Goal: Task Accomplishment & Management: Manage account settings

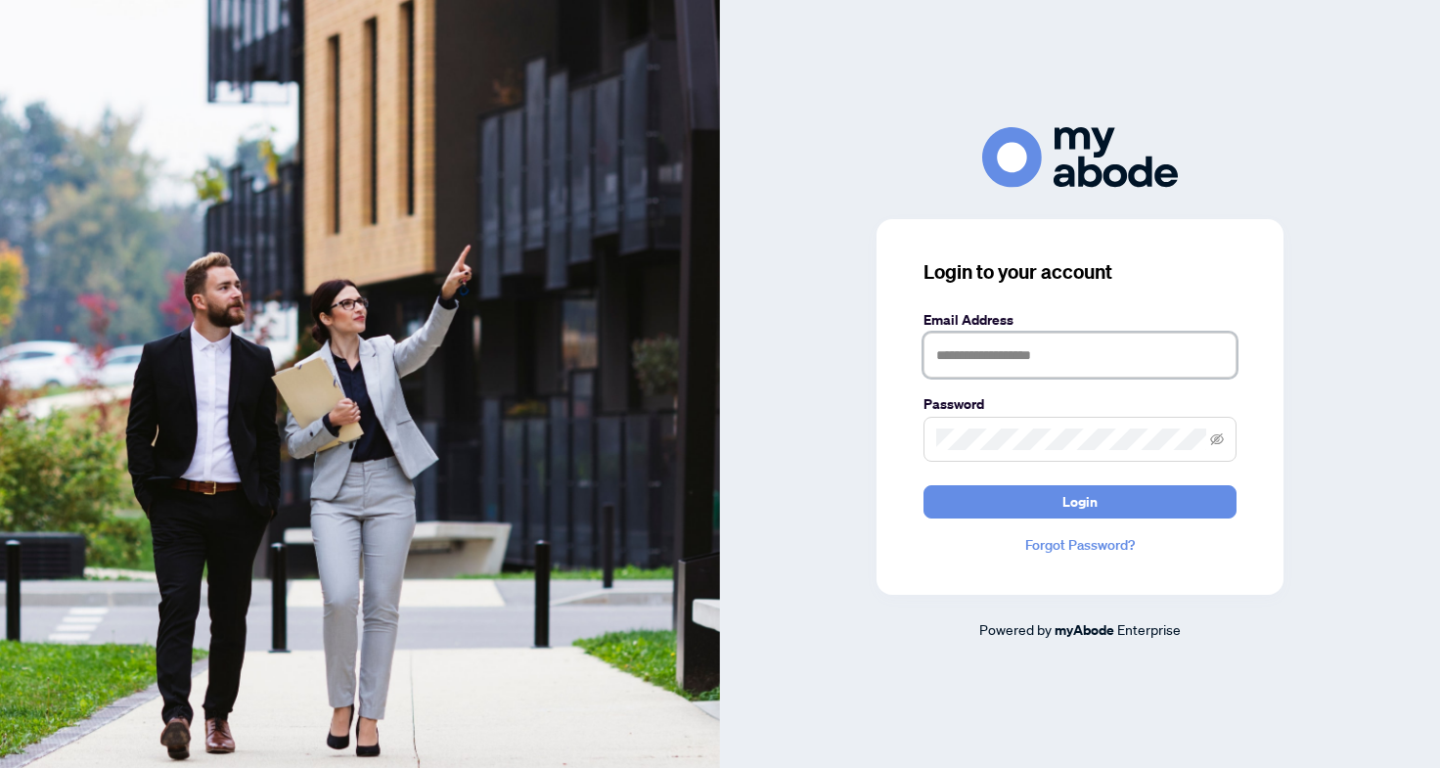
click at [1003, 371] on input "text" at bounding box center [1079, 355] width 313 height 45
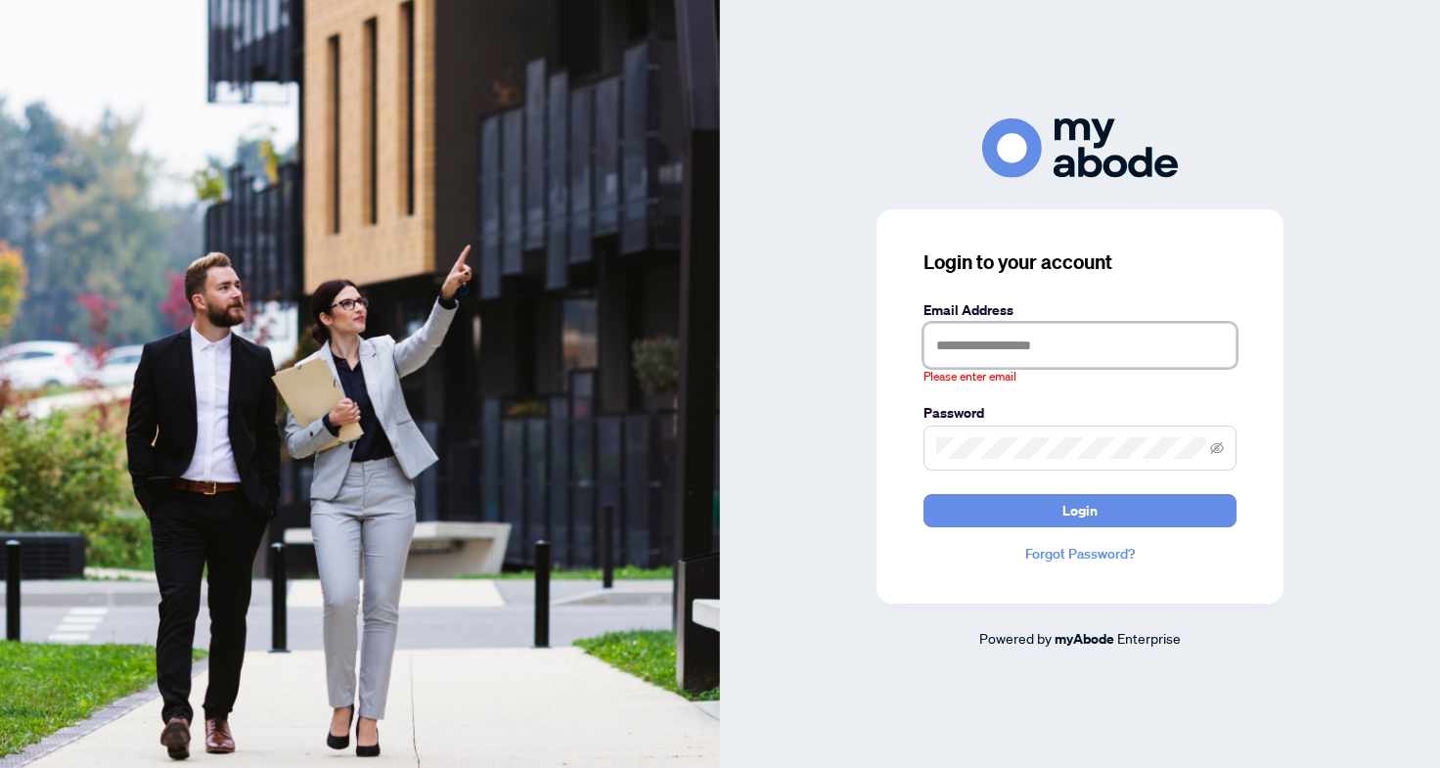
type input "**********"
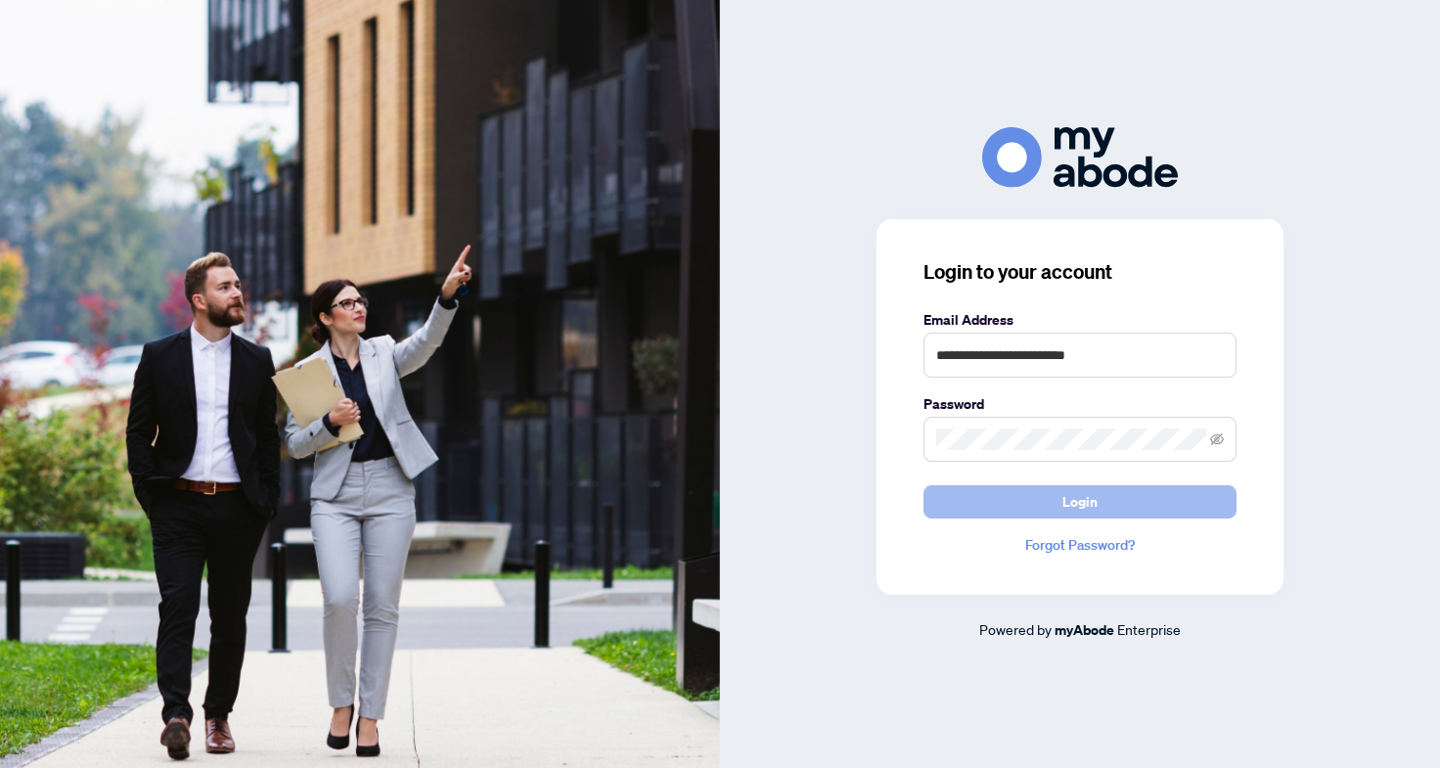
click at [1067, 485] on button "Login" at bounding box center [1079, 501] width 313 height 33
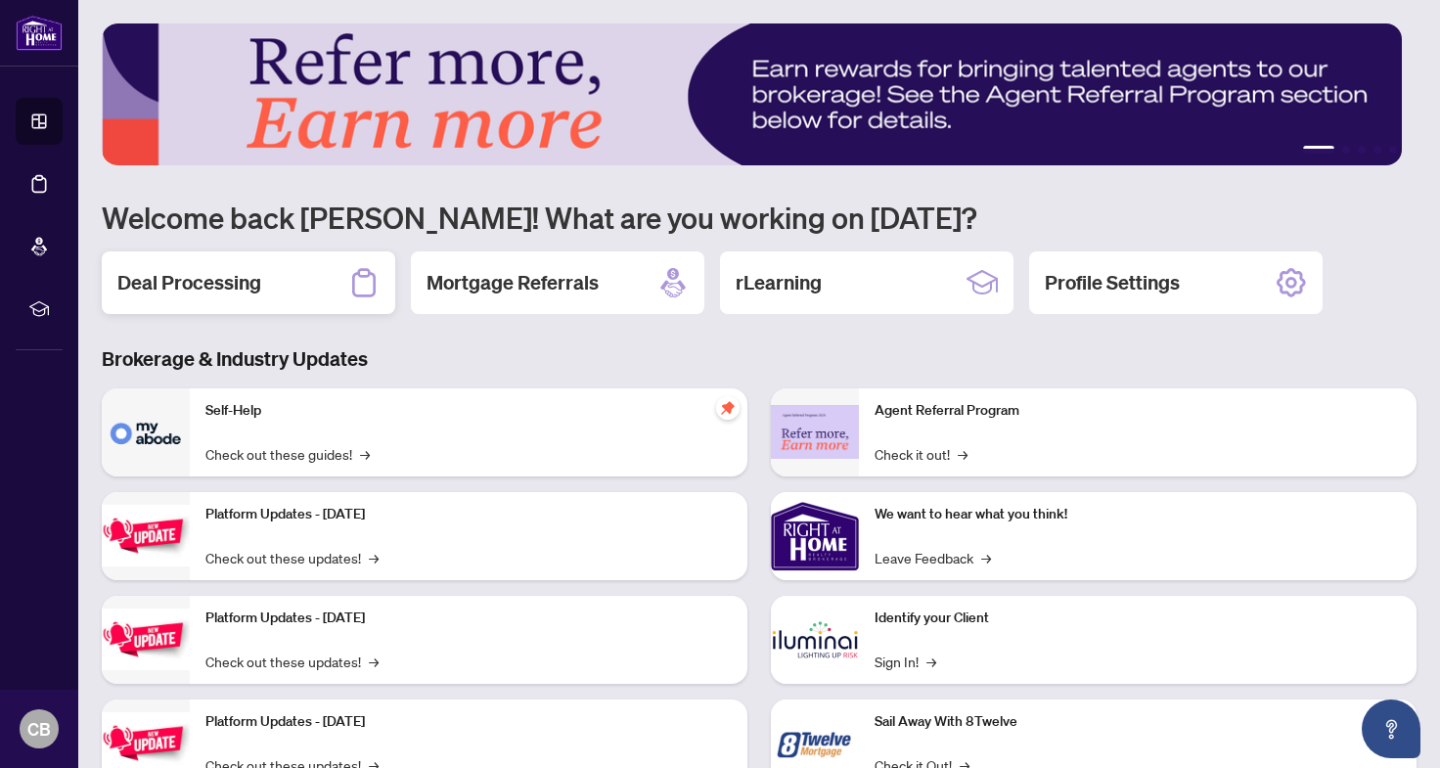
click at [324, 288] on div "Deal Processing" at bounding box center [248, 282] width 293 height 63
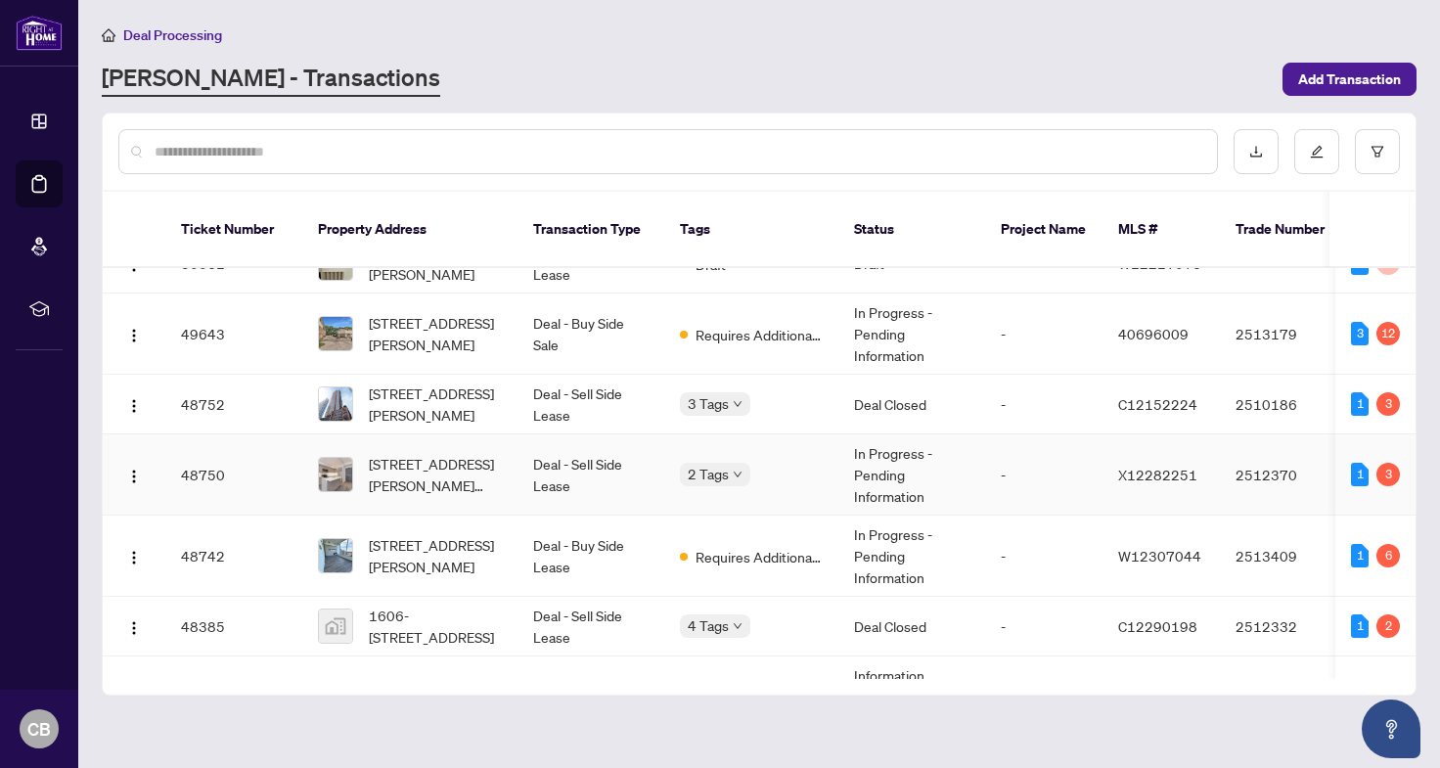
scroll to position [36, 0]
click at [628, 445] on td "Deal - Sell Side Lease" at bounding box center [590, 472] width 147 height 81
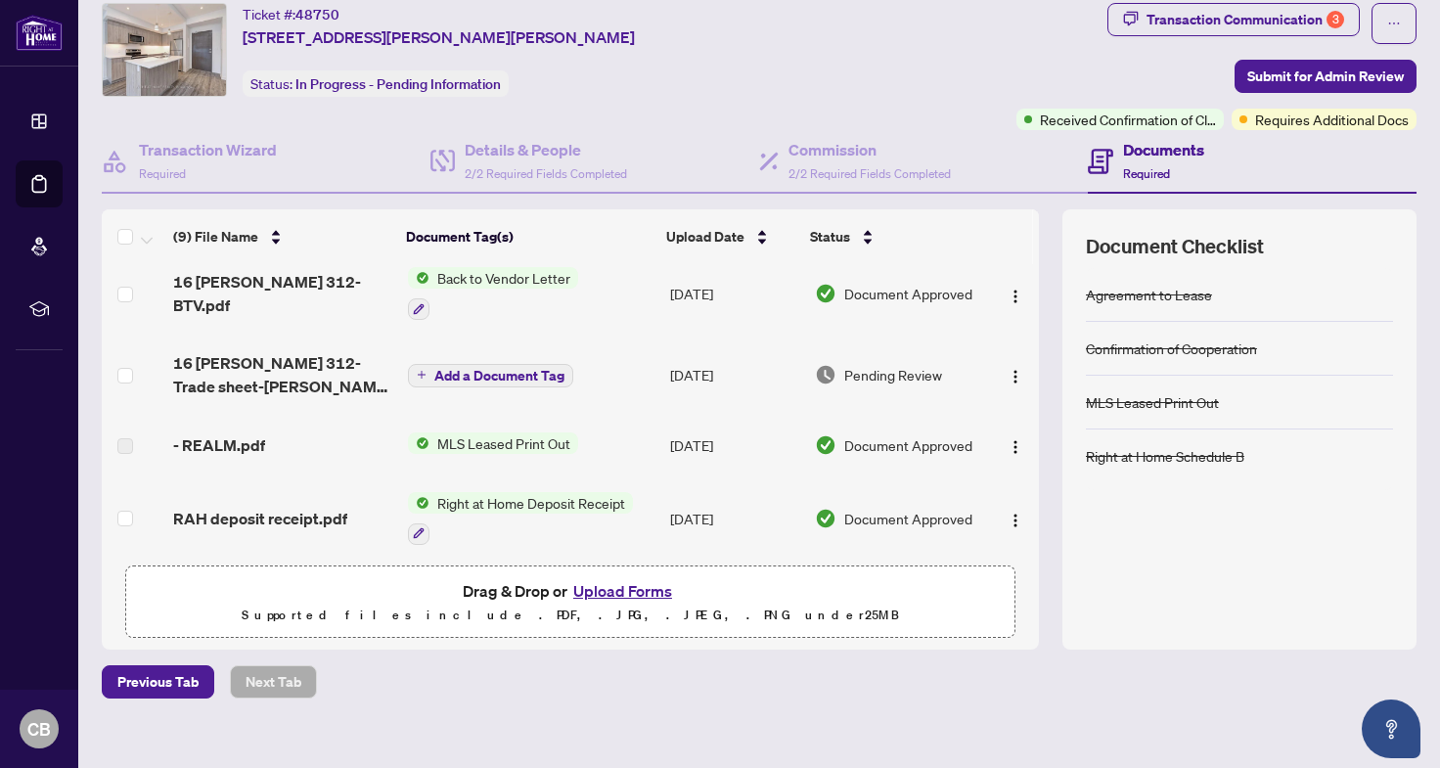
scroll to position [16, 0]
click at [1007, 366] on img "button" at bounding box center [1015, 374] width 16 height 16
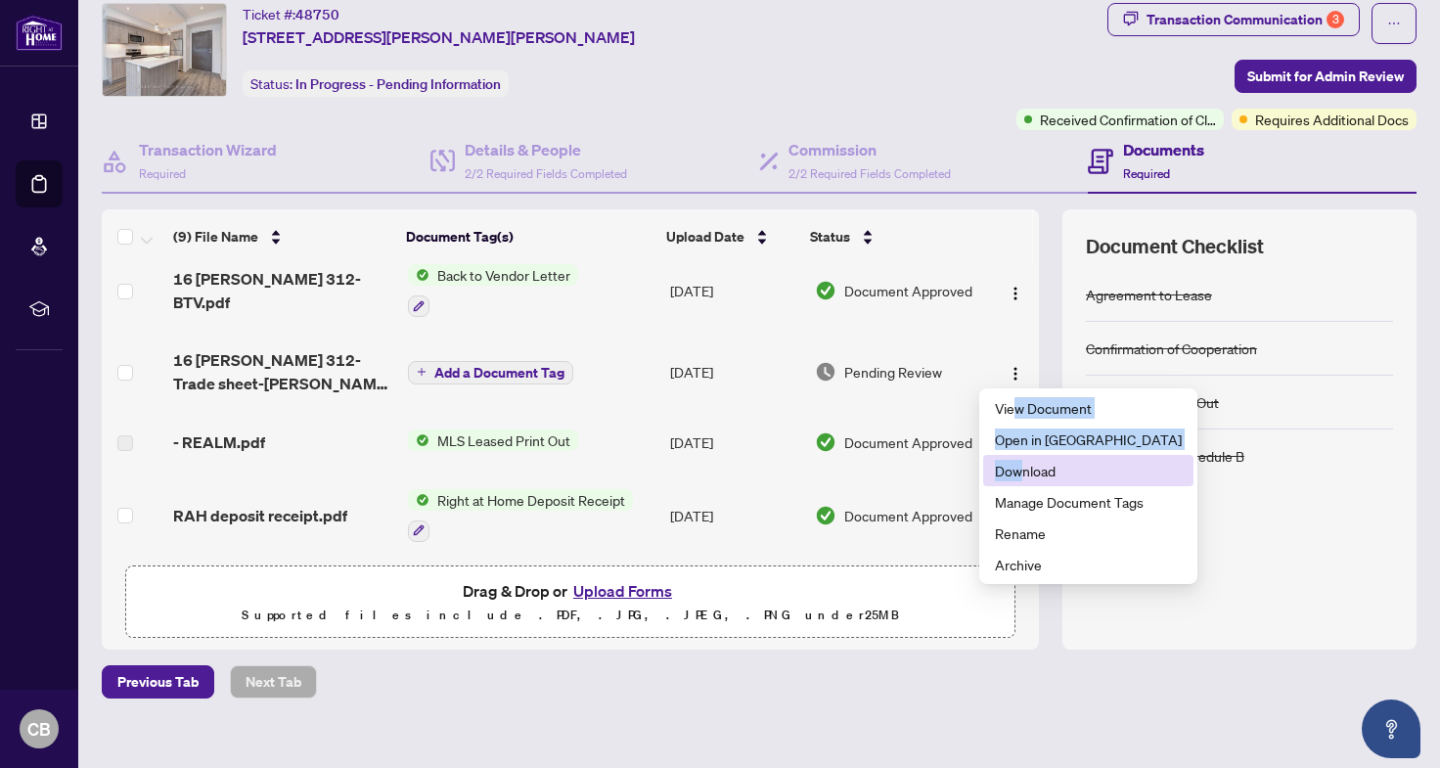
drag, startPoint x: 1012, startPoint y: 415, endPoint x: 1019, endPoint y: 464, distance: 49.4
click at [1019, 464] on ul "View Document Open in [GEOGRAPHIC_DATA] Download Manage Document Tags Rename Ar…" at bounding box center [1088, 486] width 218 height 196
click at [1019, 464] on span "Download" at bounding box center [1088, 471] width 187 height 22
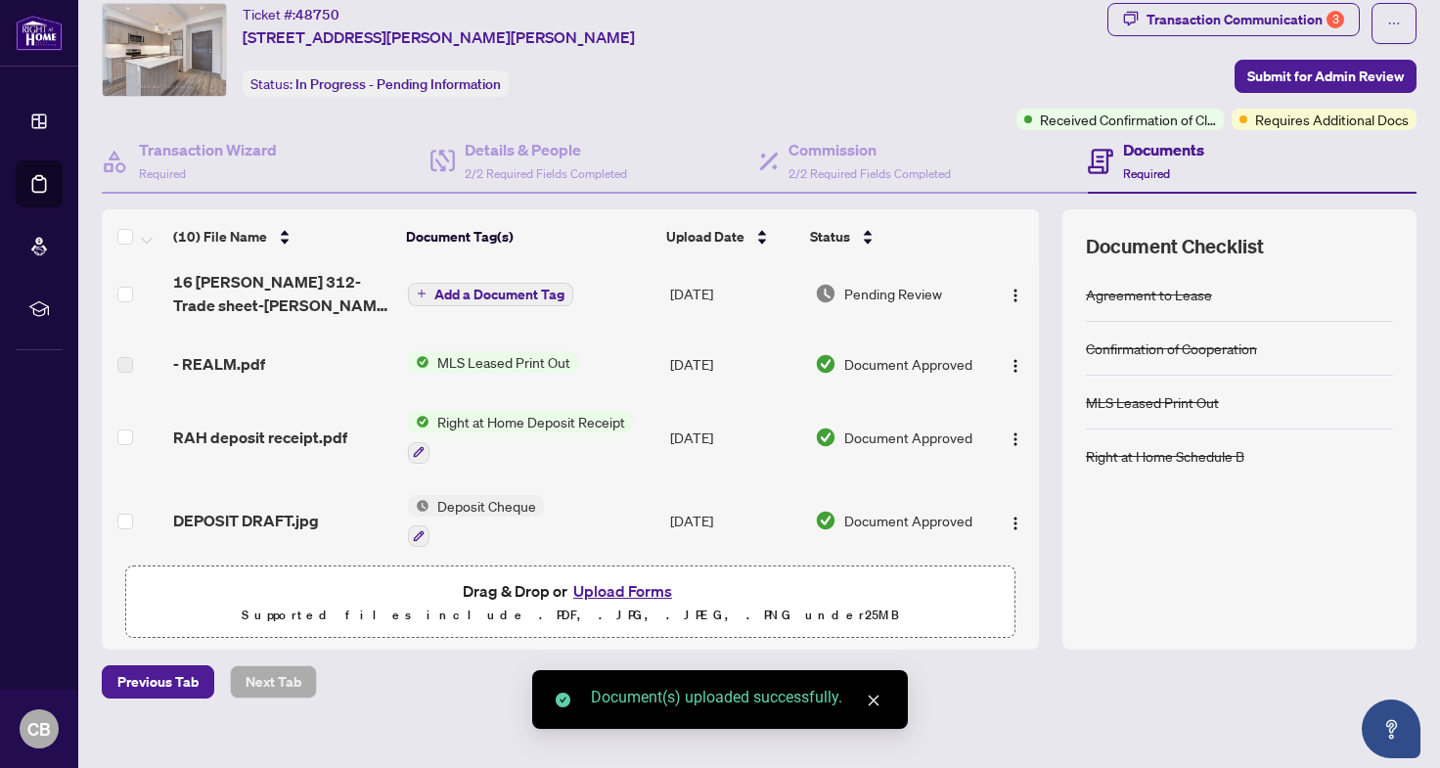
scroll to position [174, 0]
click at [1276, 25] on div "Transaction Communication 3" at bounding box center [1245, 19] width 198 height 31
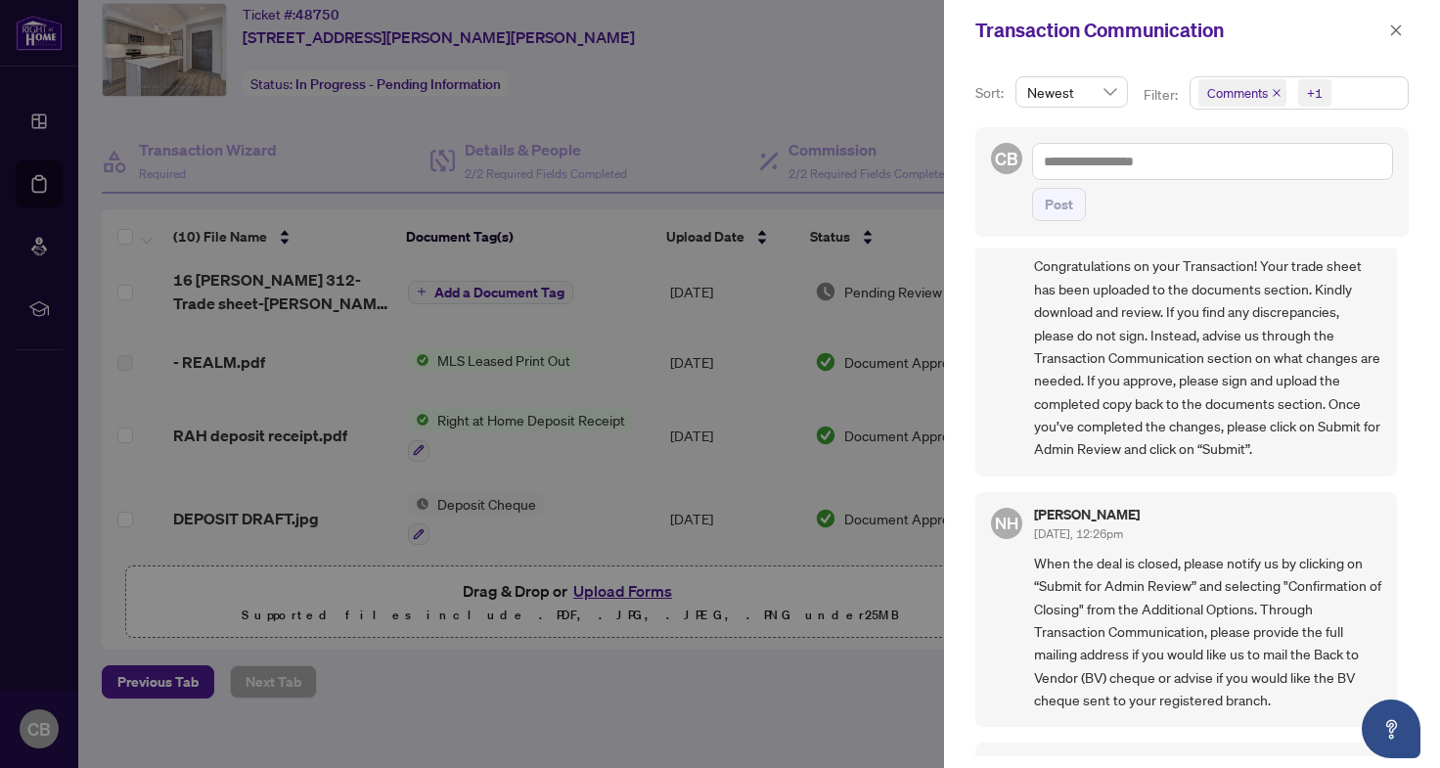
scroll to position [0, 0]
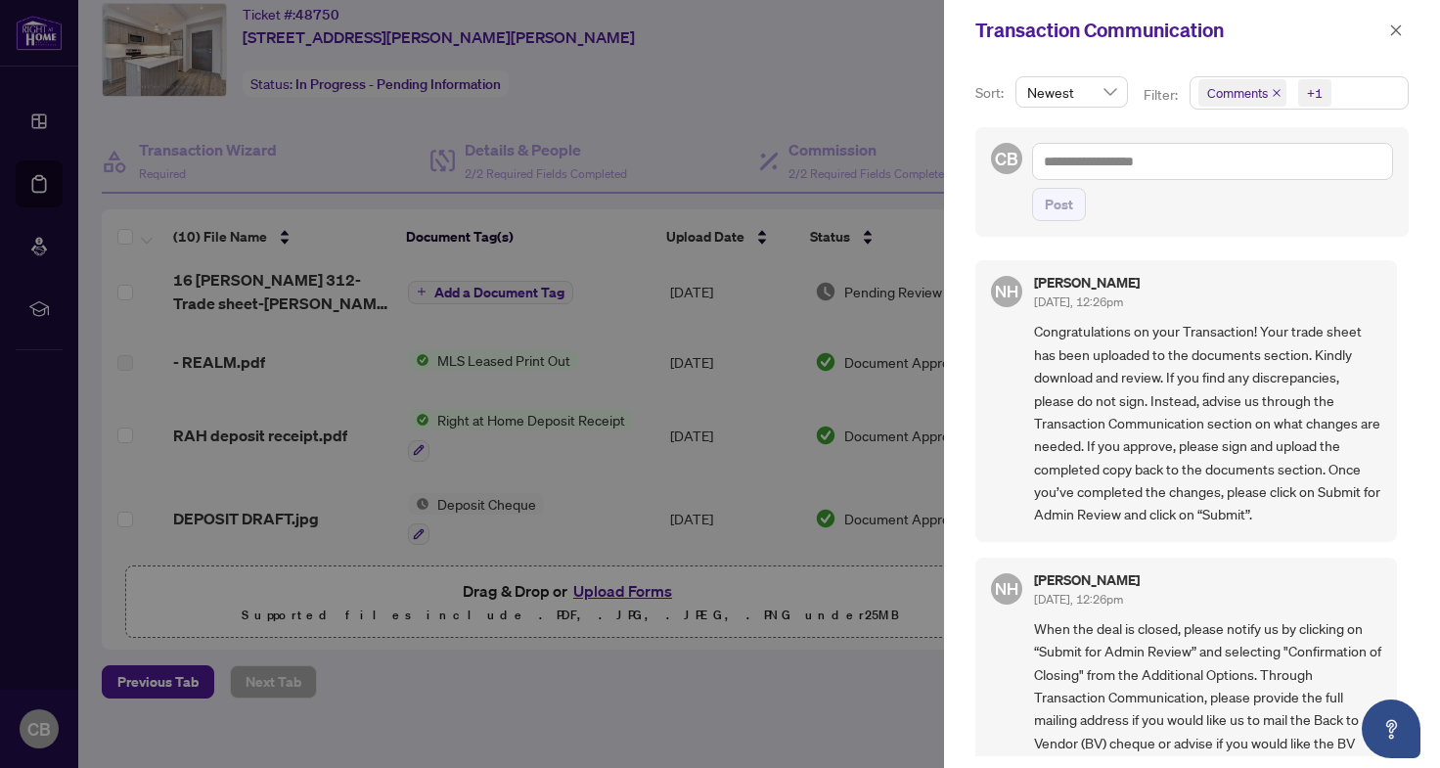
click at [886, 148] on div at bounding box center [720, 384] width 1440 height 768
click at [1395, 22] on span "button" at bounding box center [1396, 30] width 14 height 31
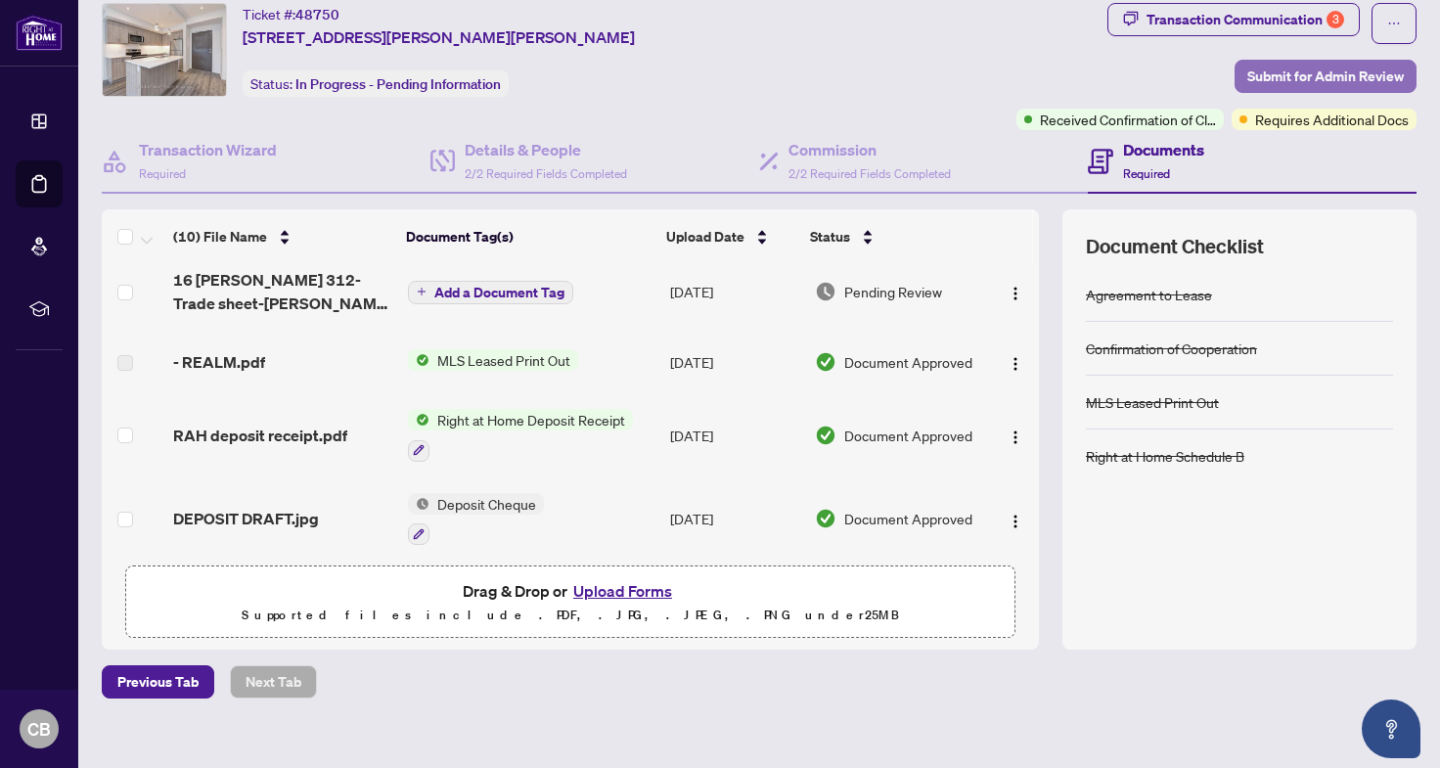
click at [1310, 67] on span "Submit for Admin Review" at bounding box center [1325, 76] width 156 height 31
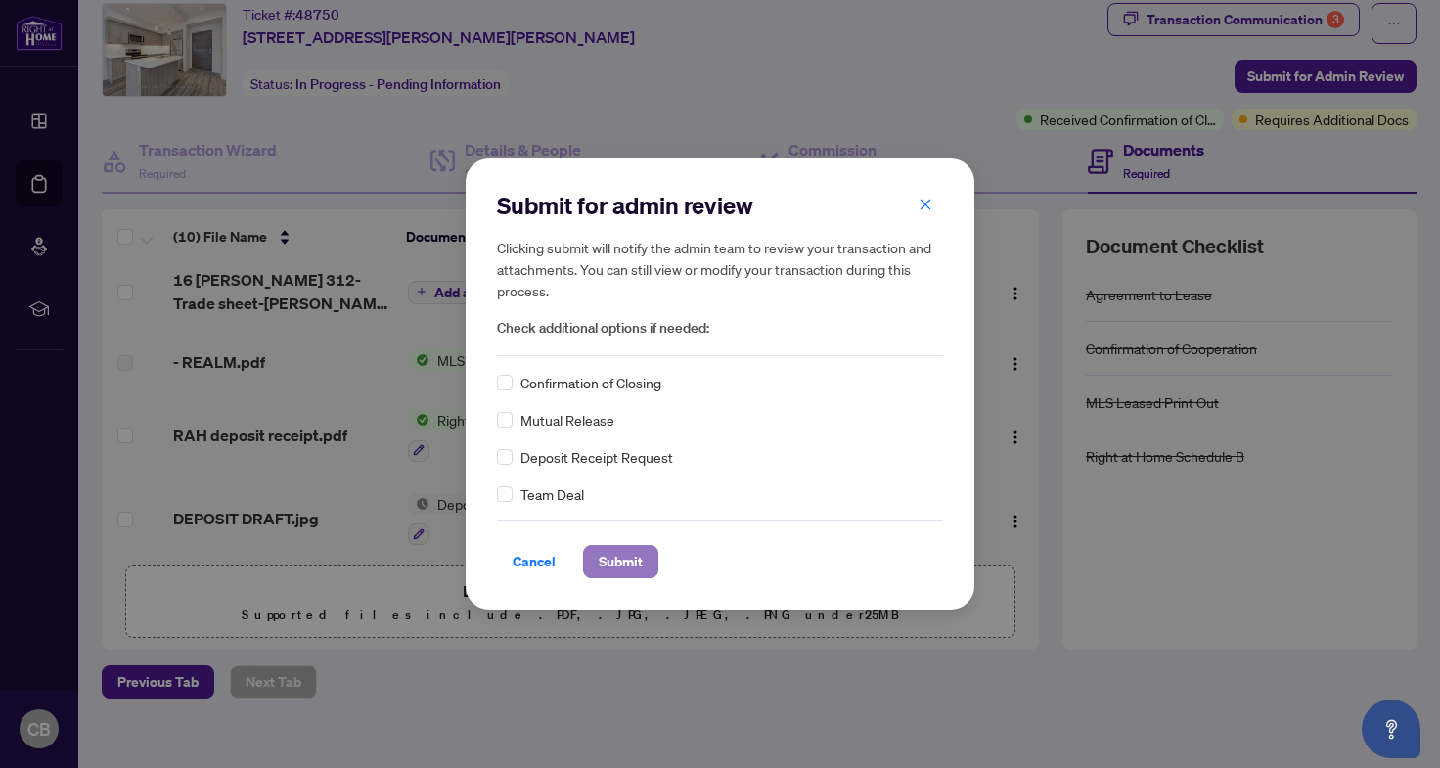
click at [618, 568] on span "Submit" at bounding box center [621, 561] width 44 height 31
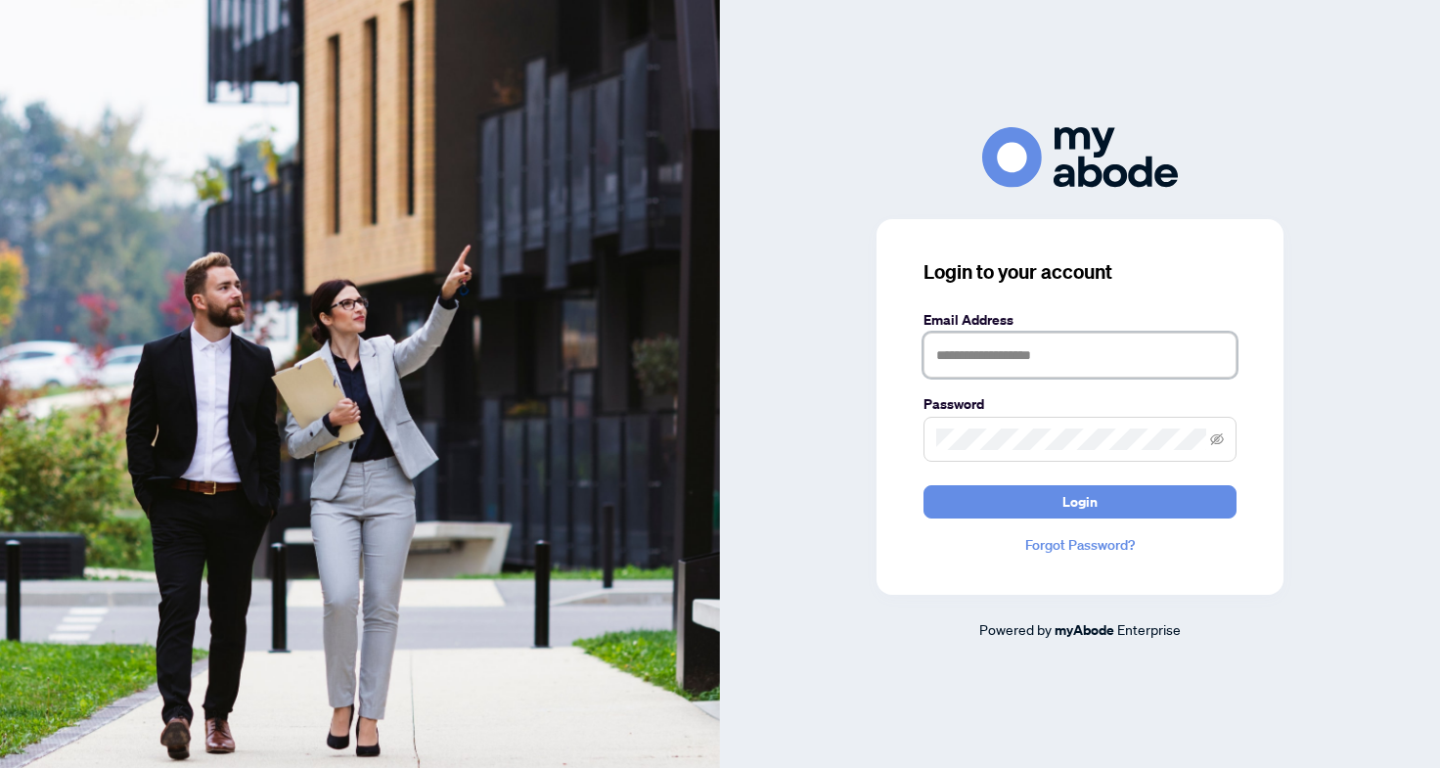
click at [1064, 355] on input "text" at bounding box center [1079, 355] width 313 height 45
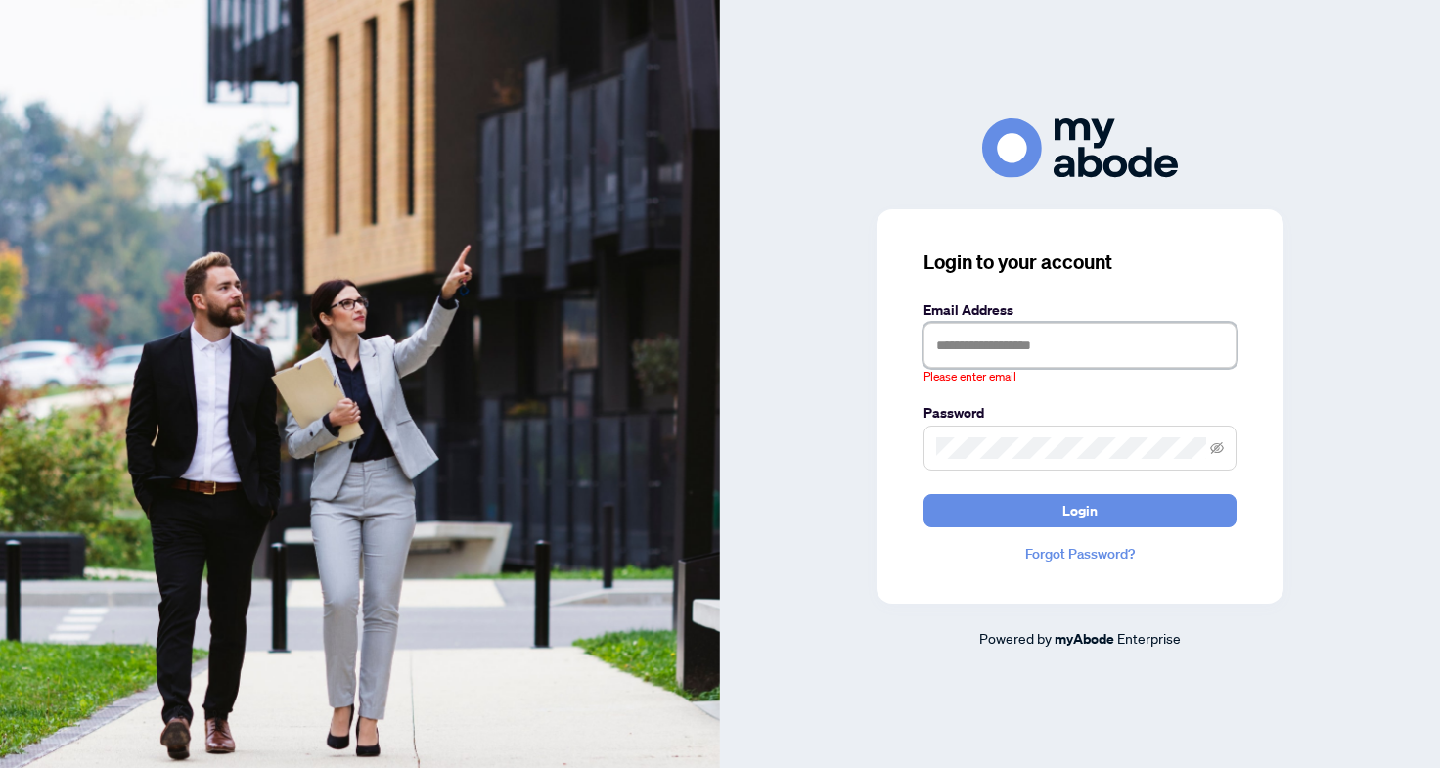
type input "**********"
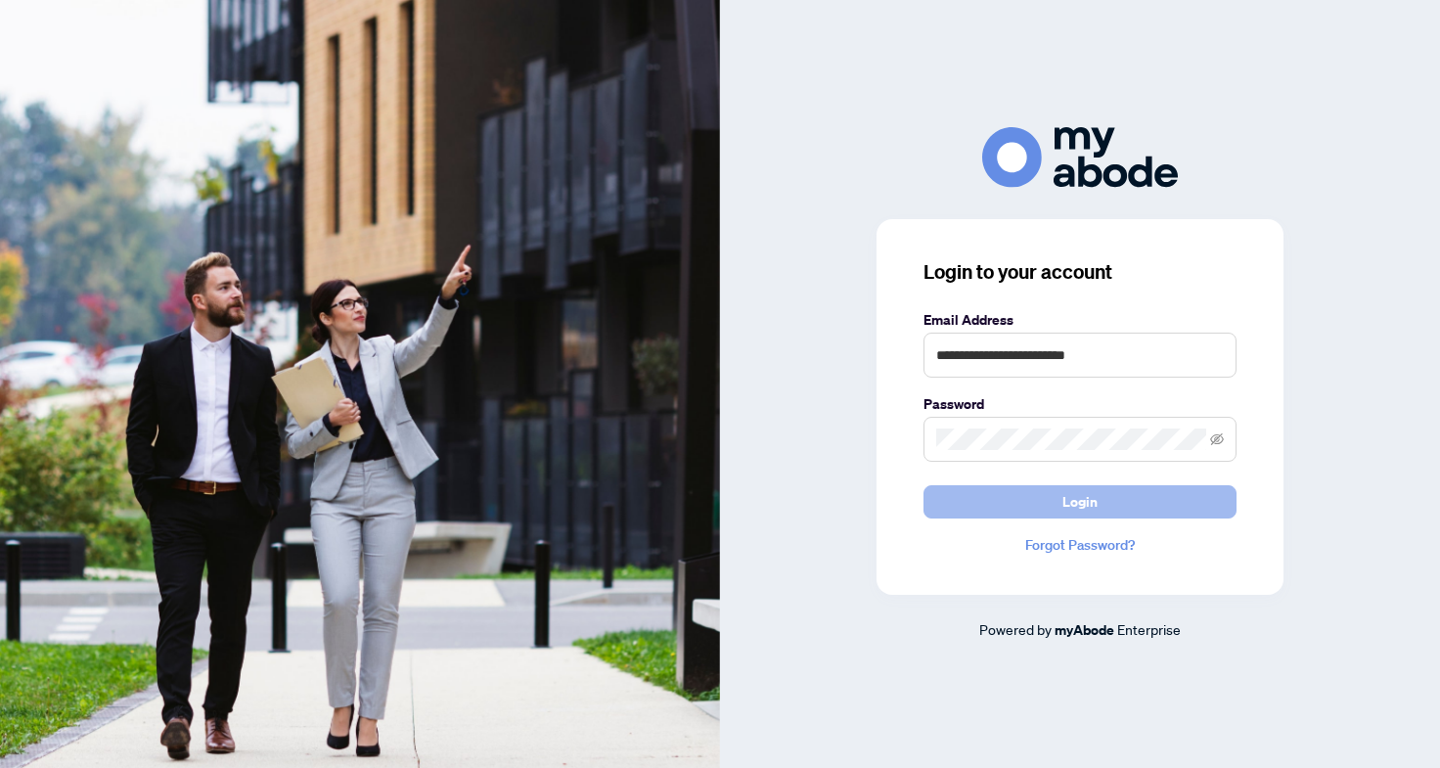
click at [1126, 507] on button "Login" at bounding box center [1079, 501] width 313 height 33
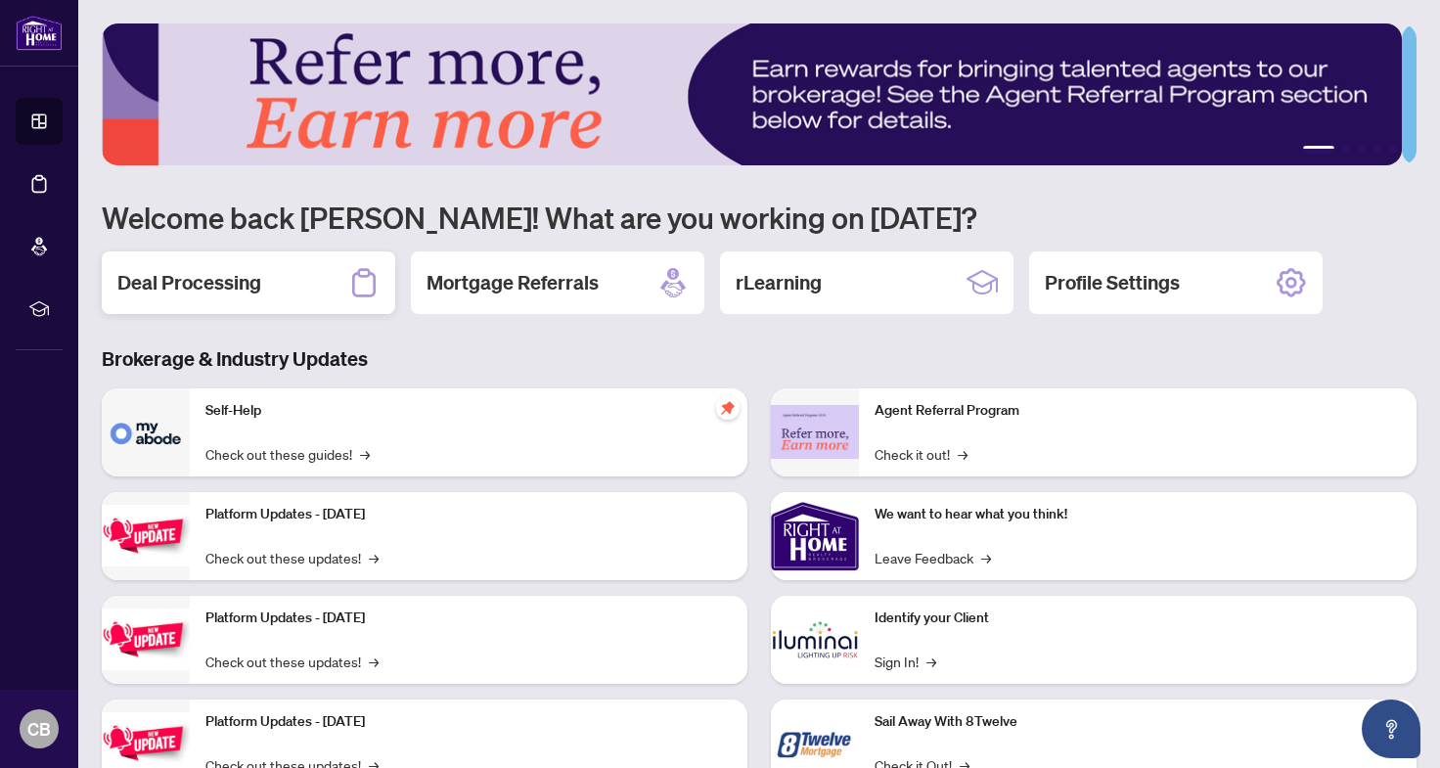
click at [266, 258] on div "Deal Processing" at bounding box center [248, 282] width 293 height 63
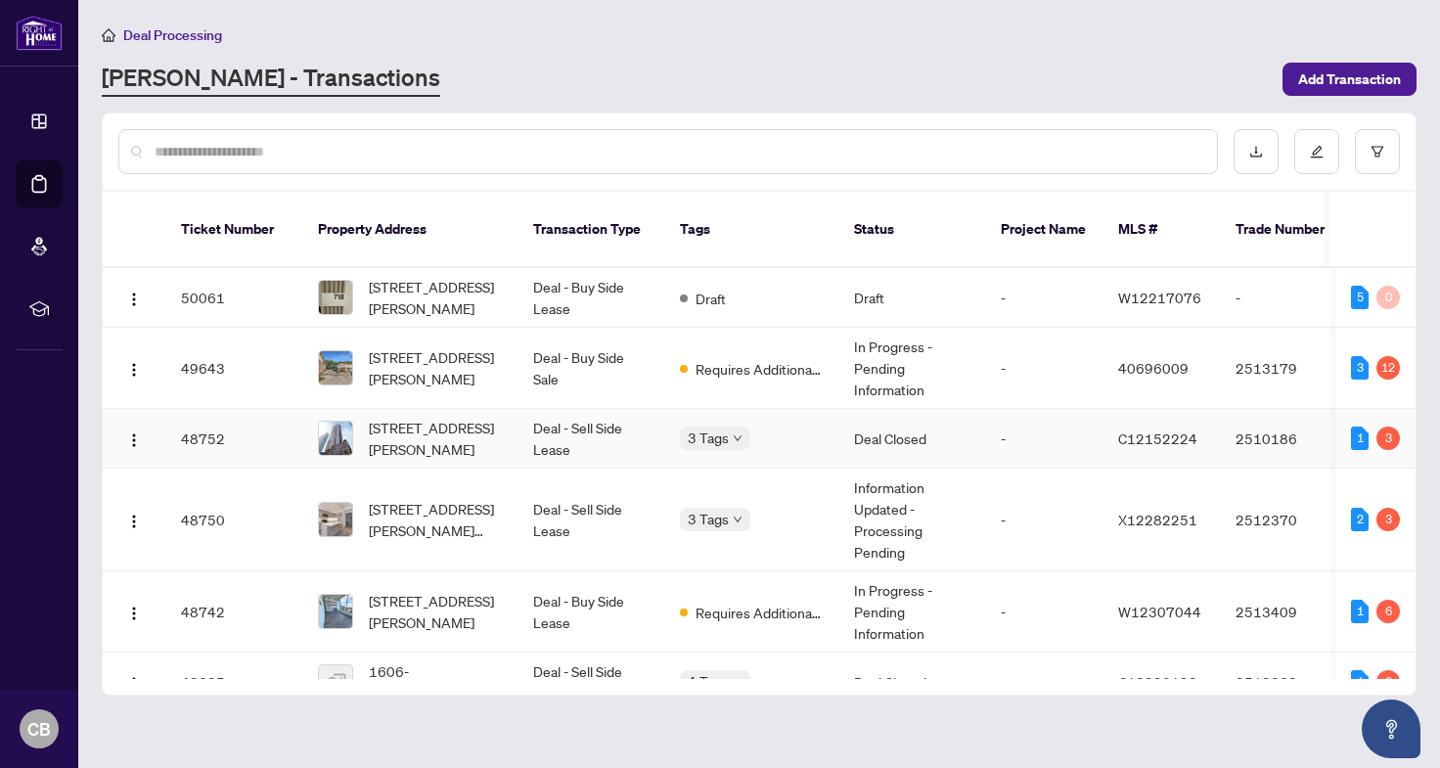
scroll to position [55, 0]
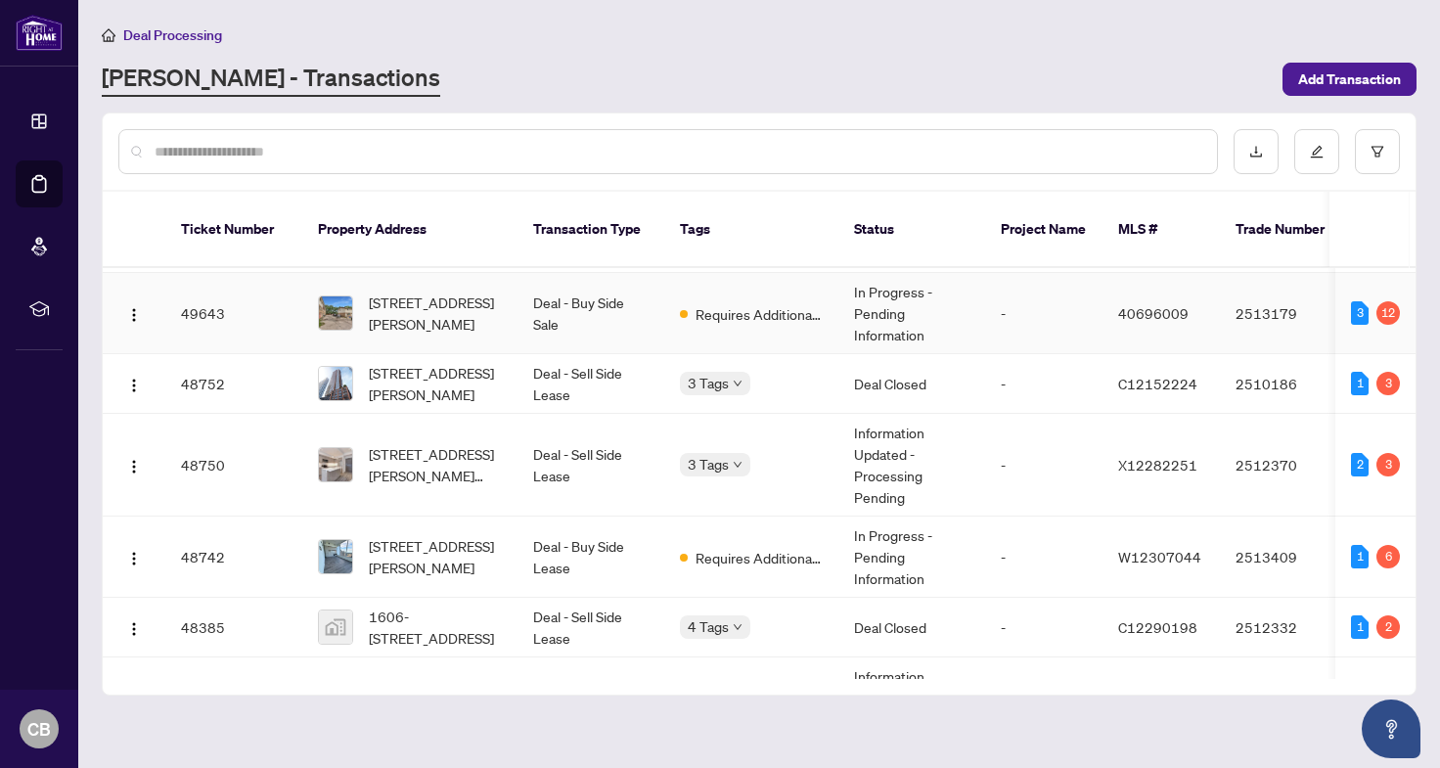
click at [783, 311] on td "Requires Additional Docs" at bounding box center [751, 313] width 174 height 81
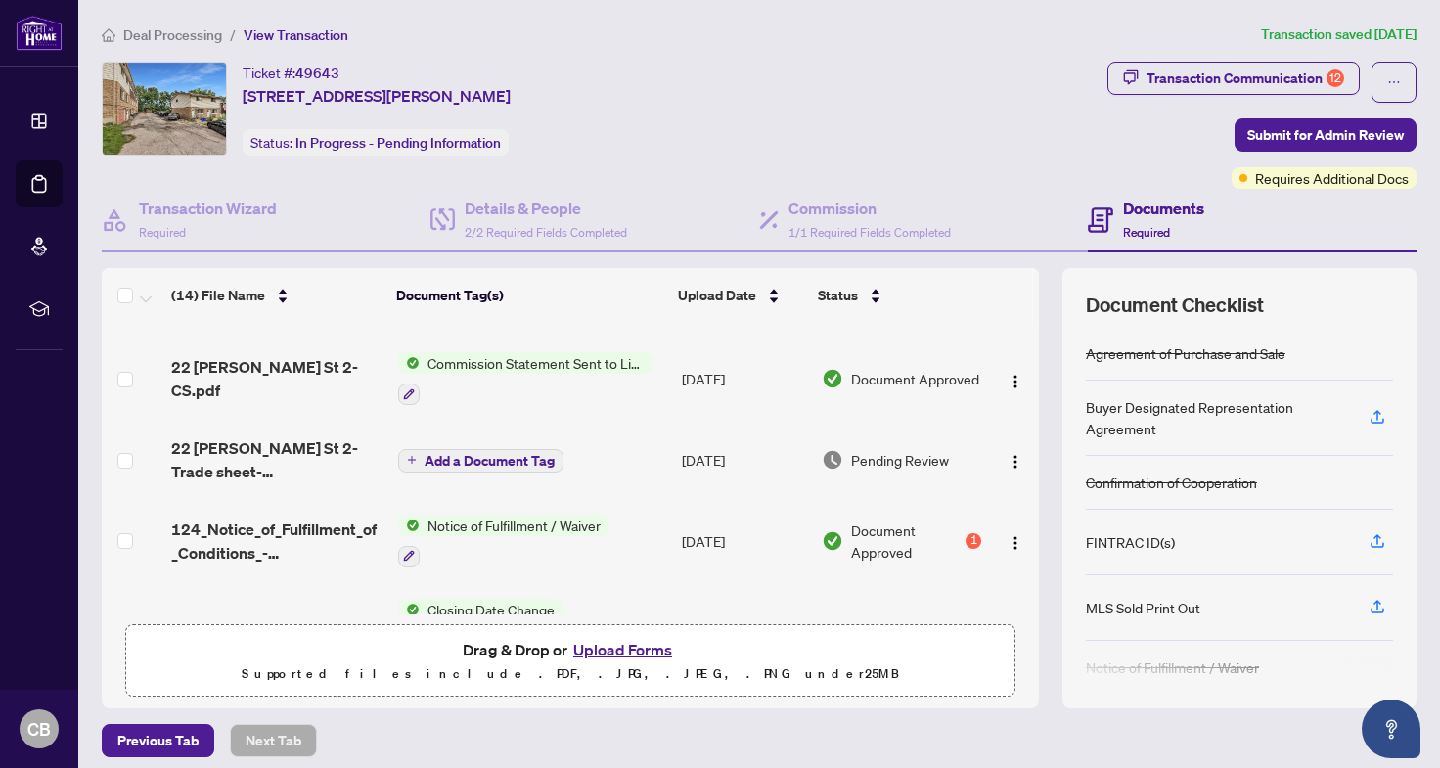
scroll to position [171, 0]
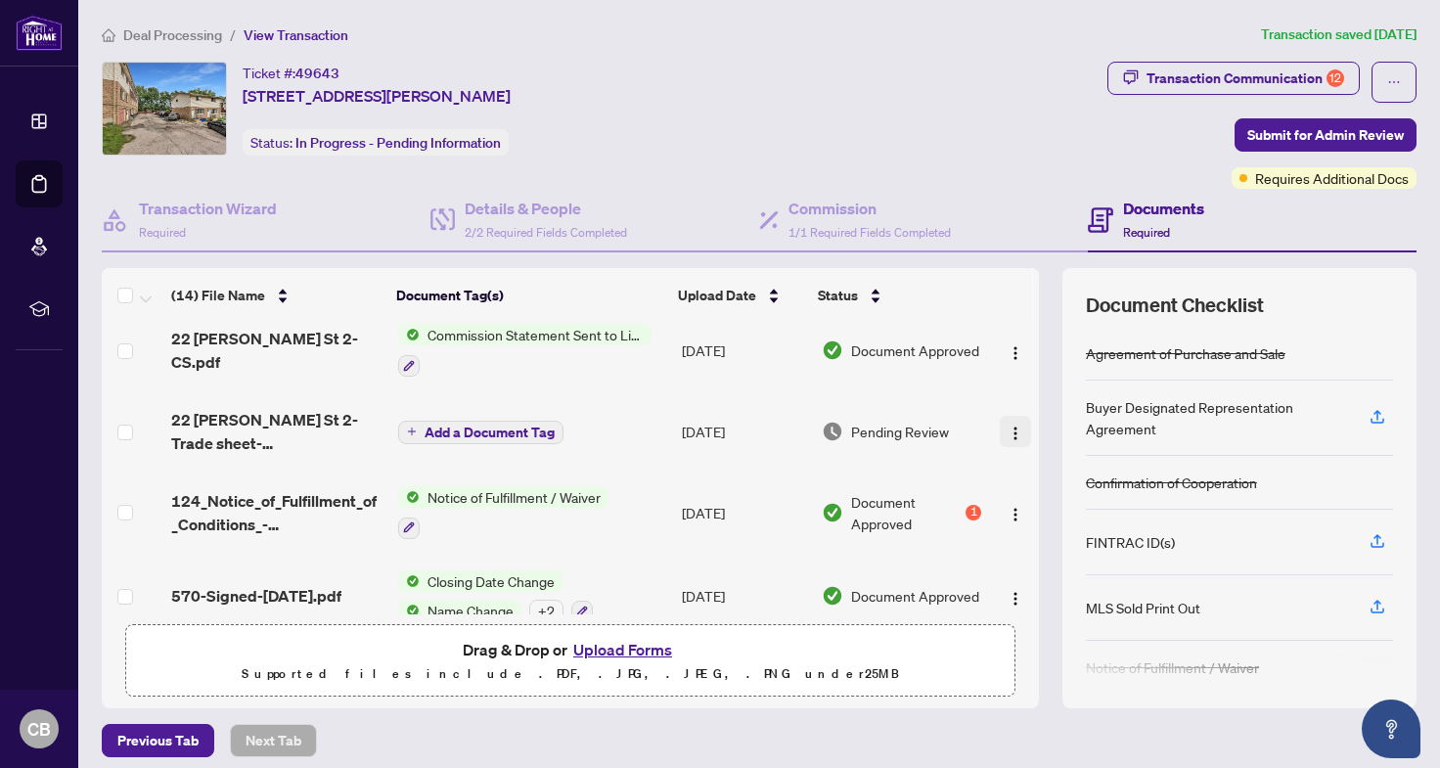
click at [1000, 428] on button "button" at bounding box center [1015, 431] width 31 height 31
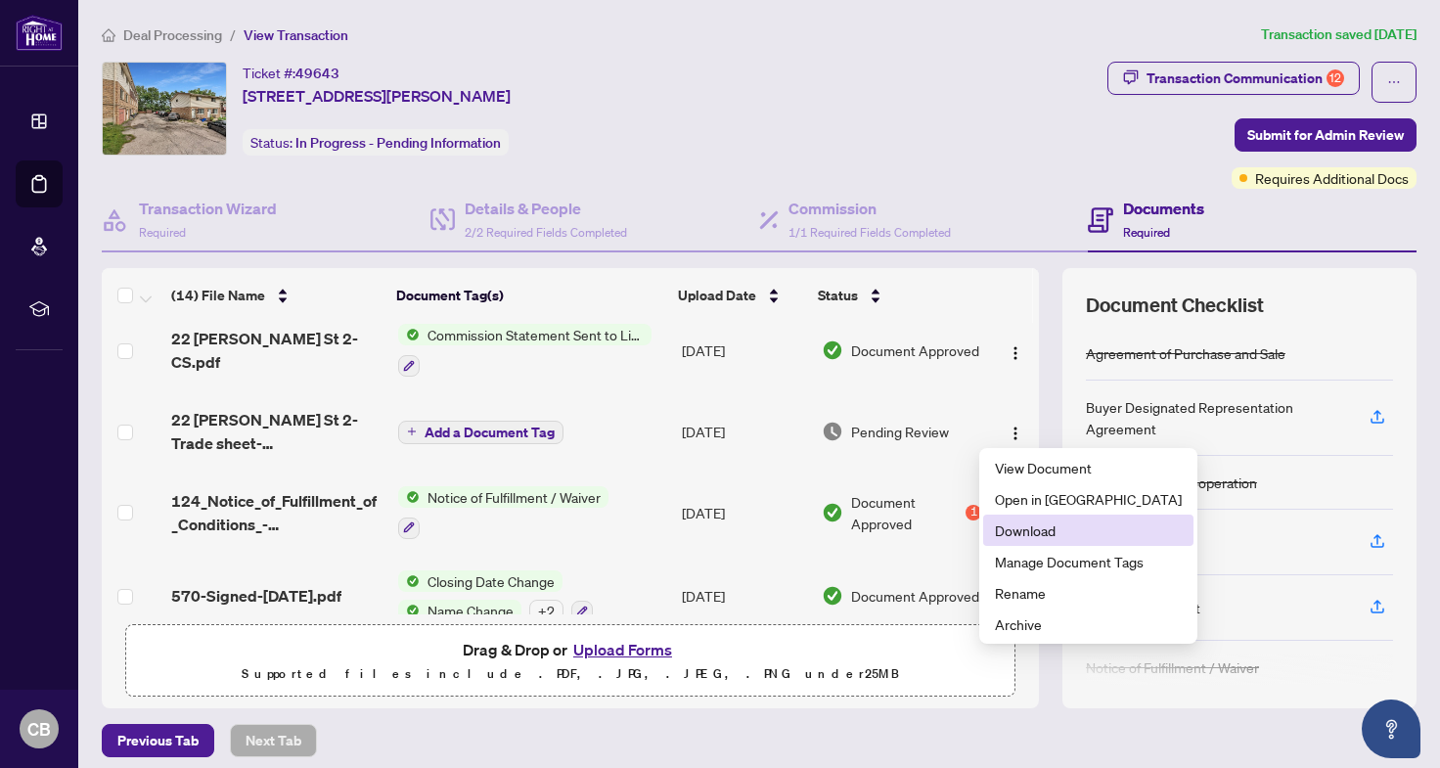
click at [1023, 526] on span "Download" at bounding box center [1088, 530] width 187 height 22
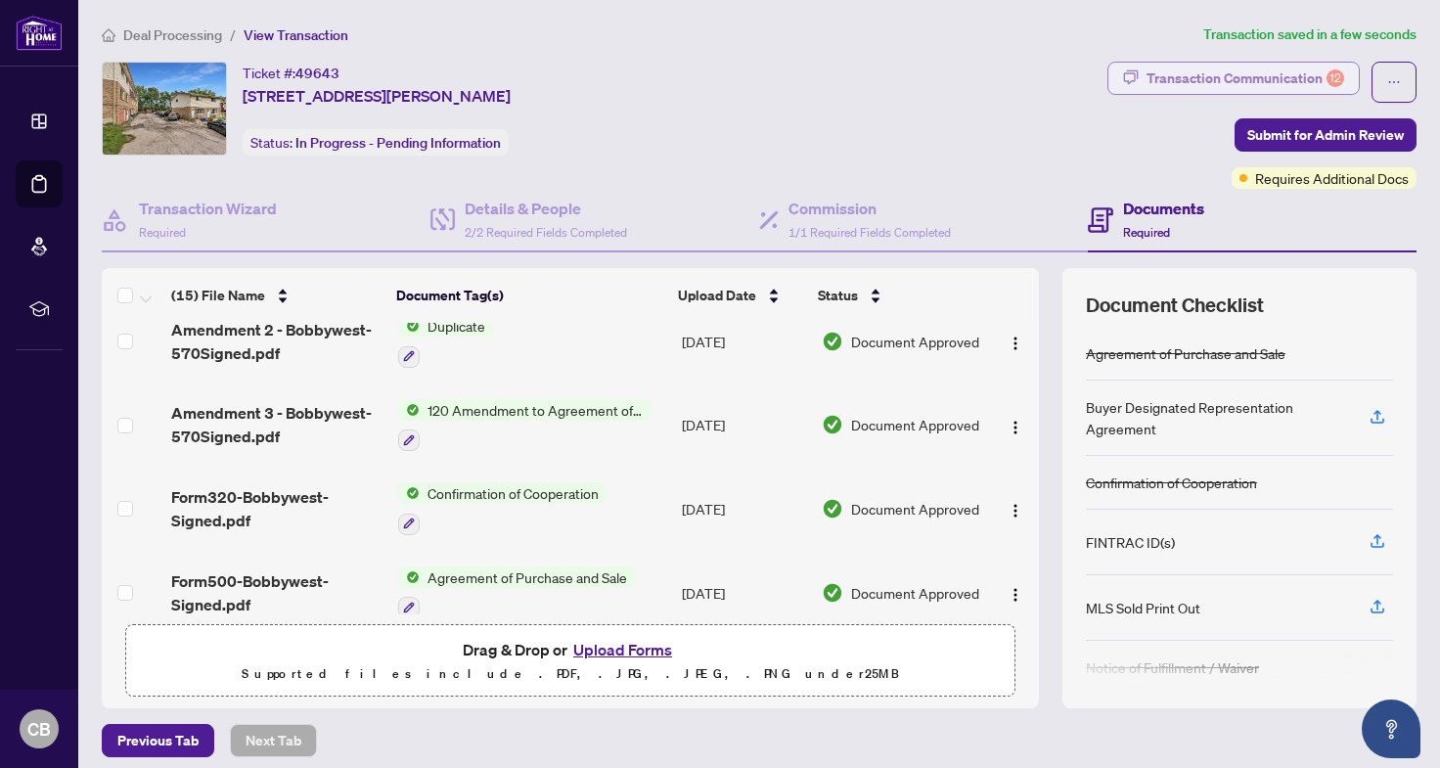
scroll to position [679, 0]
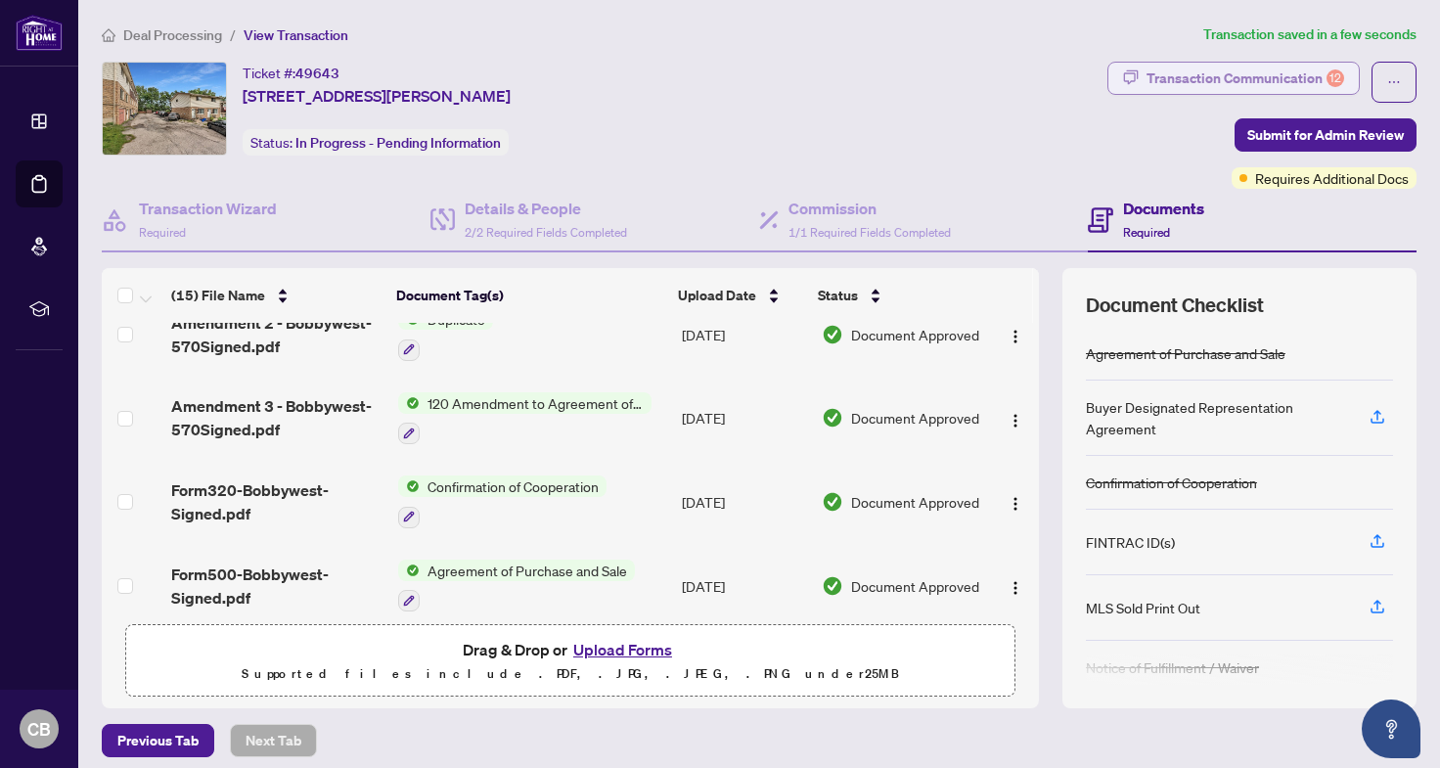
click at [1195, 70] on div "Transaction Communication 12" at bounding box center [1245, 78] width 198 height 31
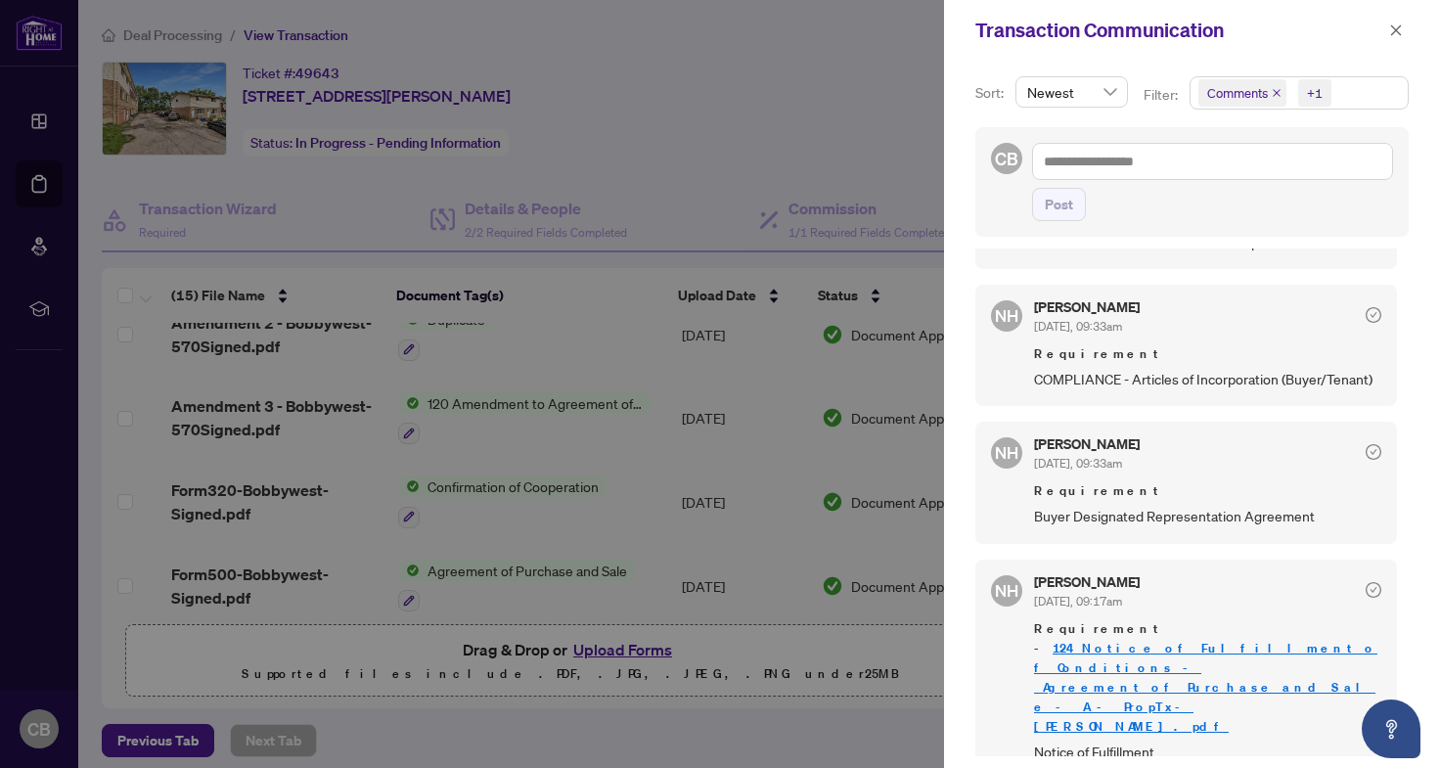
scroll to position [4, 0]
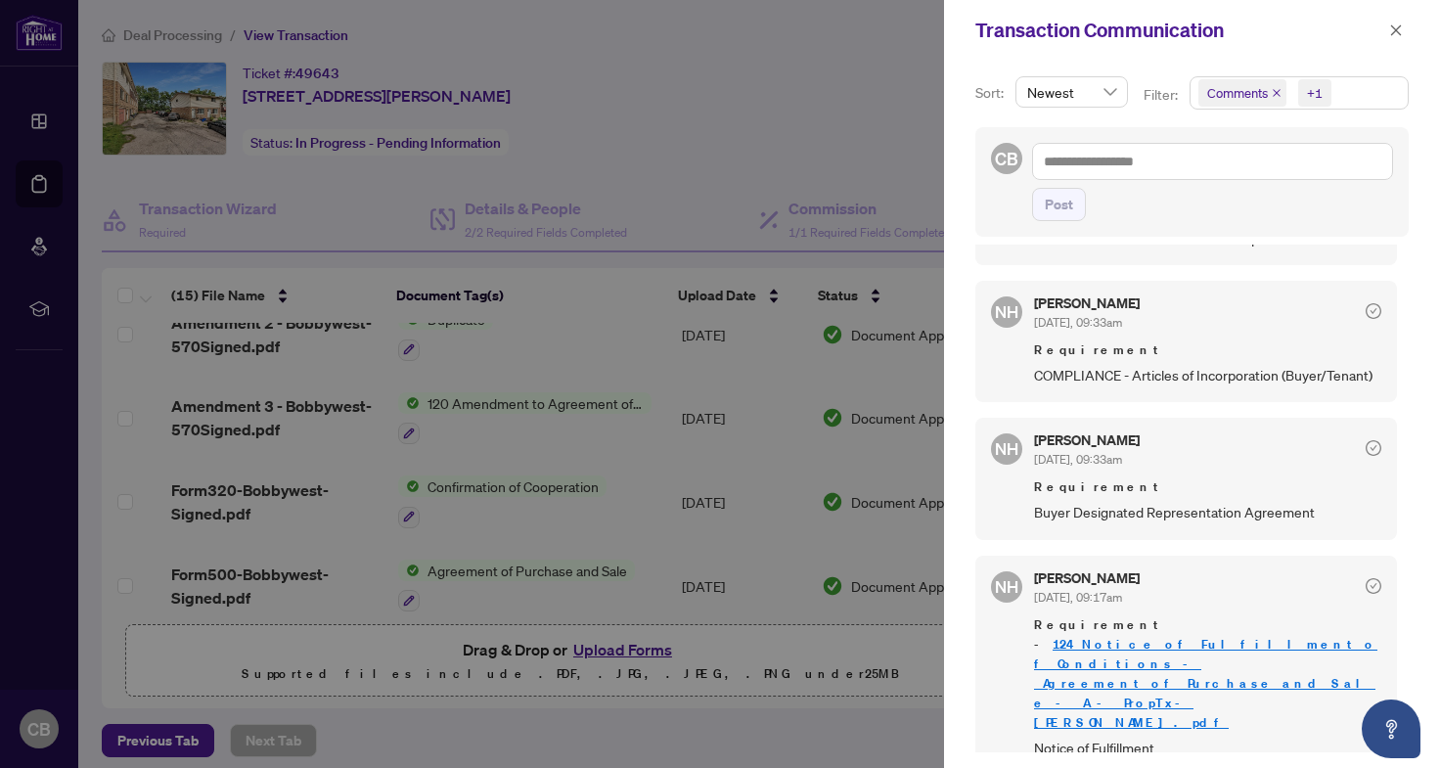
click at [434, 327] on div at bounding box center [720, 384] width 1440 height 768
click at [279, 591] on div at bounding box center [720, 384] width 1440 height 768
click at [1404, 40] on button "button" at bounding box center [1395, 30] width 25 height 23
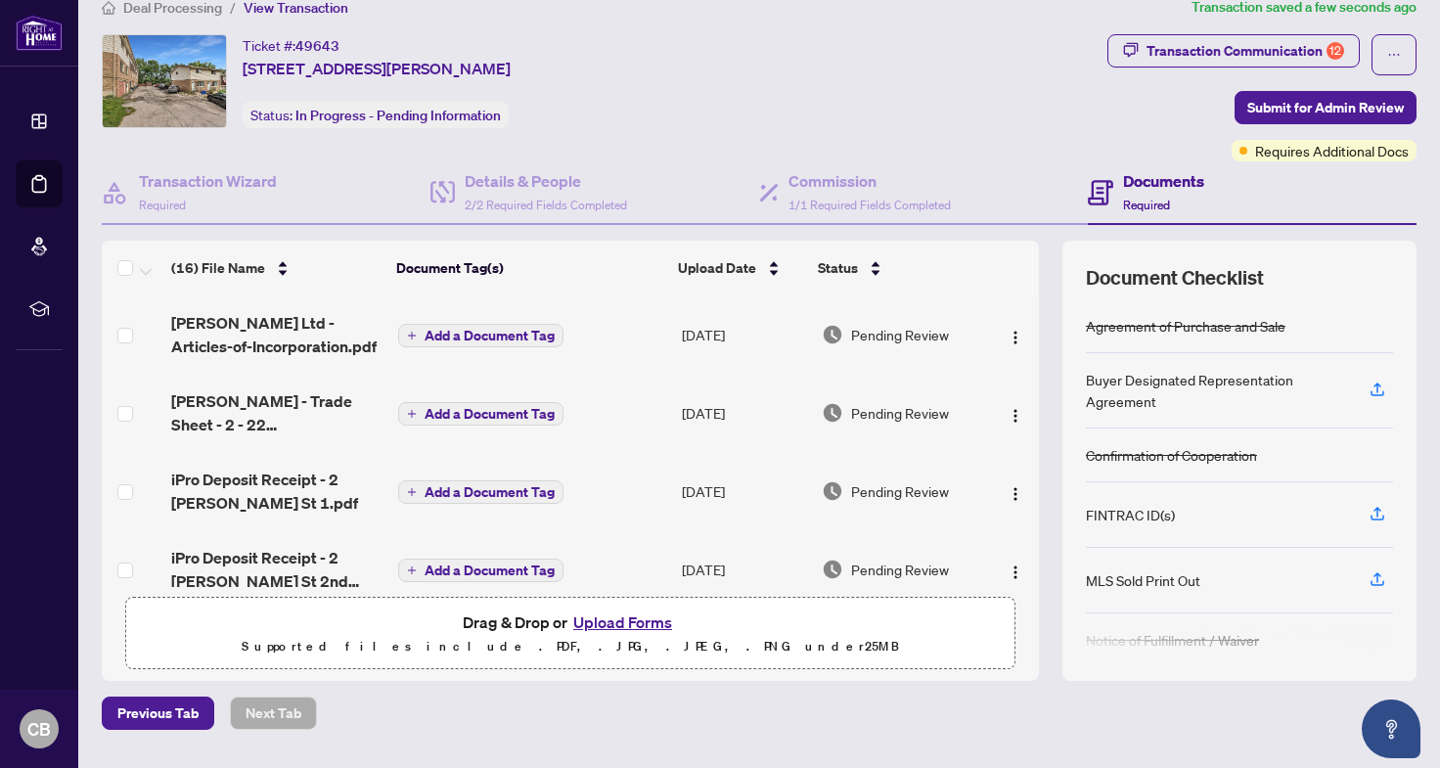
scroll to position [25, 0]
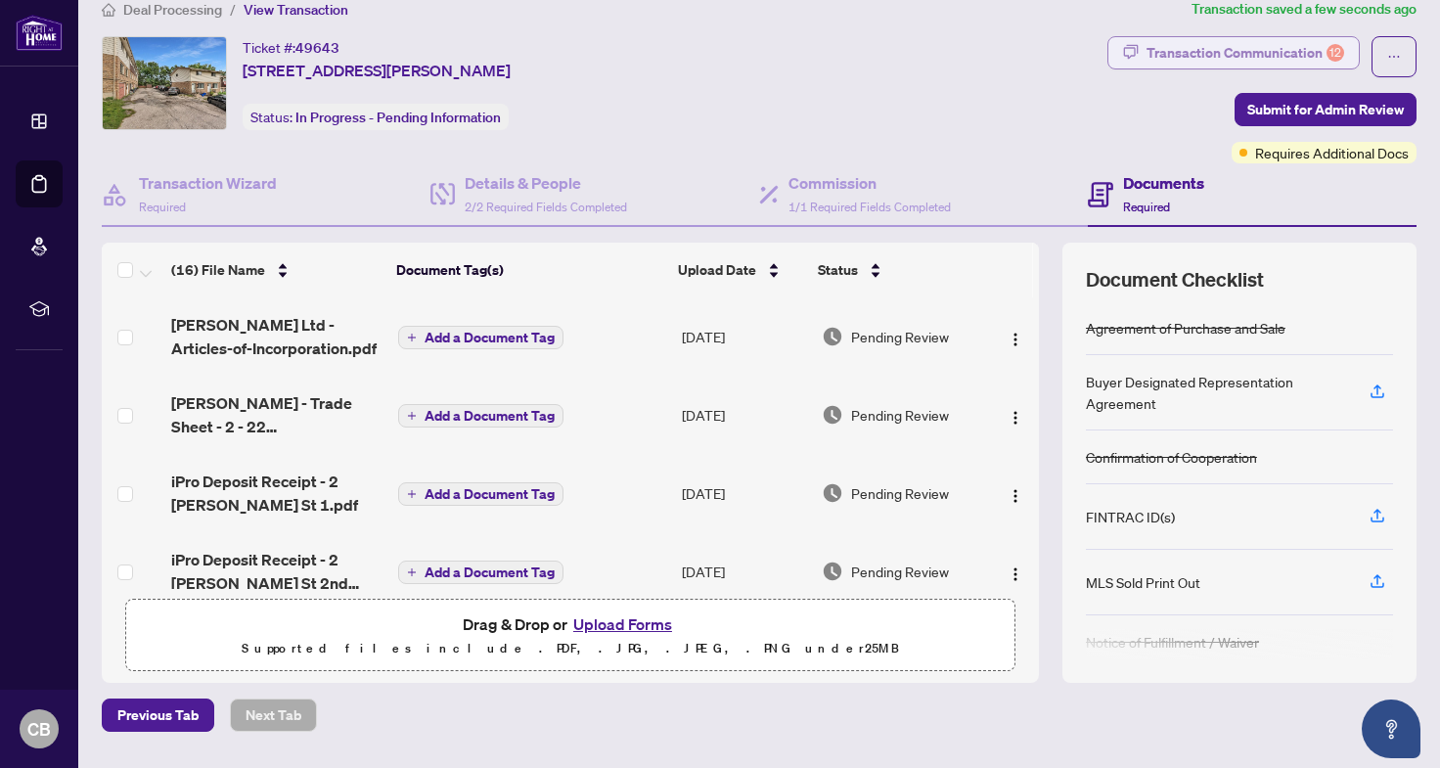
click at [1268, 59] on div "Transaction Communication 12" at bounding box center [1245, 52] width 198 height 31
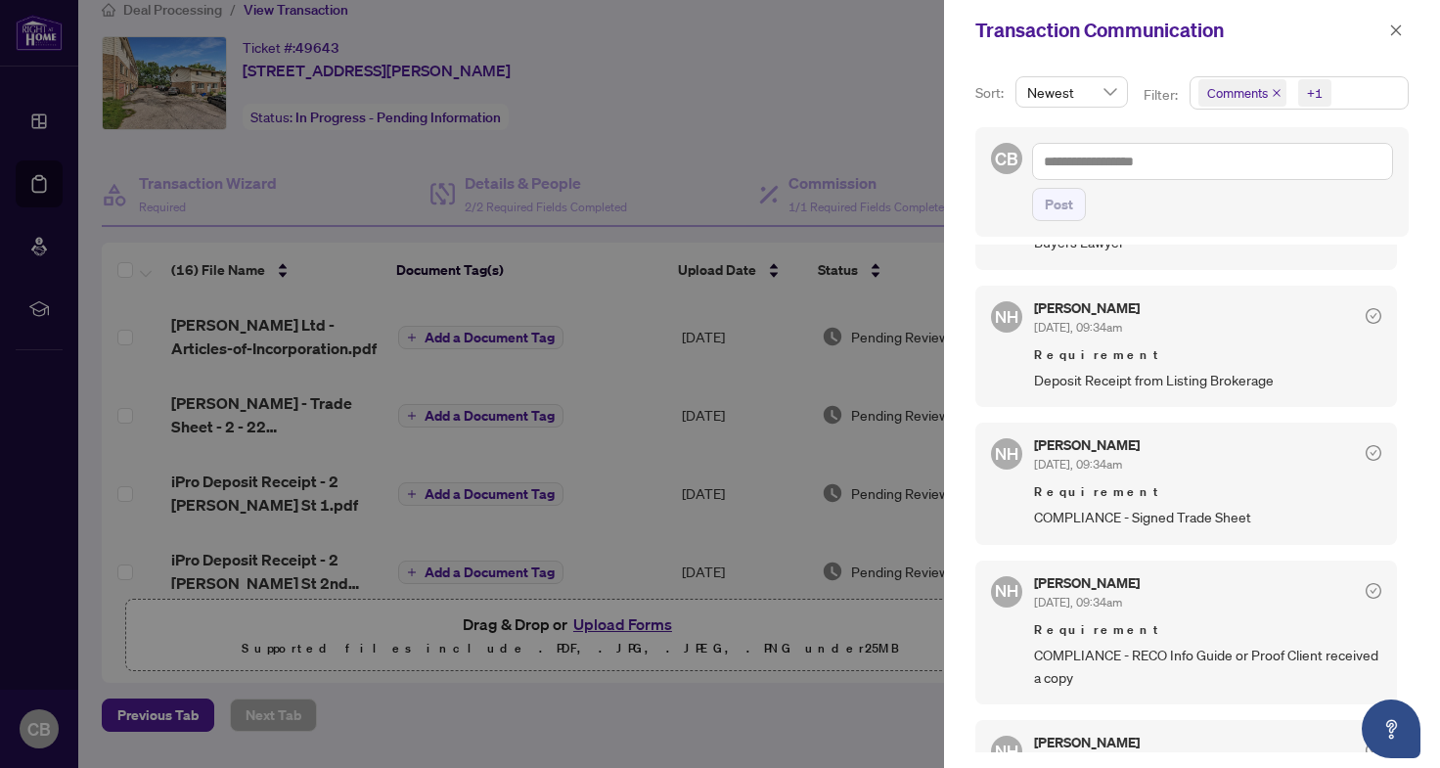
scroll to position [544, 0]
click at [780, 492] on div at bounding box center [720, 384] width 1440 height 768
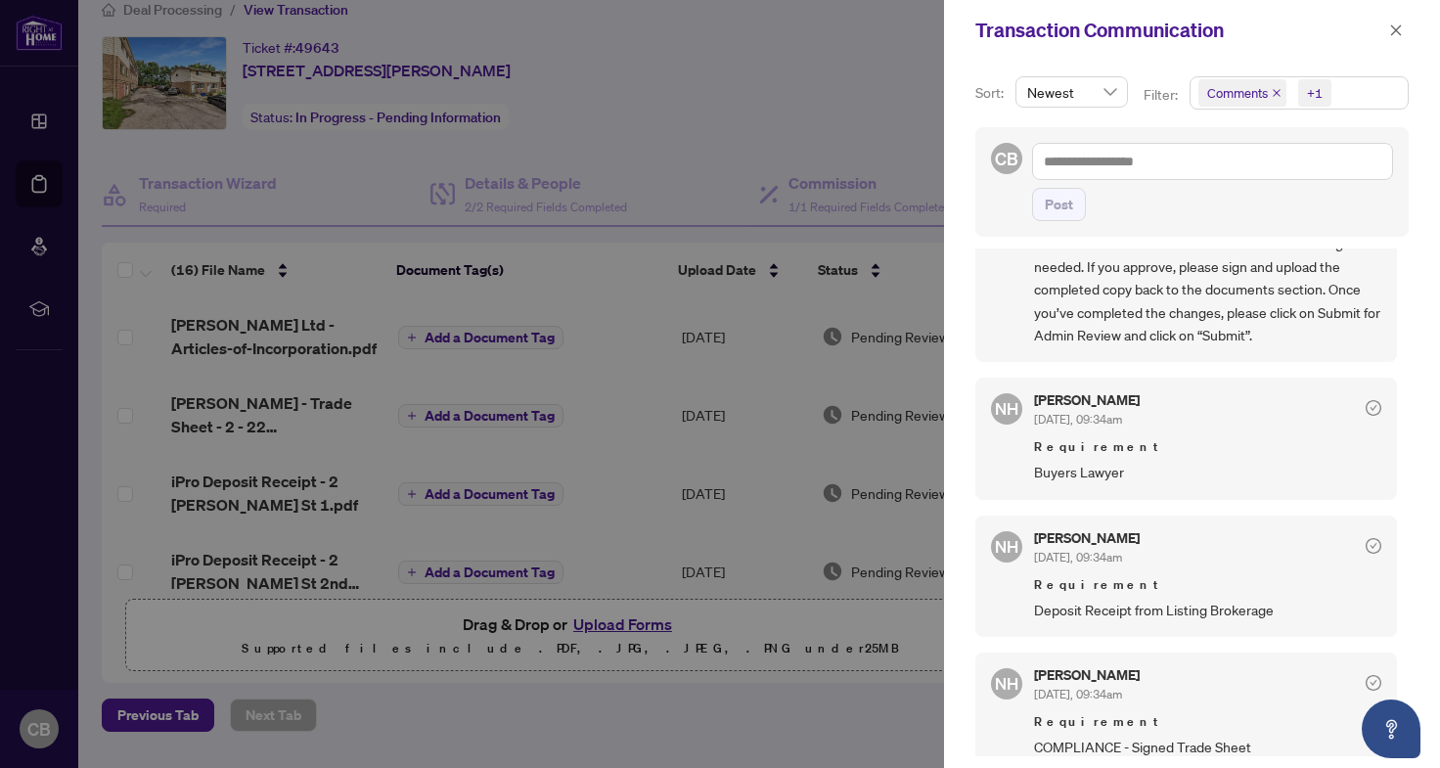
scroll to position [425, 0]
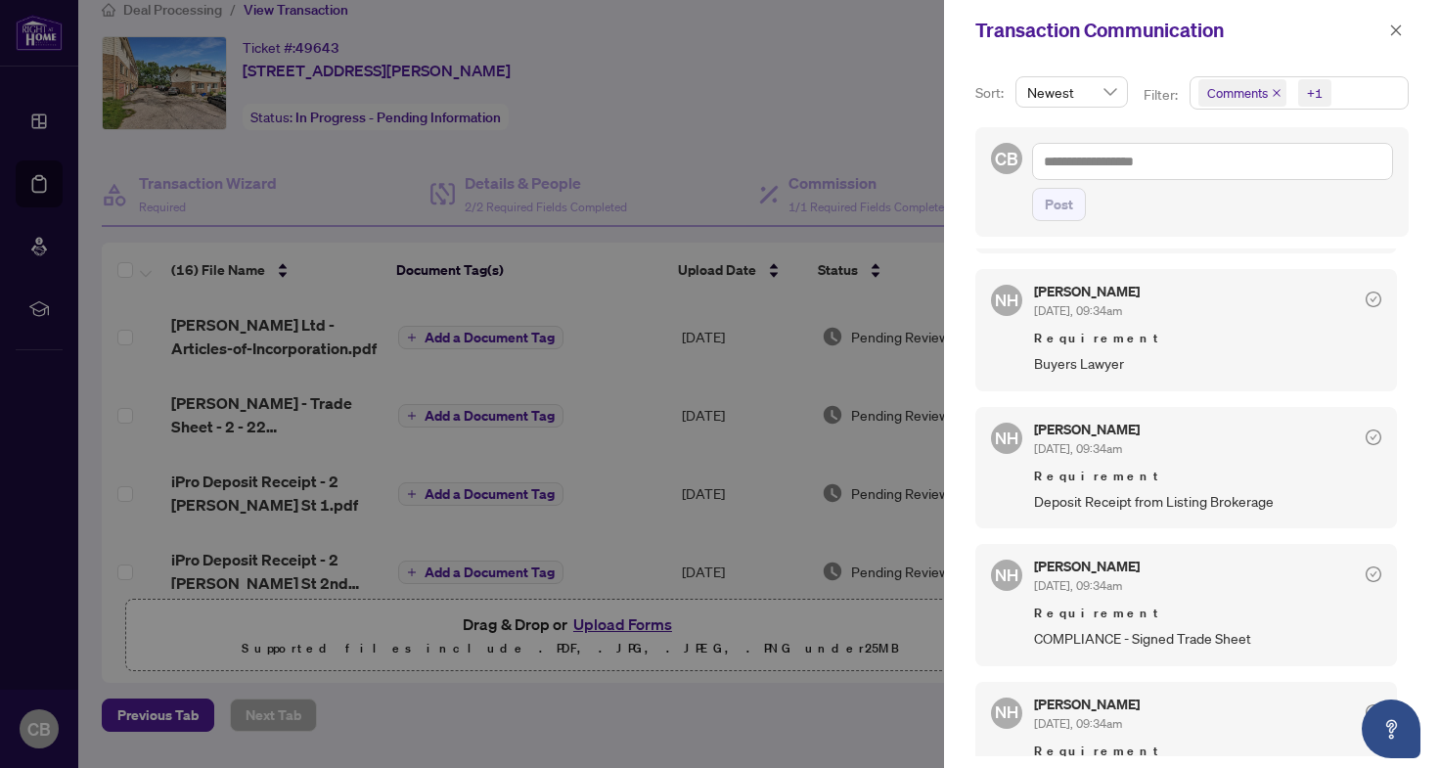
click at [841, 363] on div at bounding box center [720, 384] width 1440 height 768
click at [1400, 21] on span "button" at bounding box center [1396, 30] width 14 height 31
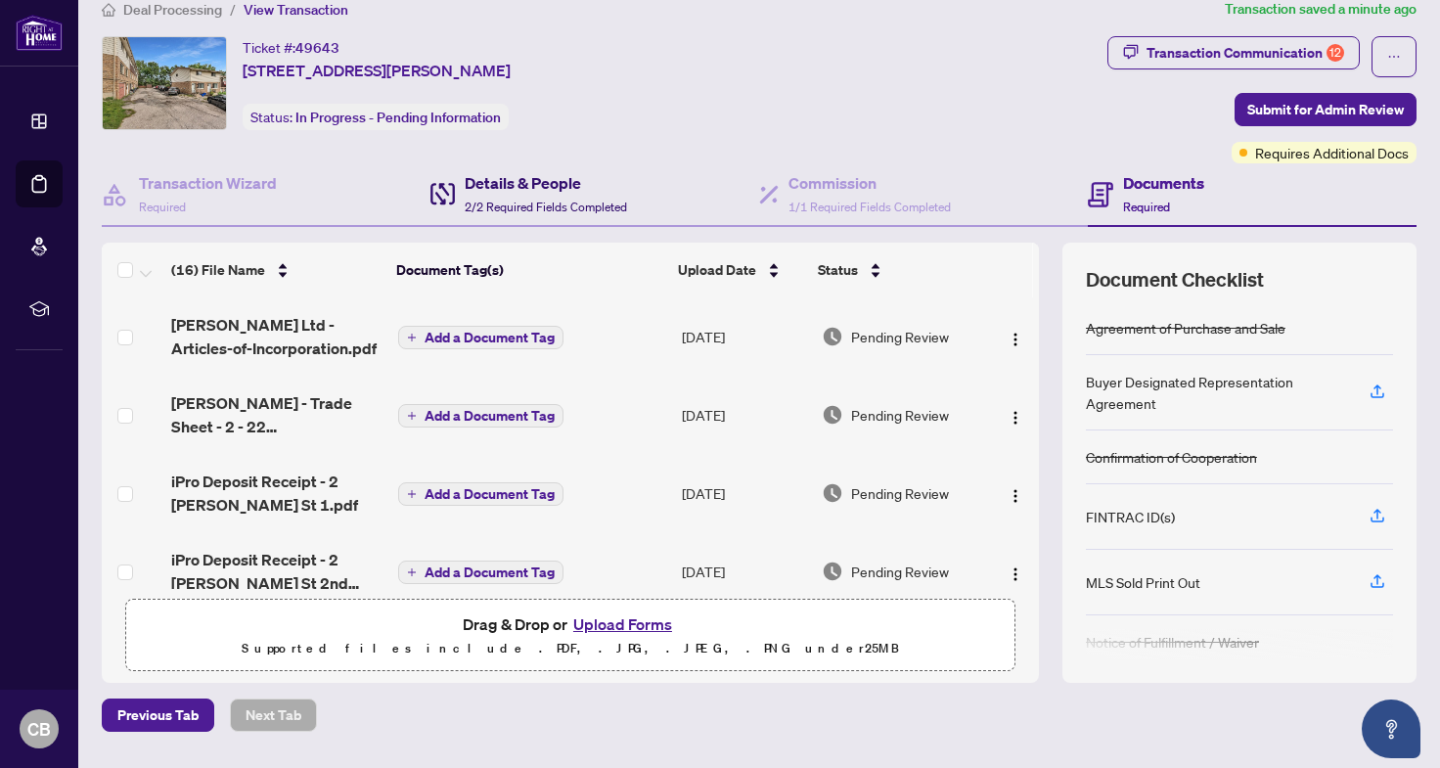
click at [541, 172] on h4 "Details & People" at bounding box center [546, 182] width 162 height 23
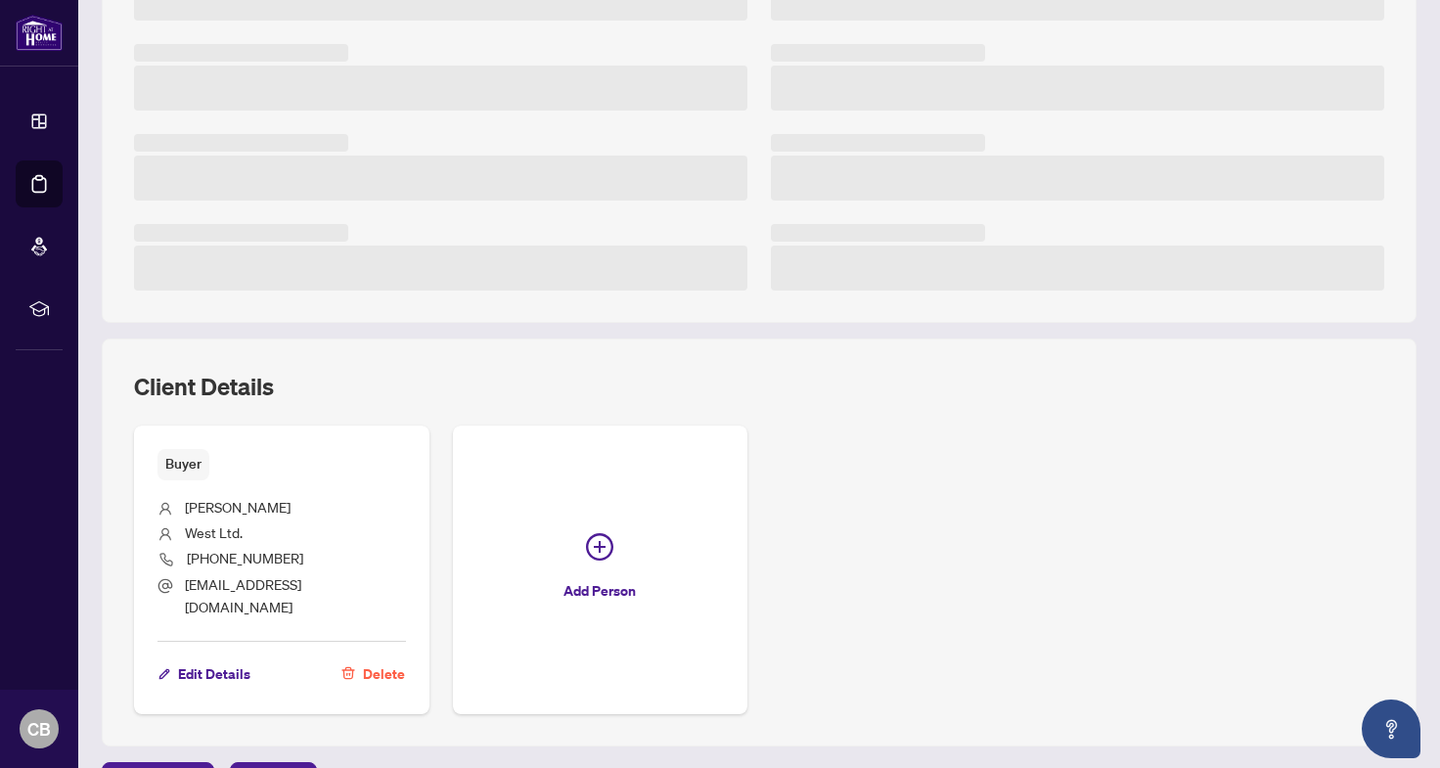
scroll to position [460, 0]
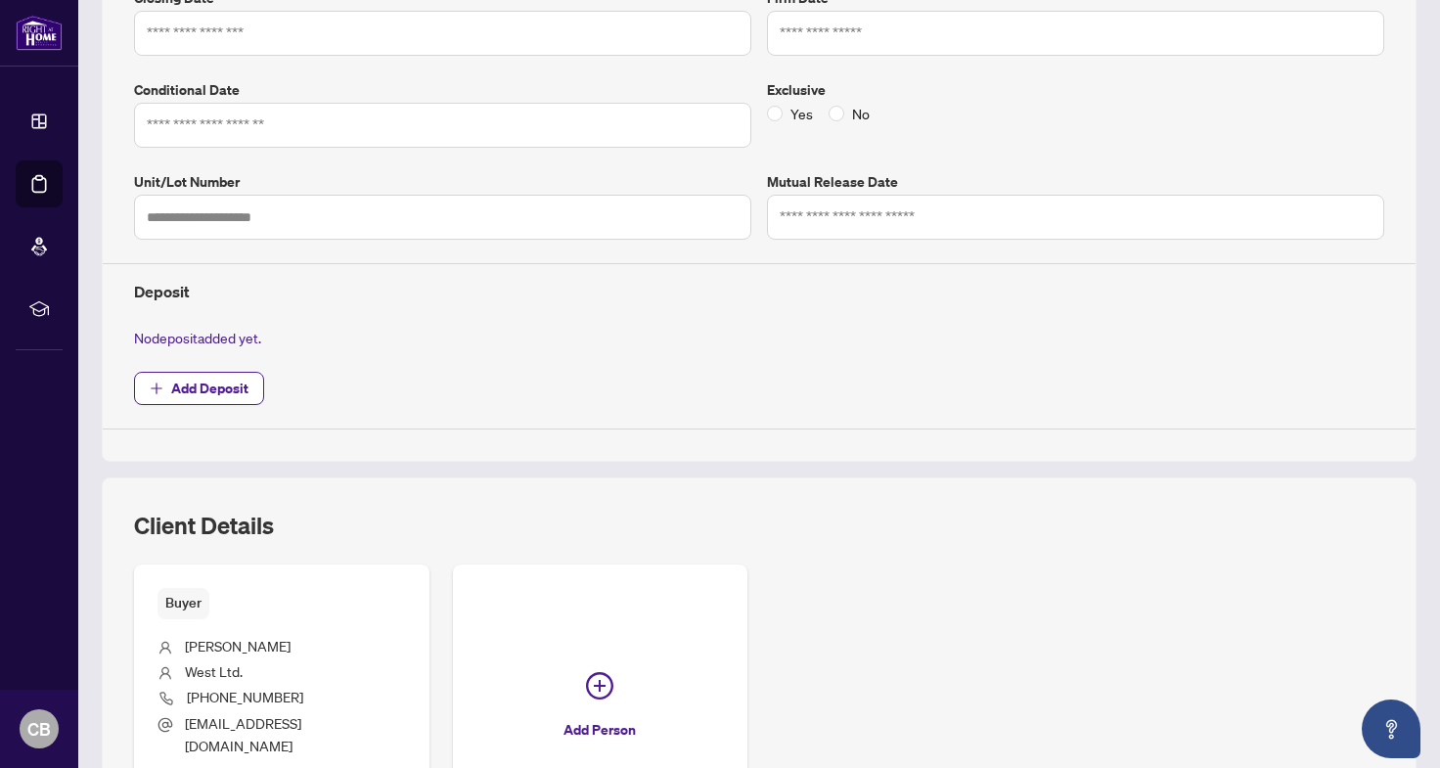
type input "*********"
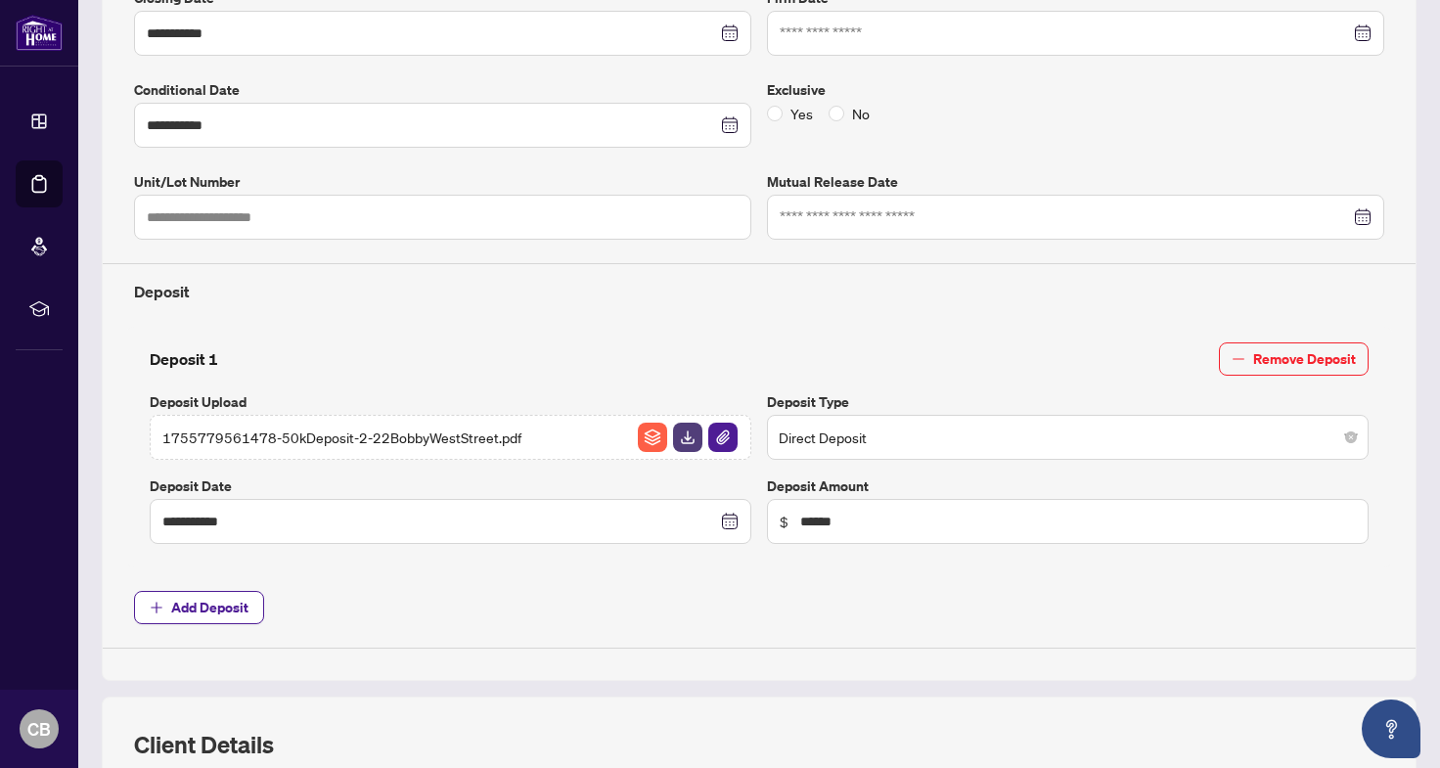
type input "**********"
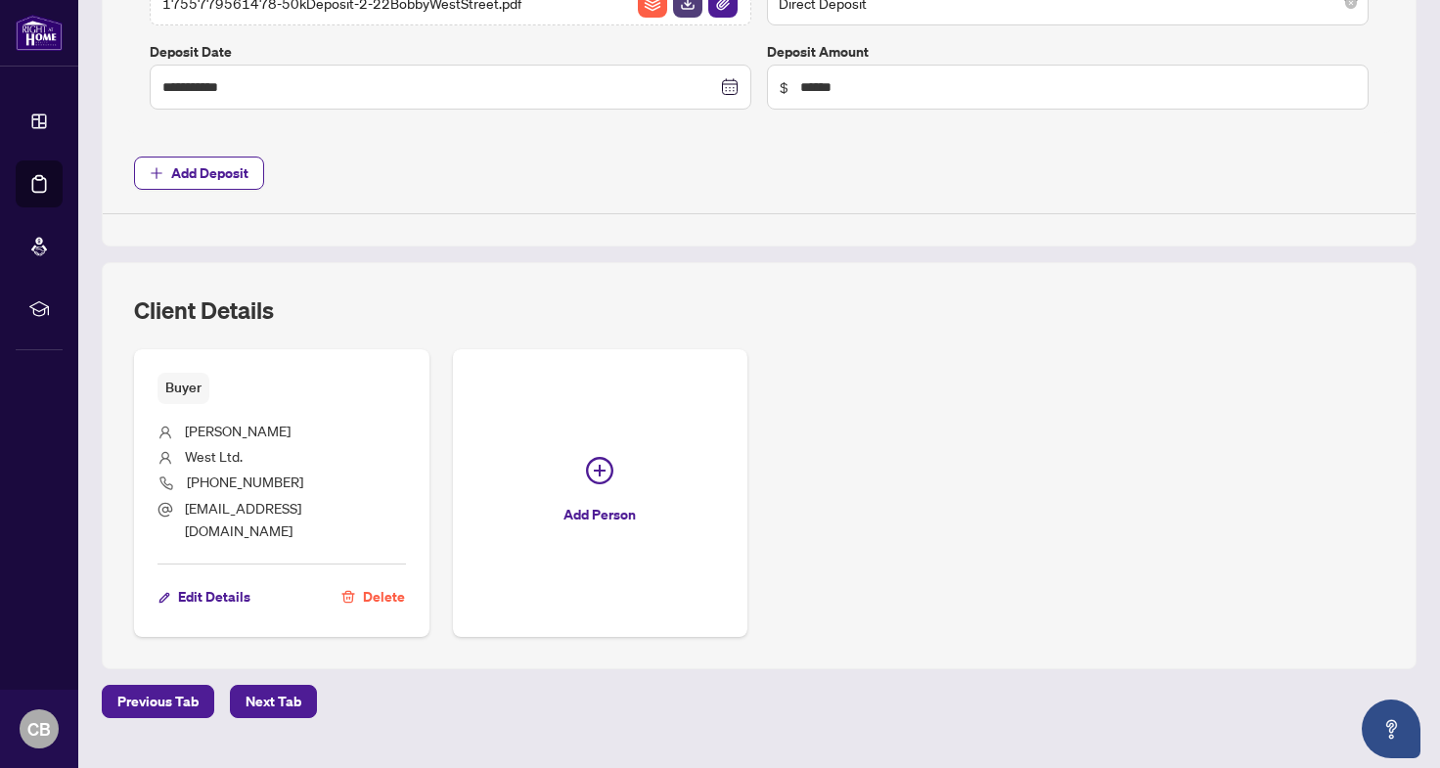
scroll to position [895, 0]
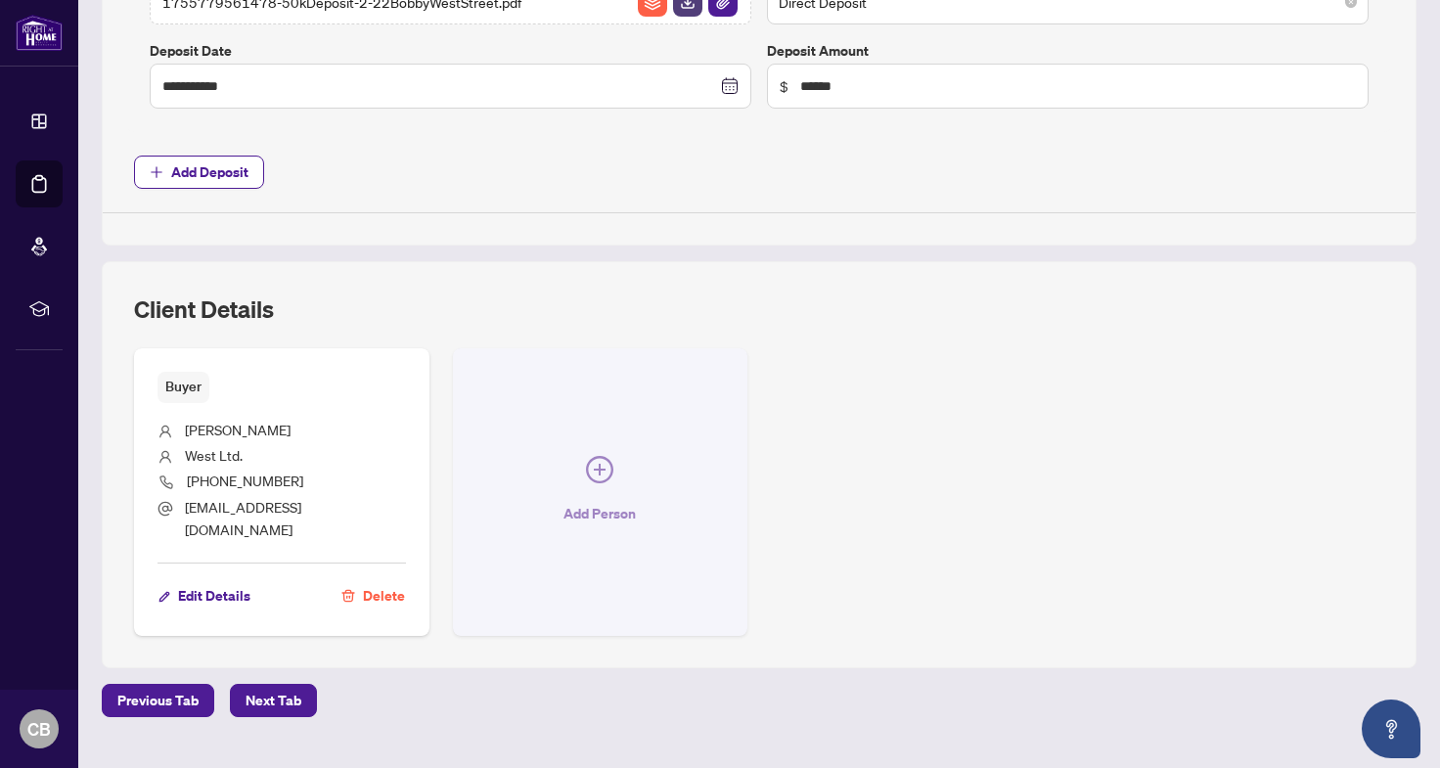
click at [625, 467] on button "Add Person" at bounding box center [600, 492] width 295 height 288
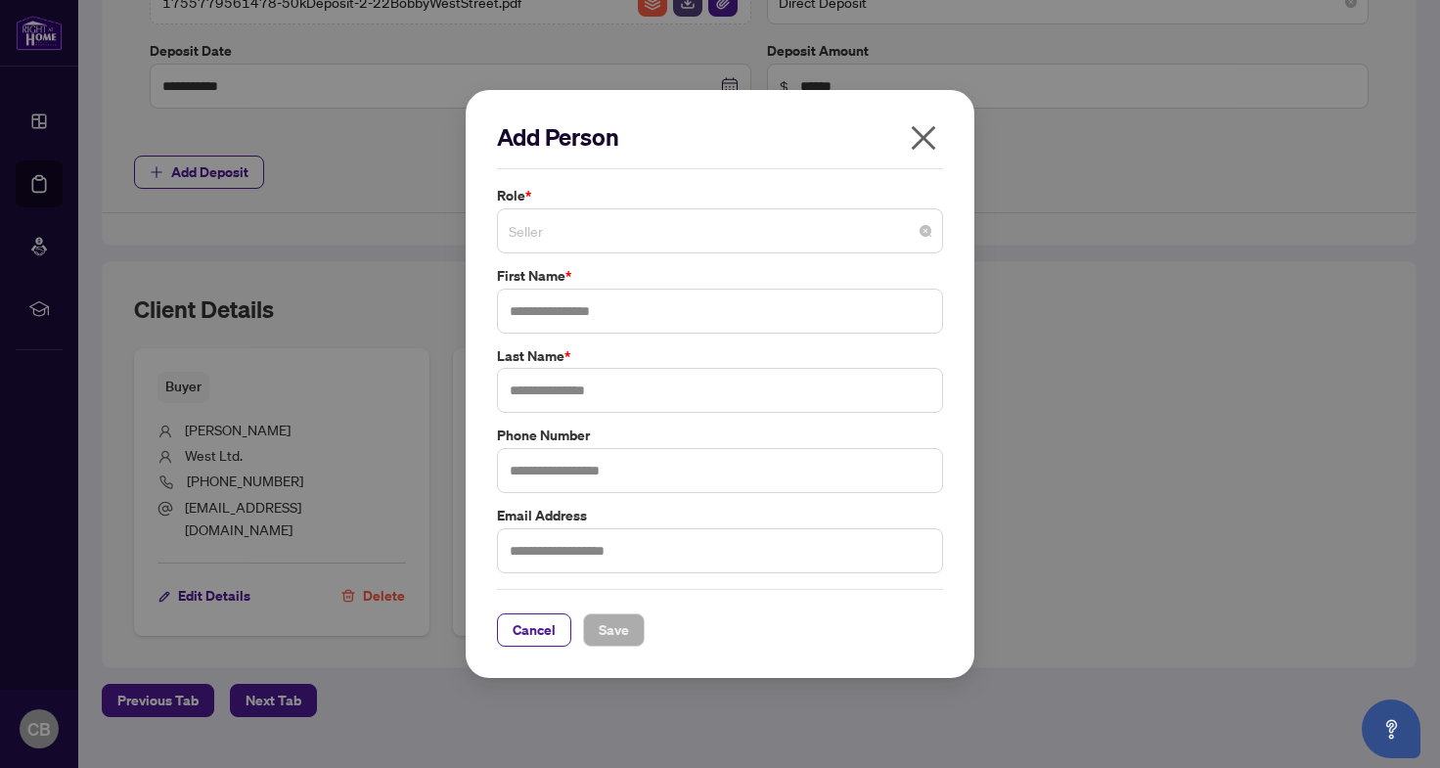
click at [683, 239] on span "Seller" at bounding box center [720, 230] width 422 height 37
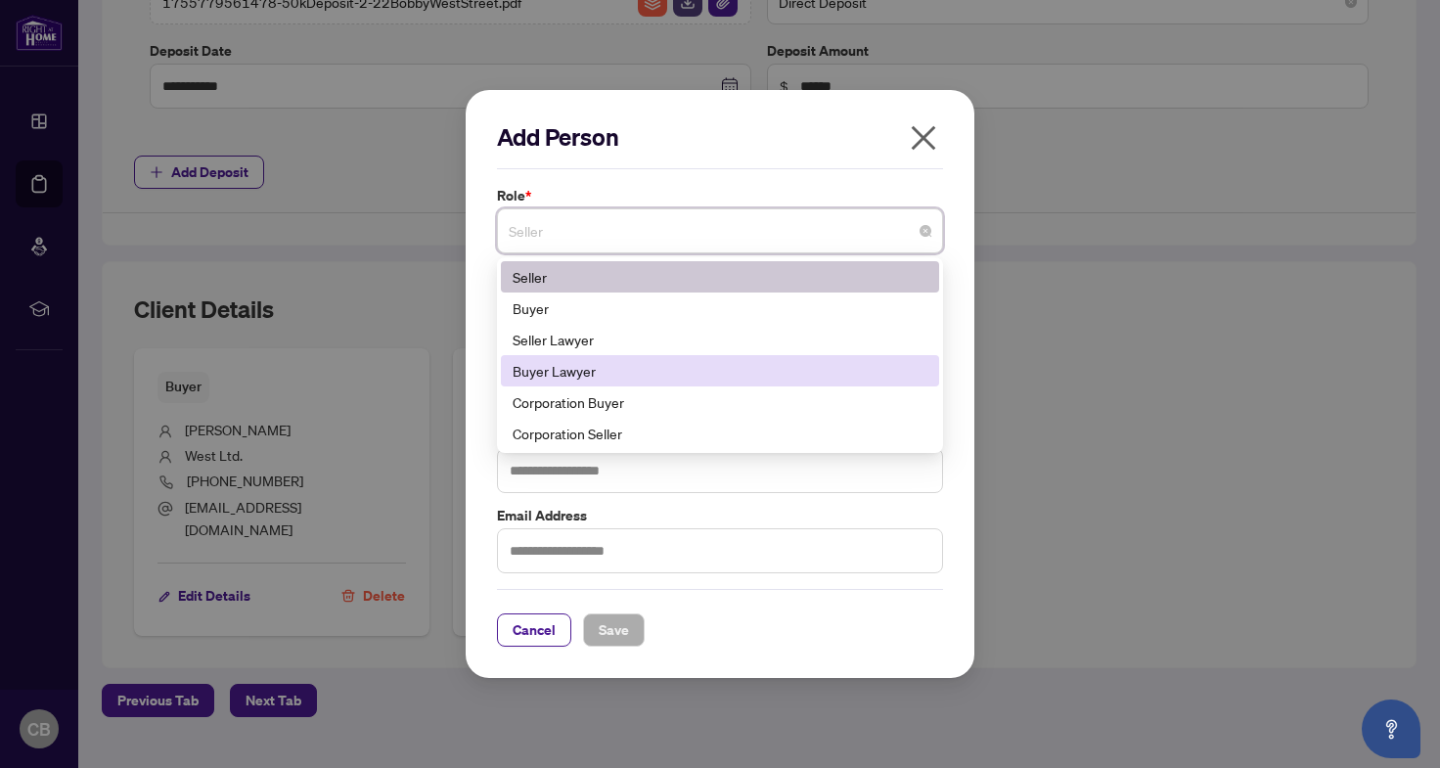
click at [690, 362] on div "Buyer Lawyer" at bounding box center [719, 371] width 415 height 22
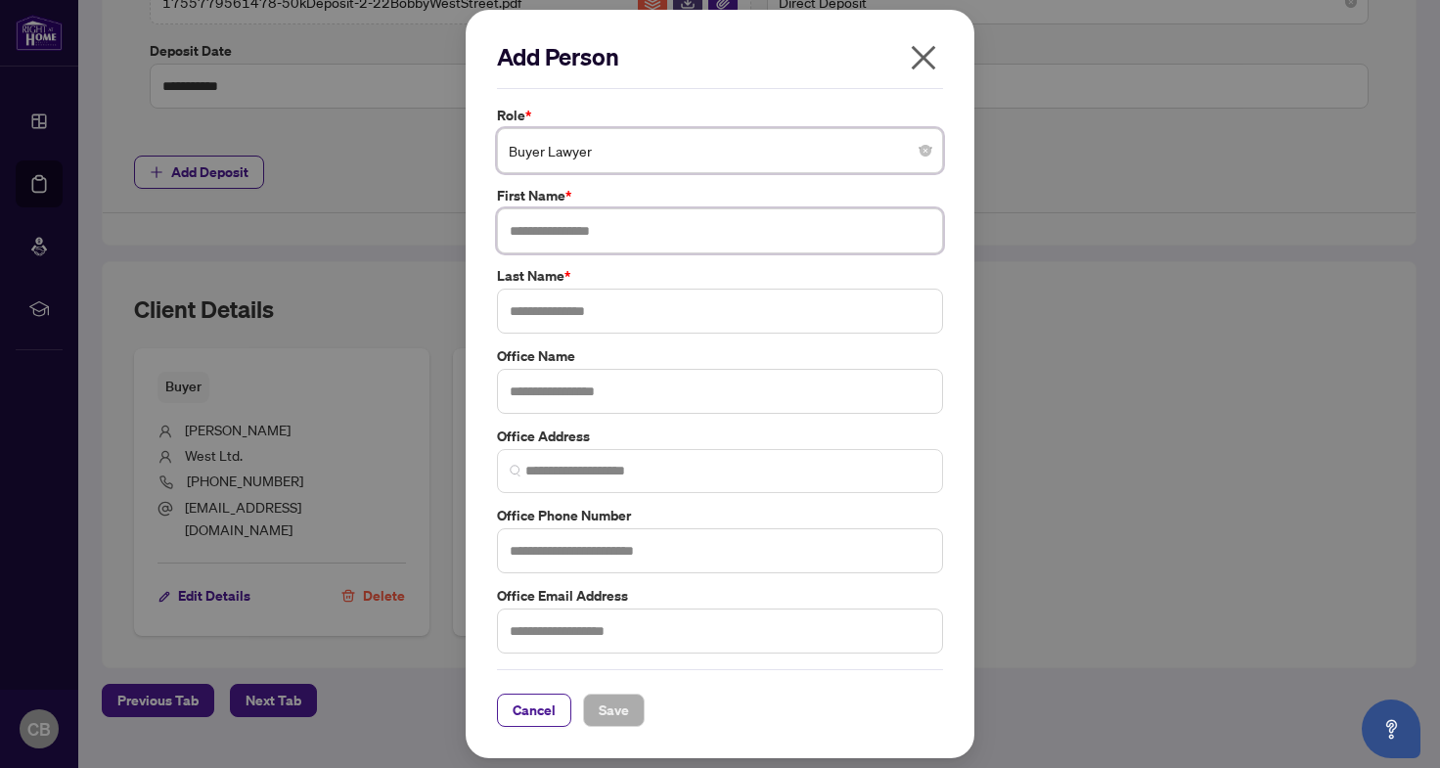
click at [612, 226] on input "text" at bounding box center [720, 230] width 446 height 45
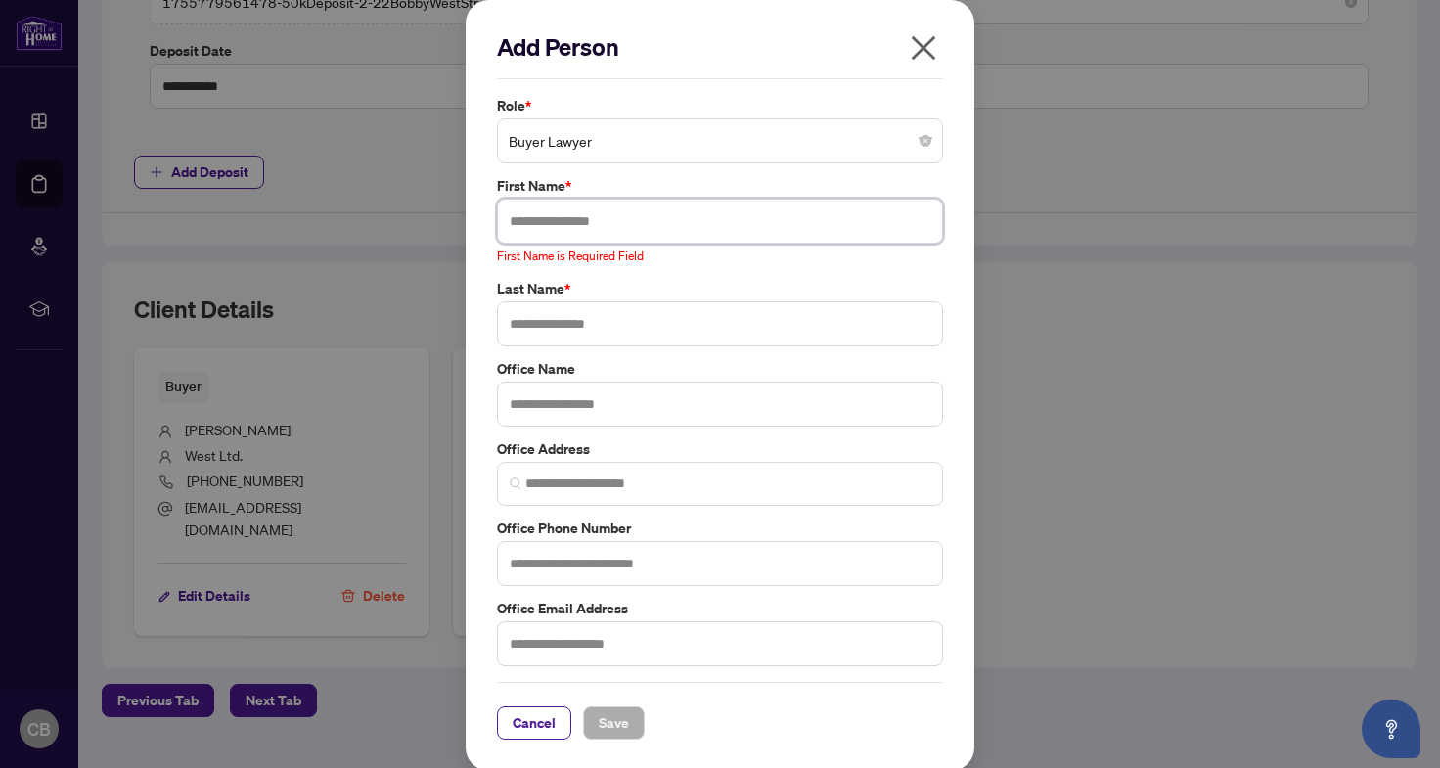
paste input "**********"
type input "**********"
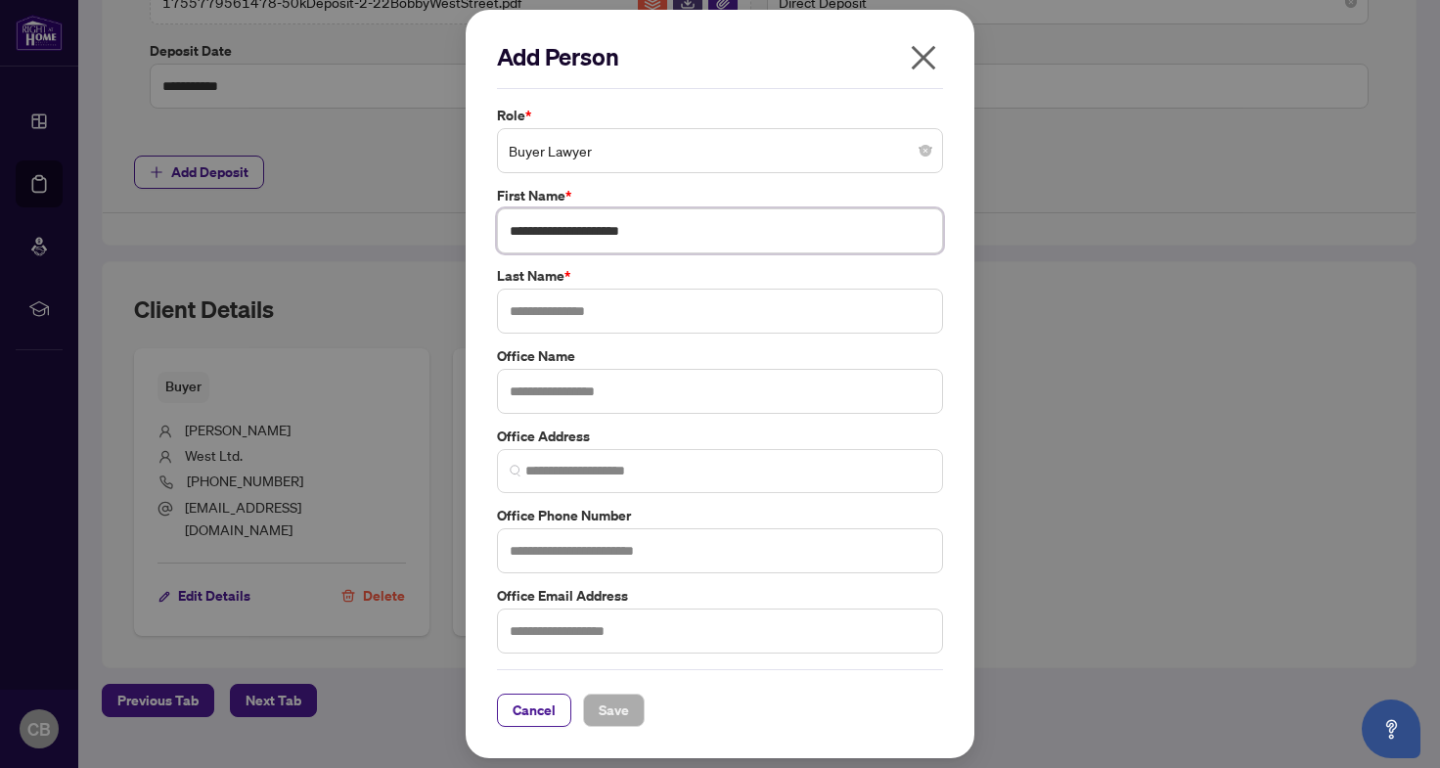
drag, startPoint x: 675, startPoint y: 227, endPoint x: 482, endPoint y: 226, distance: 192.7
click at [482, 226] on div "**********" at bounding box center [720, 384] width 509 height 748
type input "****"
type input "******"
type input "**********"
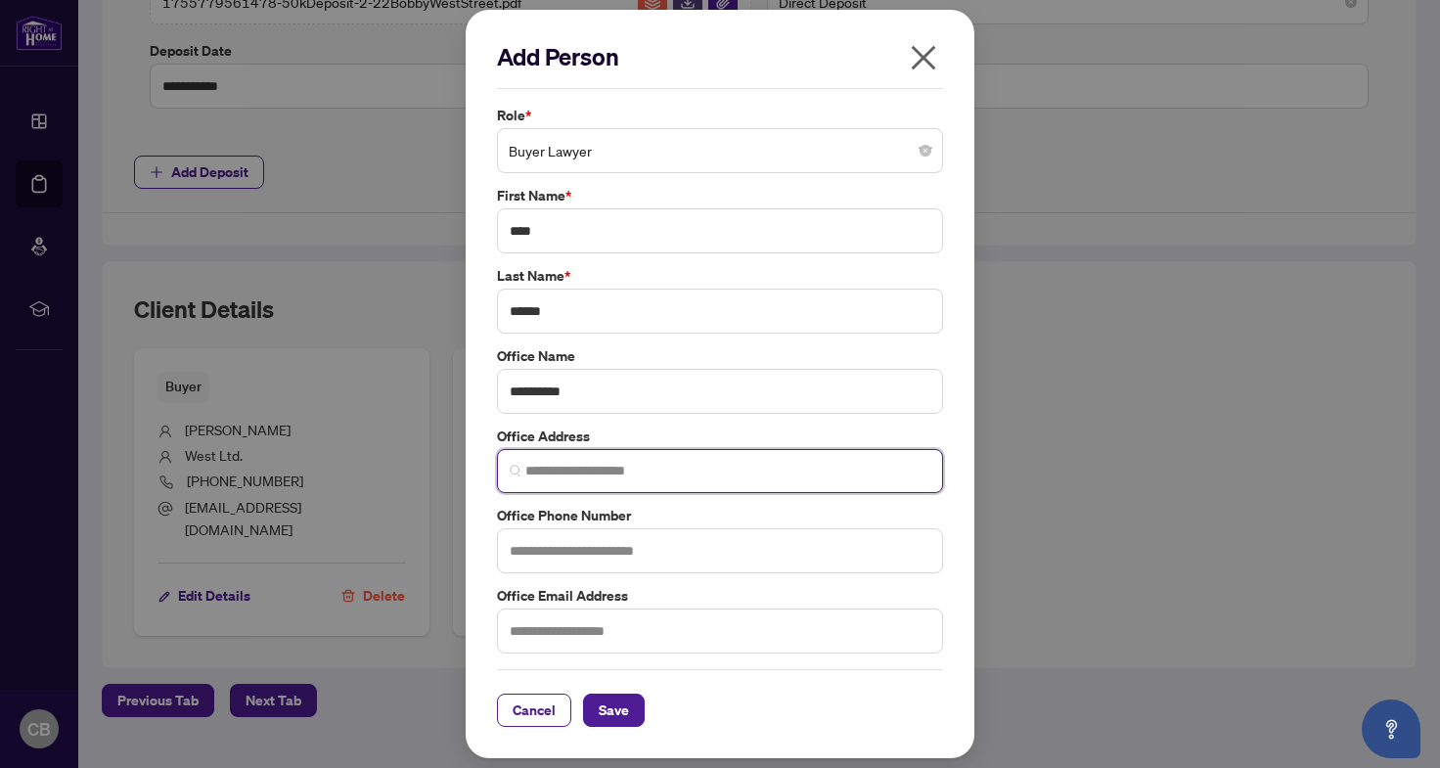
paste input "**********"
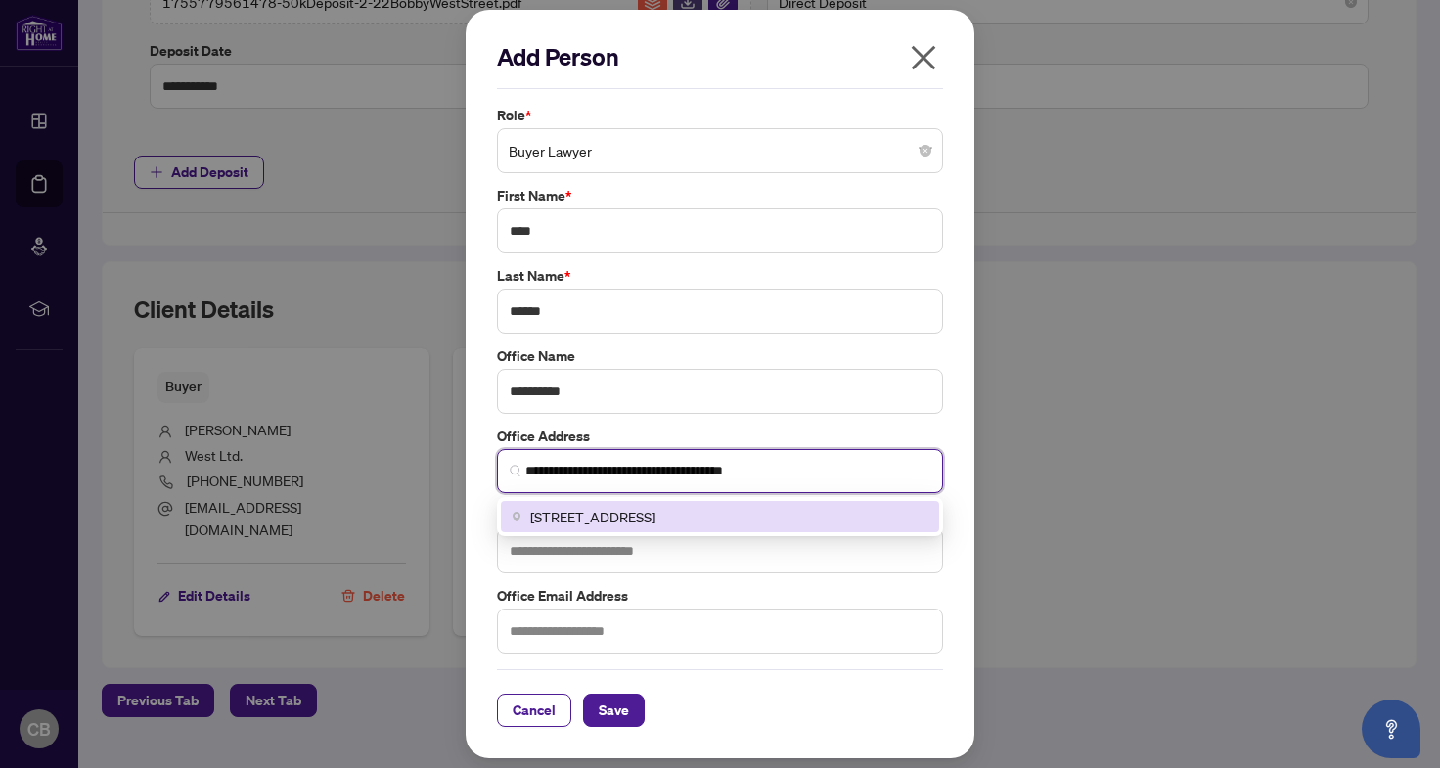
click at [655, 517] on span "3400 Fairview St, Burlington, ON L7N 3G5, Canada" at bounding box center [592, 517] width 125 height 22
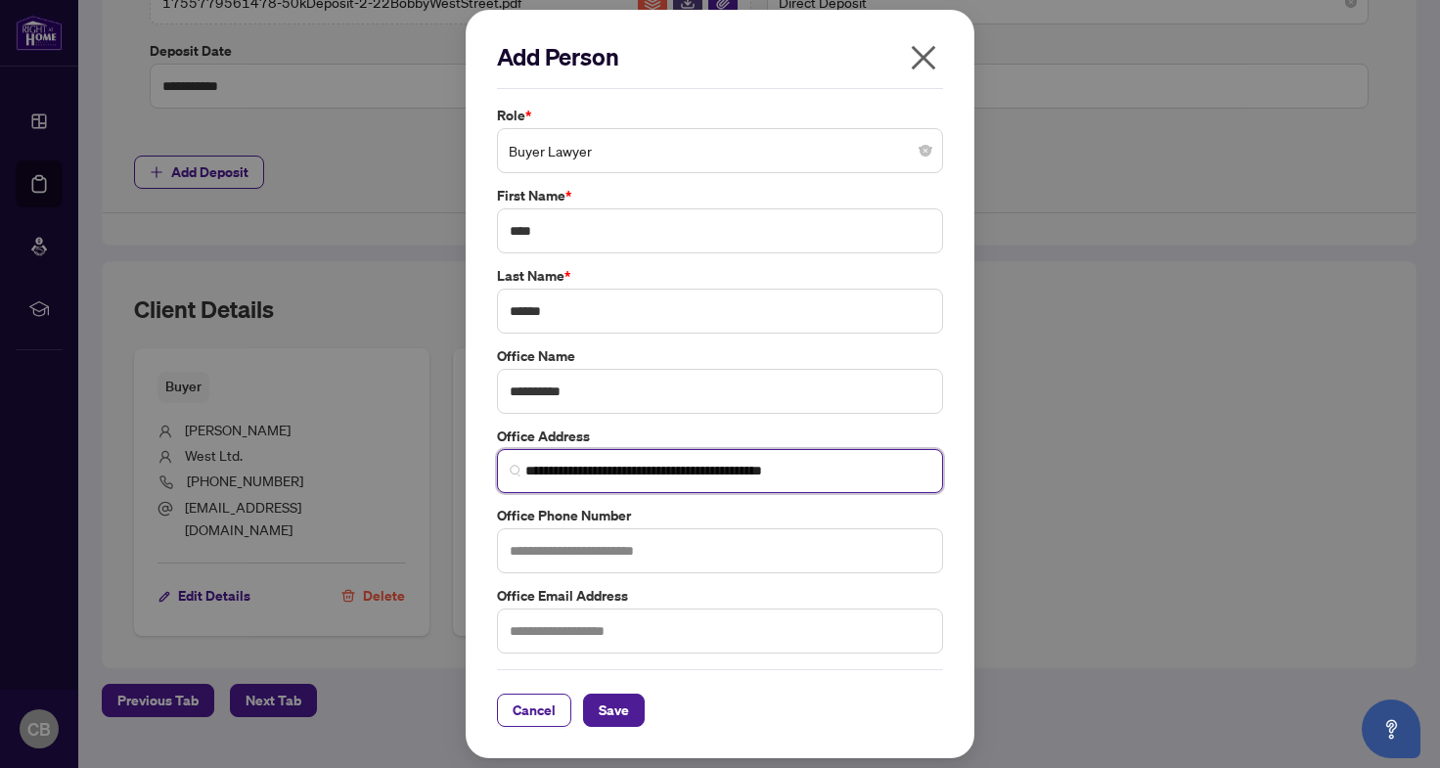
type input "**********"
click at [576, 545] on input "text" at bounding box center [720, 550] width 446 height 45
paste input "**********"
type input "**********"
click at [567, 630] on input "text" at bounding box center [720, 630] width 446 height 45
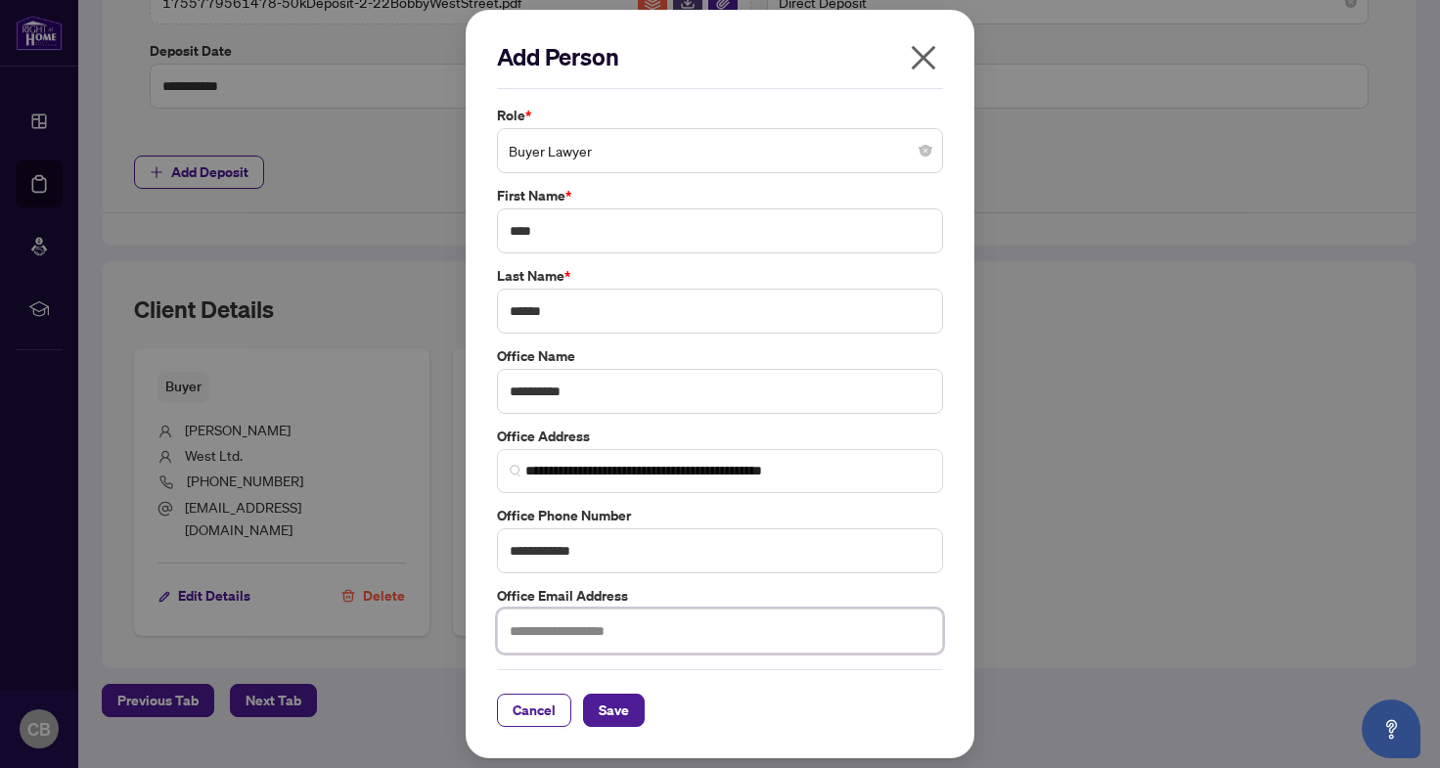
paste input "**********"
click at [775, 714] on div "Cancel Save" at bounding box center [720, 709] width 446 height 33
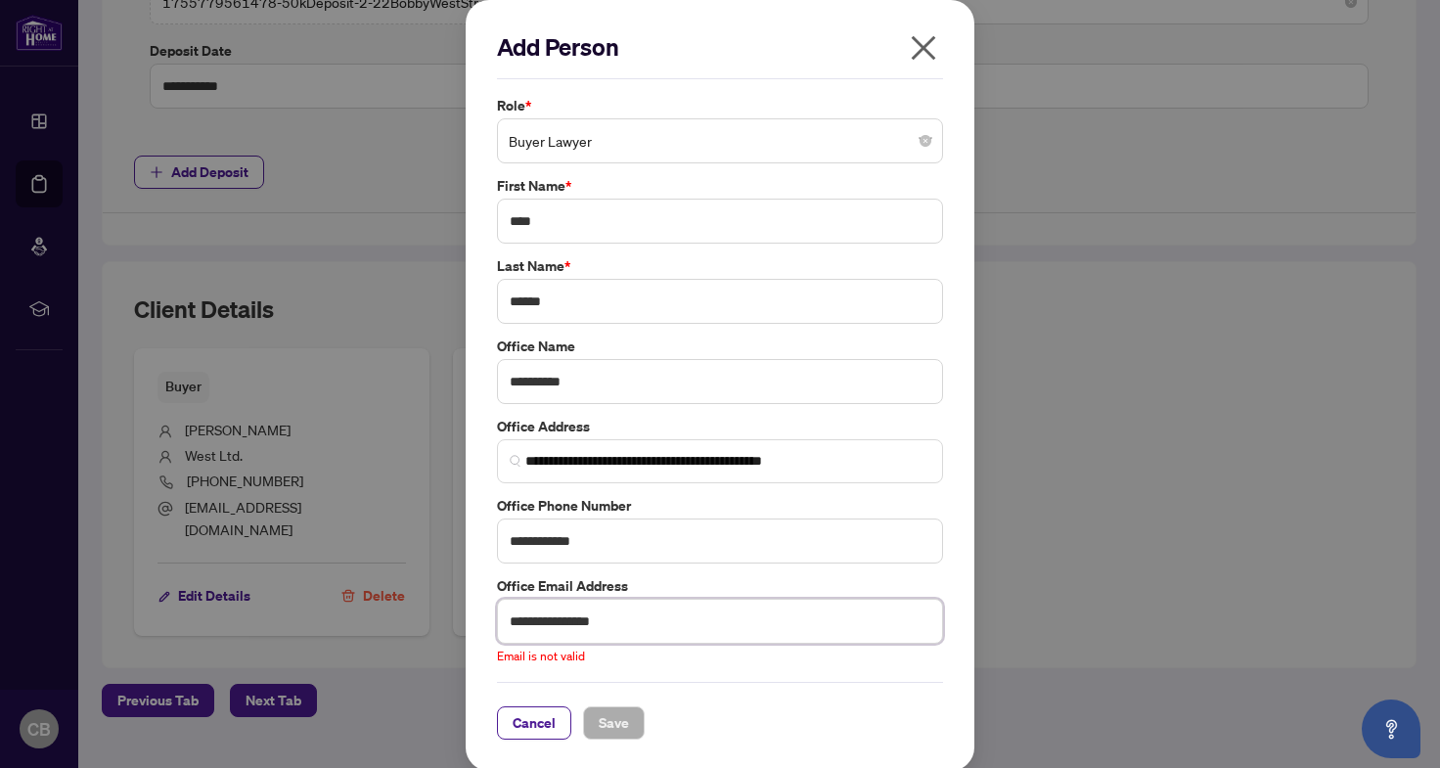
click at [657, 613] on input "**********" at bounding box center [720, 621] width 446 height 45
drag, startPoint x: 541, startPoint y: 620, endPoint x: 483, endPoint y: 615, distance: 57.9
click at [491, 615] on div "**********" at bounding box center [720, 620] width 458 height 91
paste input "*"
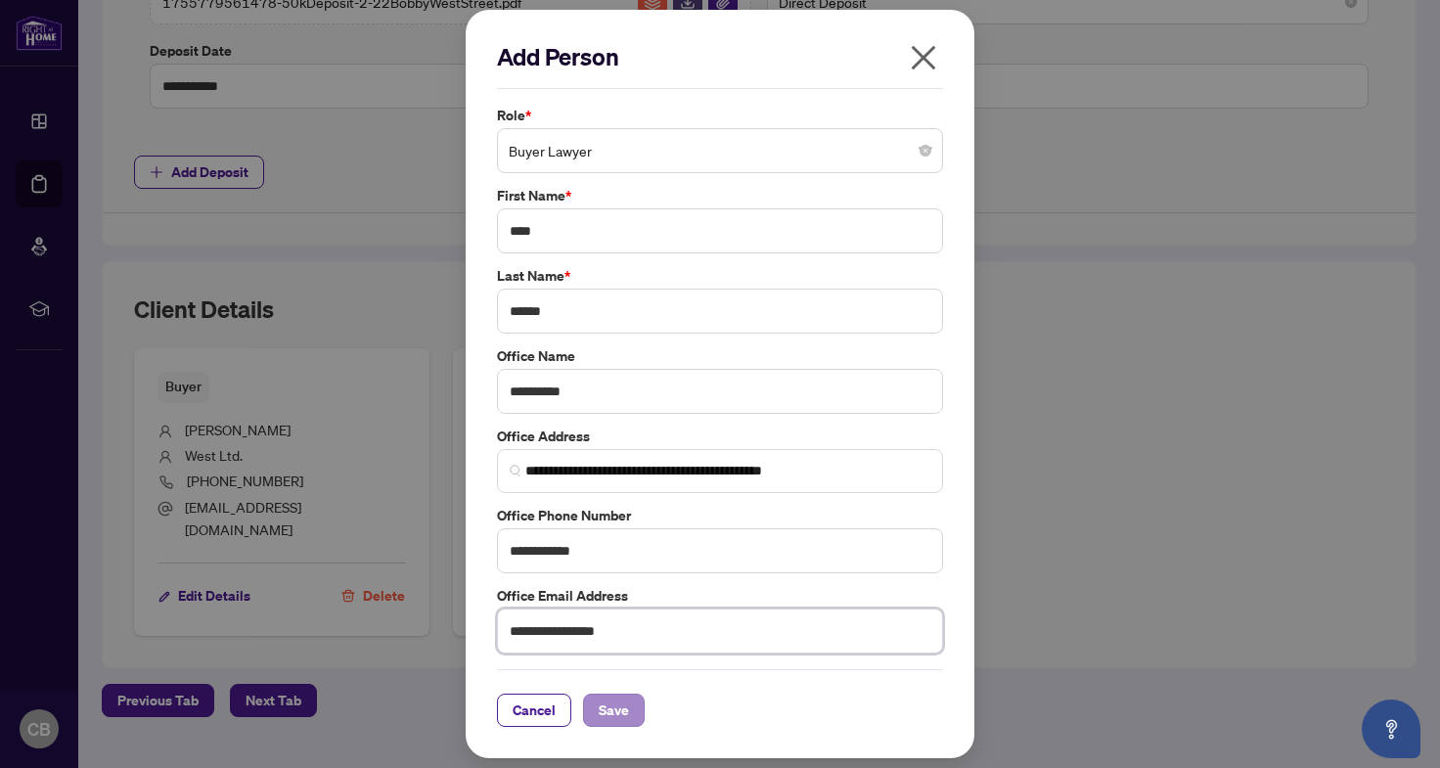
type input "**********"
click at [616, 710] on span "Save" at bounding box center [614, 709] width 30 height 31
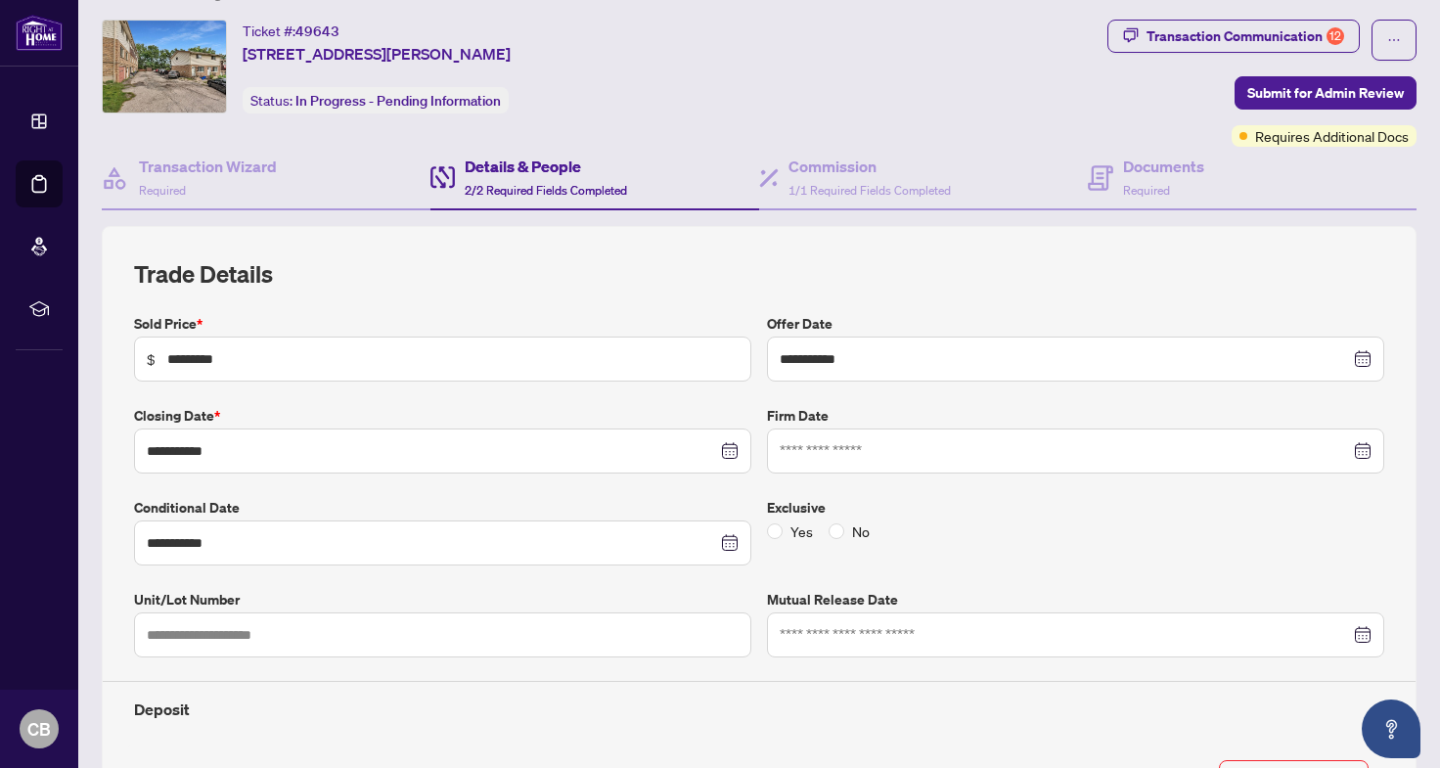
scroll to position [0, 0]
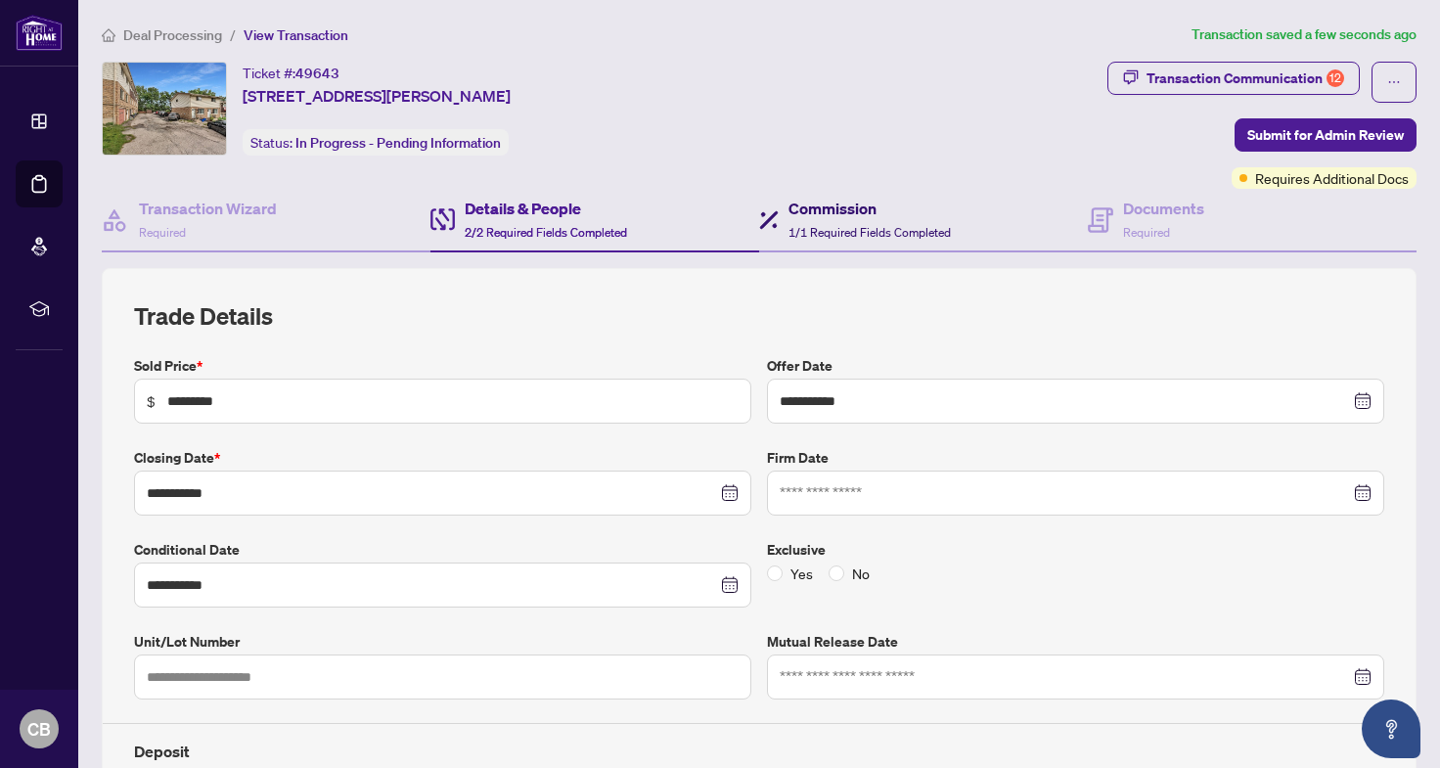
click at [817, 232] on span "1/1 Required Fields Completed" at bounding box center [869, 232] width 162 height 15
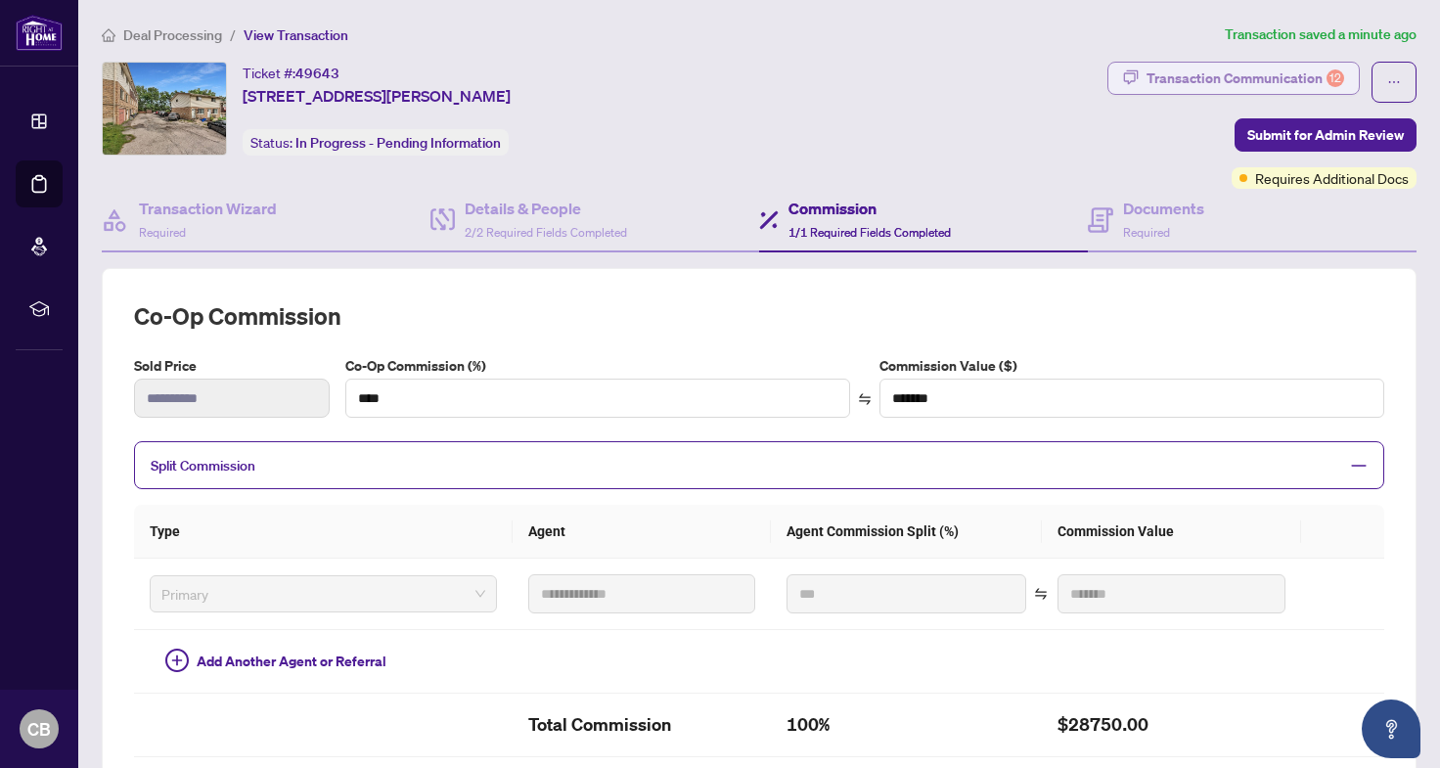
click at [1250, 67] on div "Transaction Communication 12" at bounding box center [1245, 78] width 198 height 31
type textarea "**********"
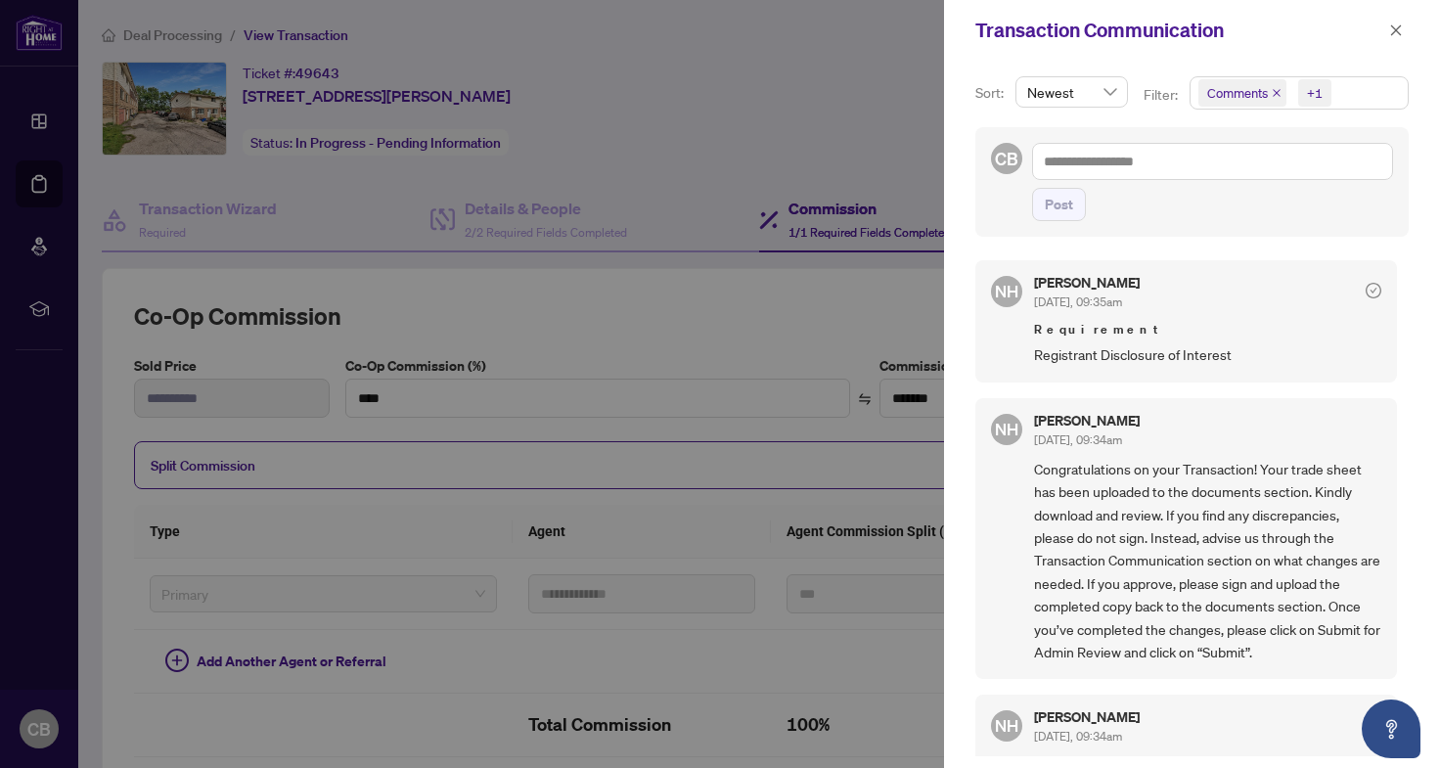
click at [777, 264] on div at bounding box center [720, 384] width 1440 height 768
click at [1396, 37] on icon "close" at bounding box center [1396, 30] width 14 height 14
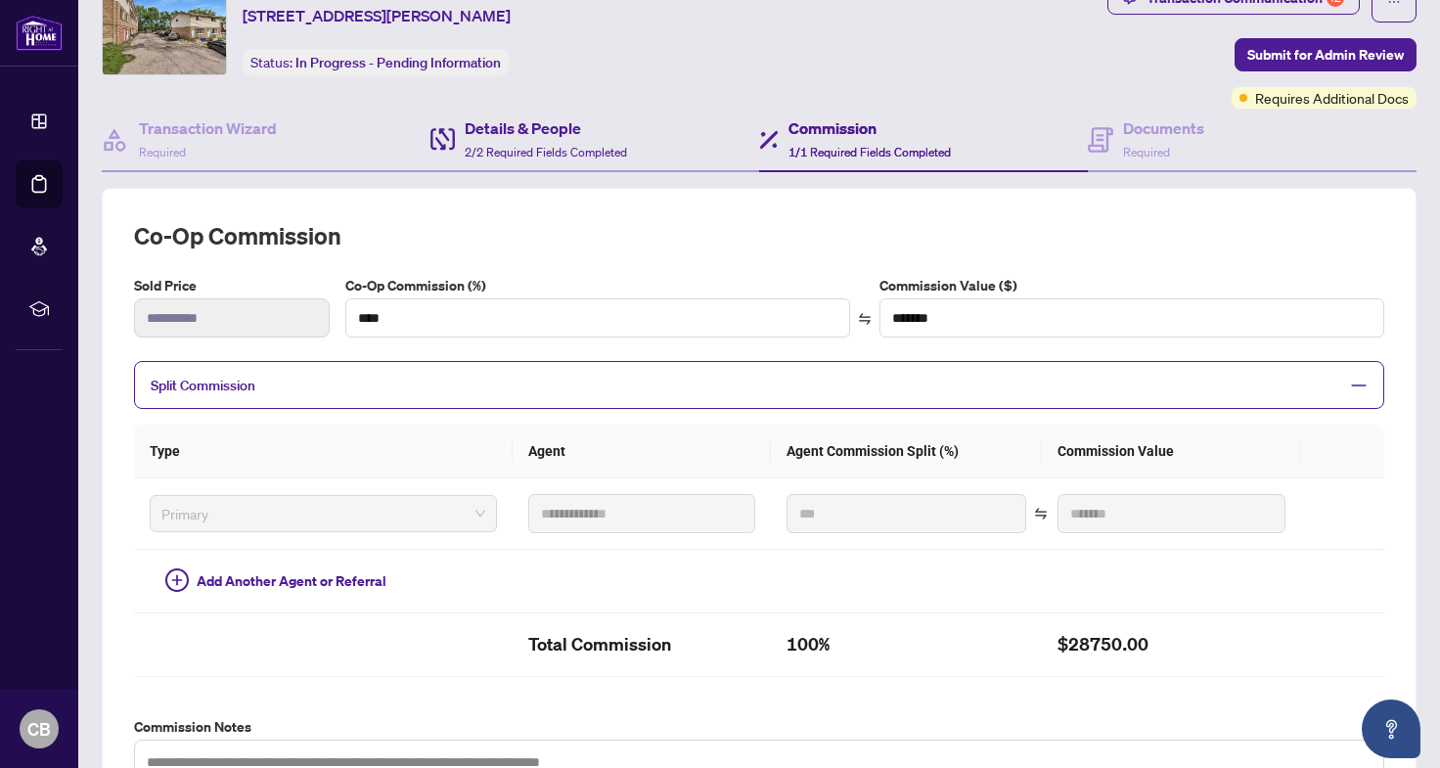
scroll to position [83, 0]
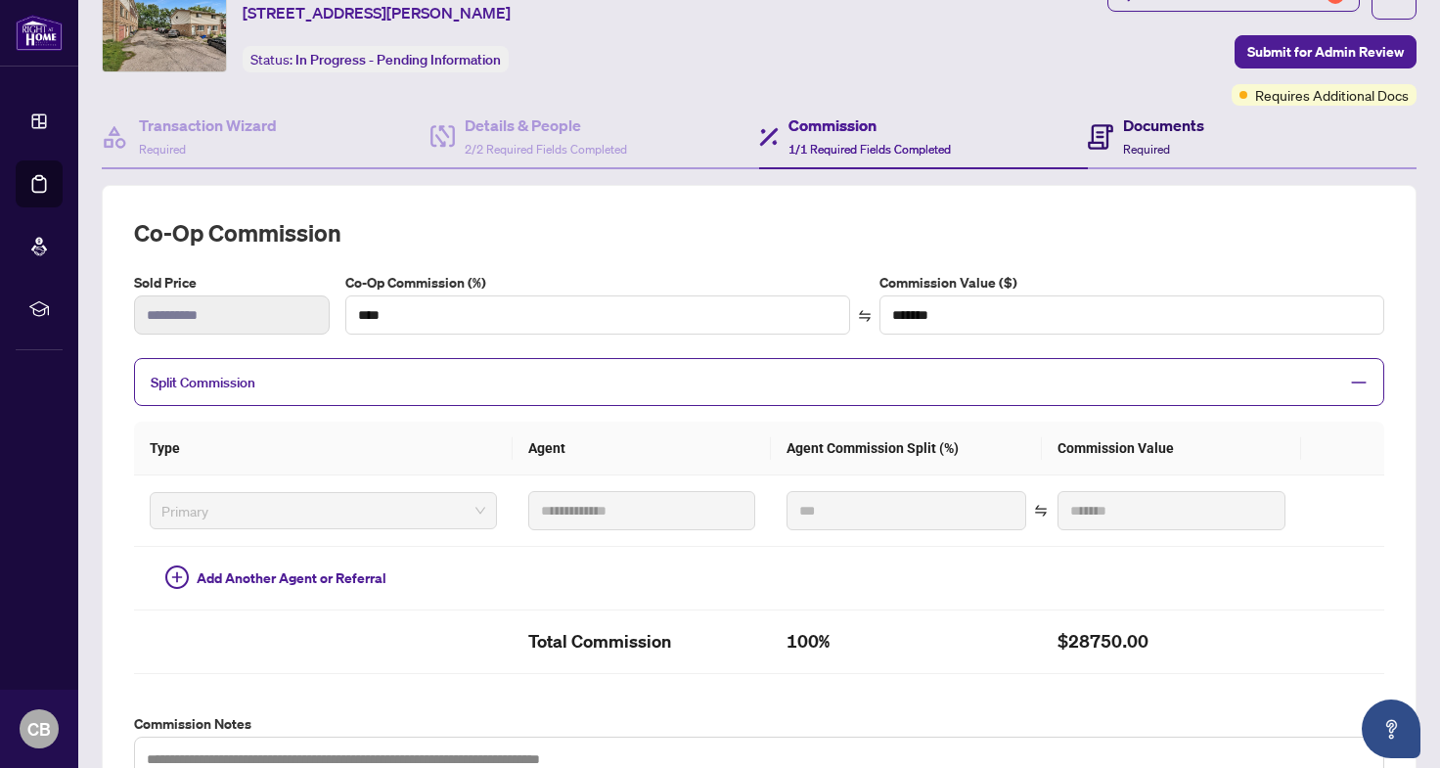
click at [1141, 132] on h4 "Documents" at bounding box center [1163, 124] width 81 height 23
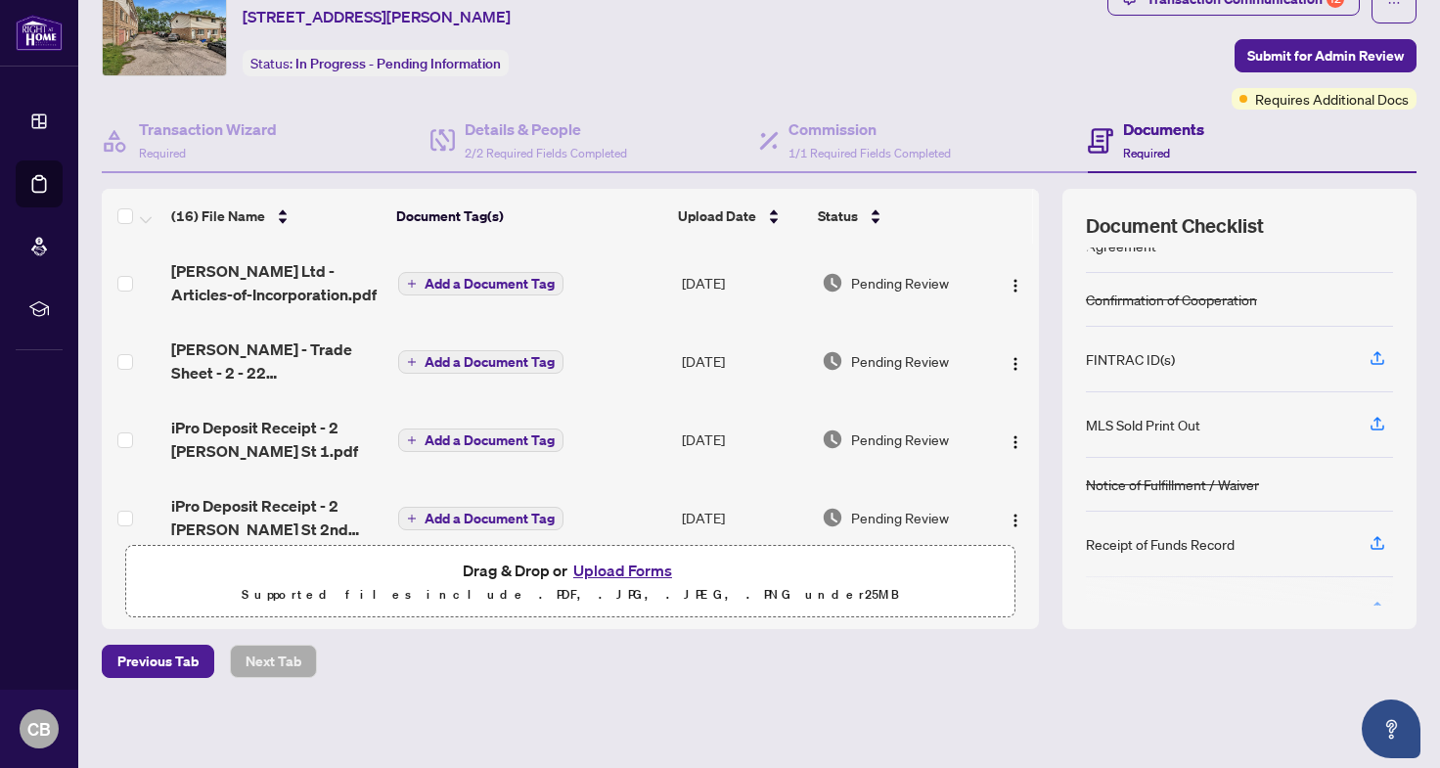
scroll to position [96, 0]
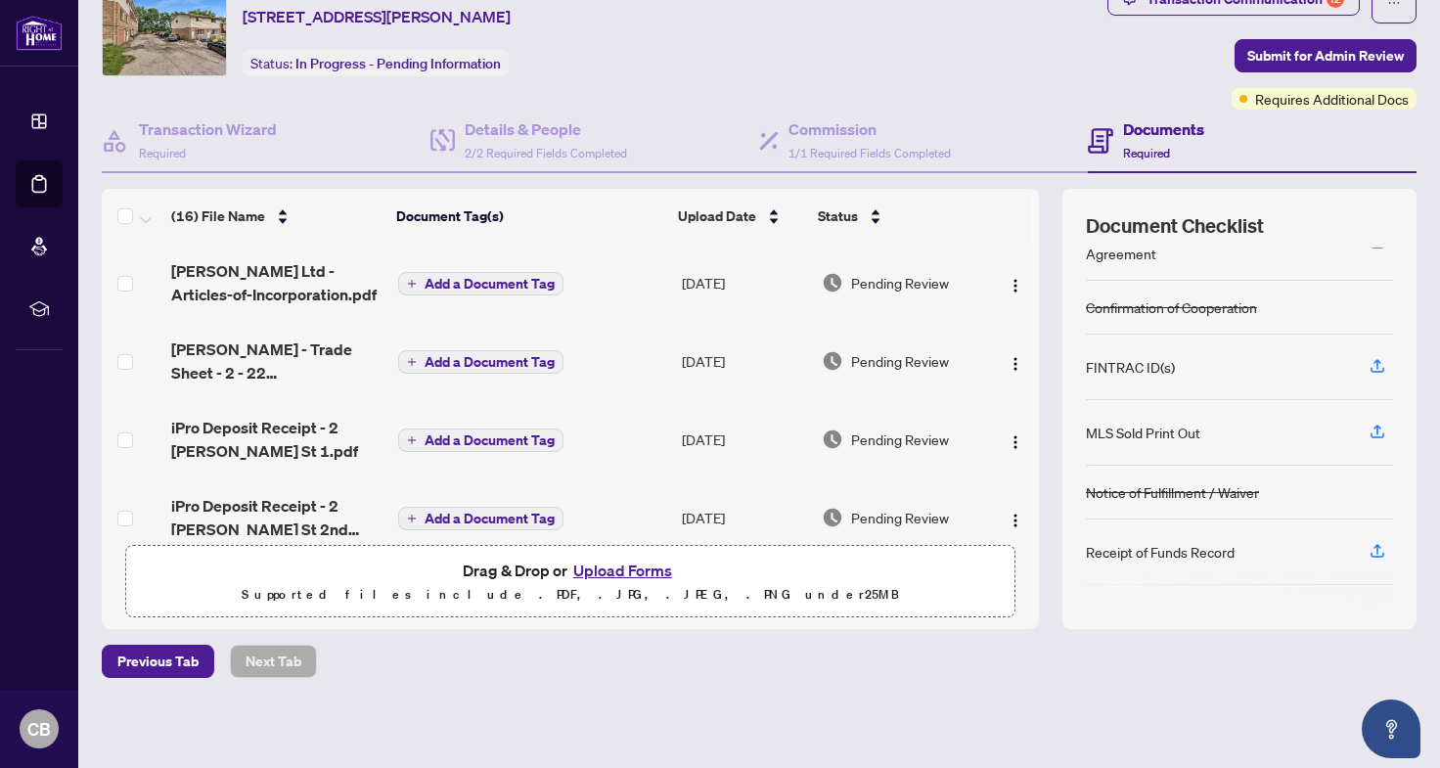
click at [1105, 323] on div "Confirmation of Cooperation" at bounding box center [1239, 308] width 307 height 54
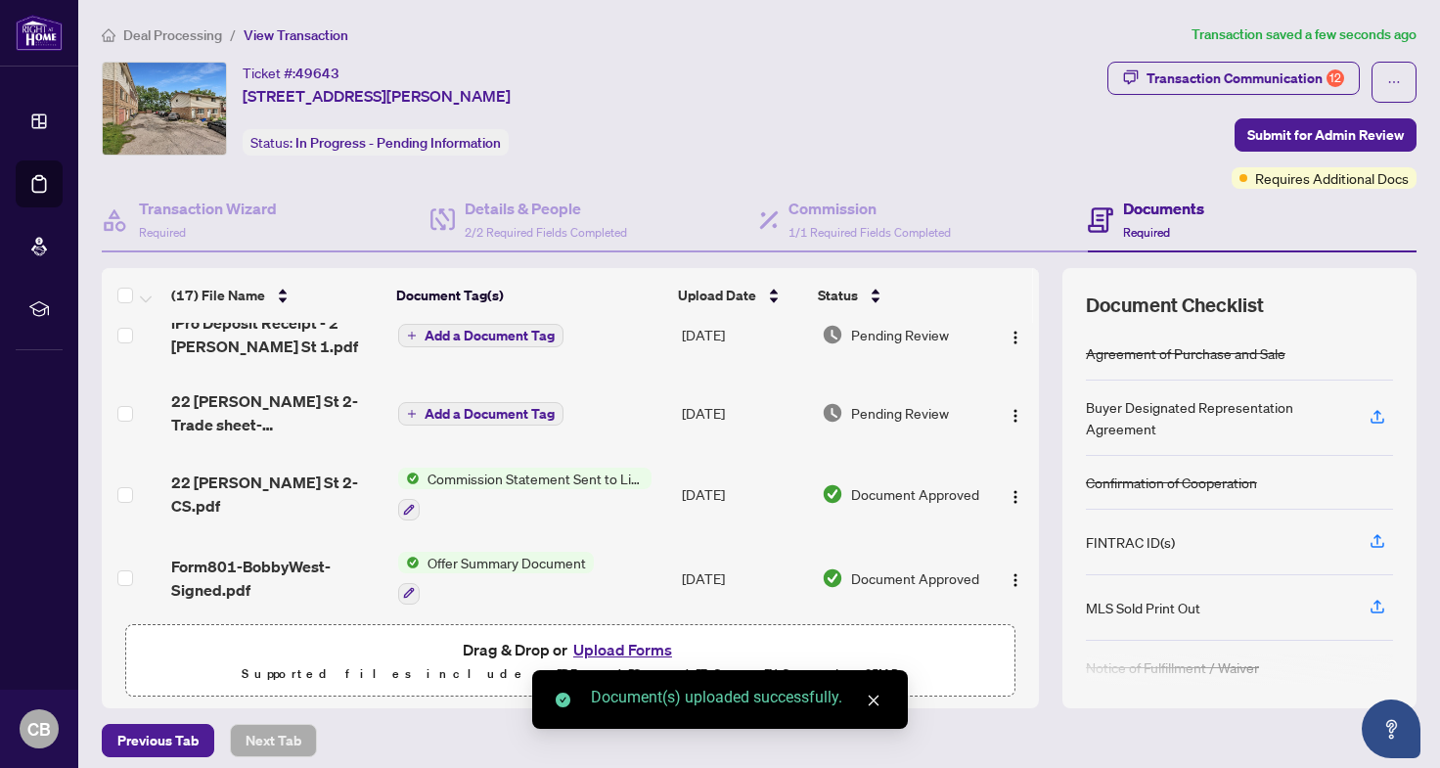
scroll to position [0, 0]
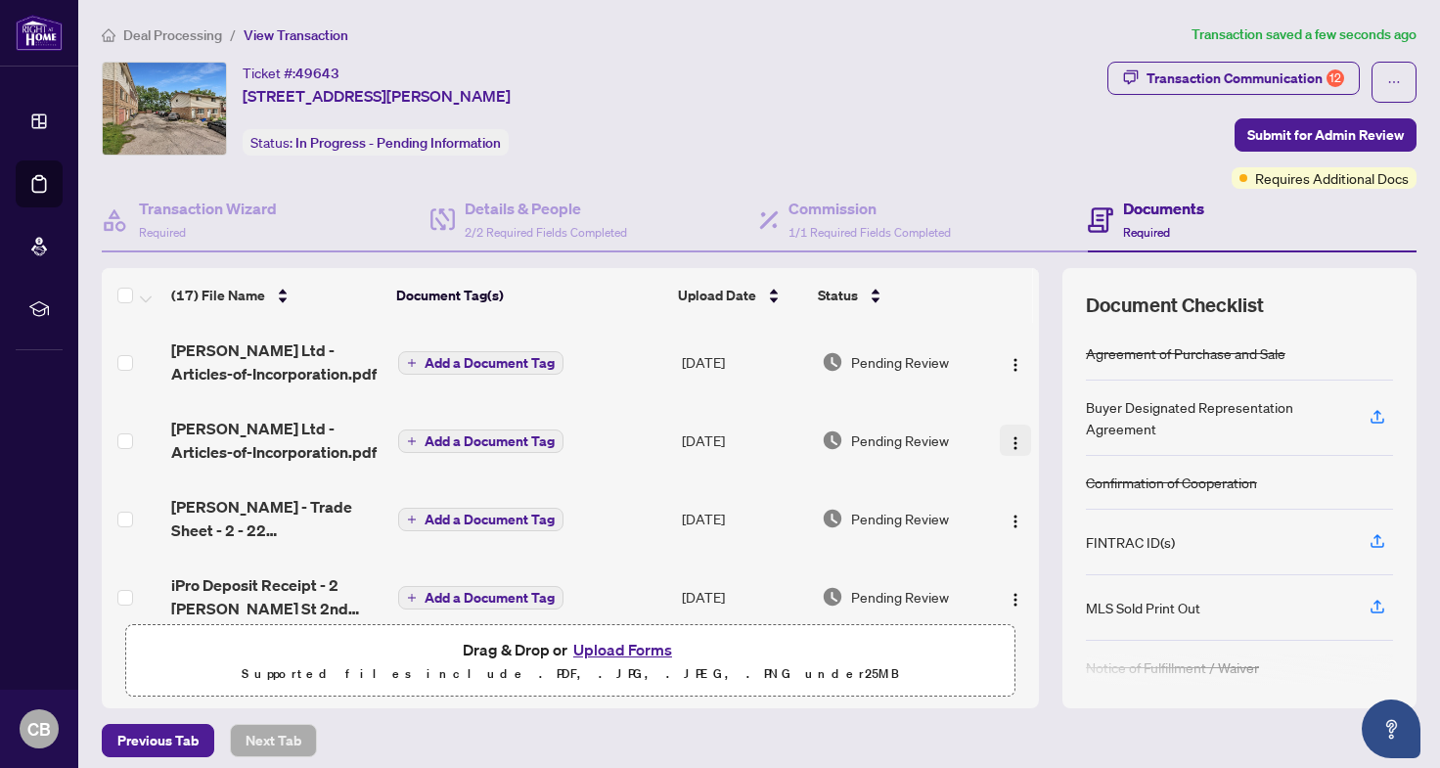
click at [1000, 437] on button "button" at bounding box center [1015, 439] width 31 height 31
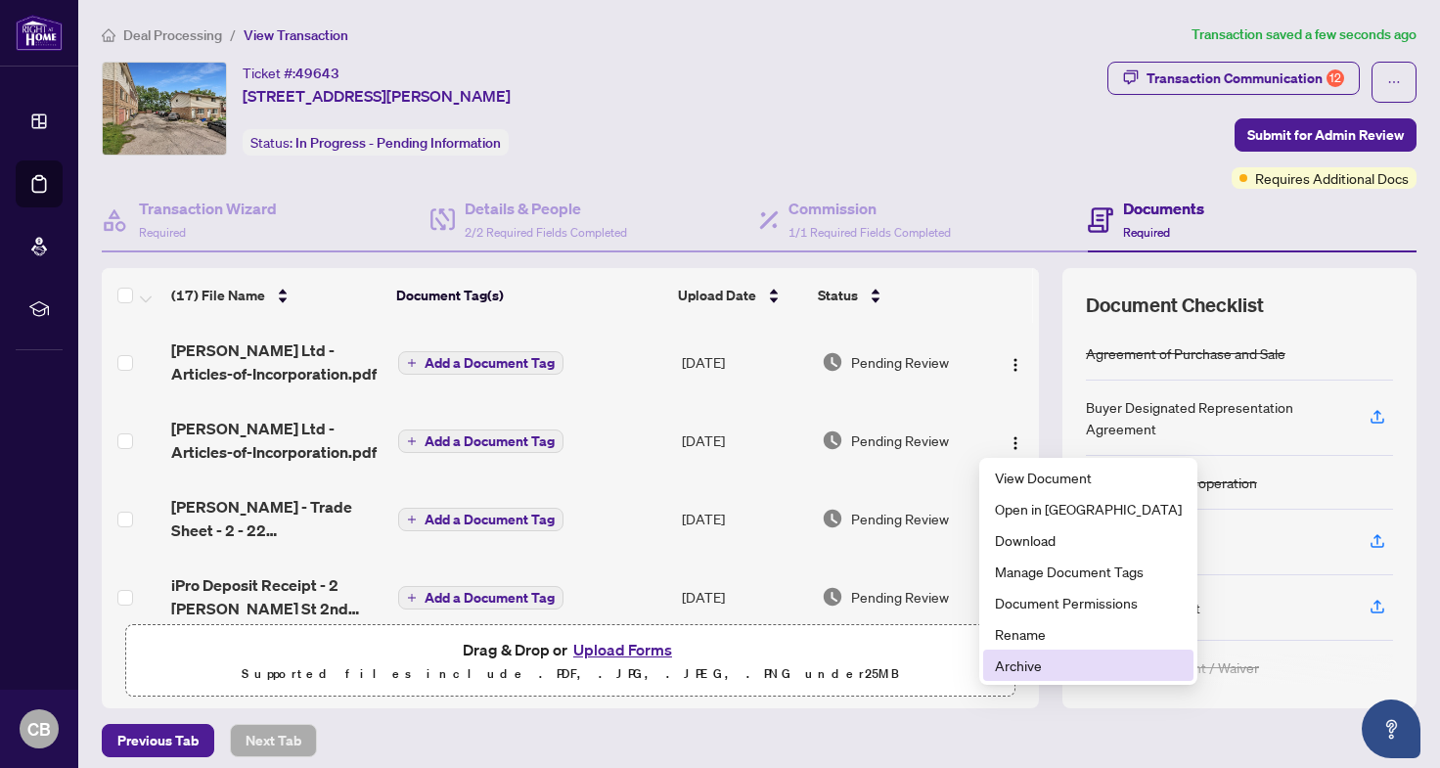
click at [1061, 666] on span "Archive" at bounding box center [1088, 665] width 187 height 22
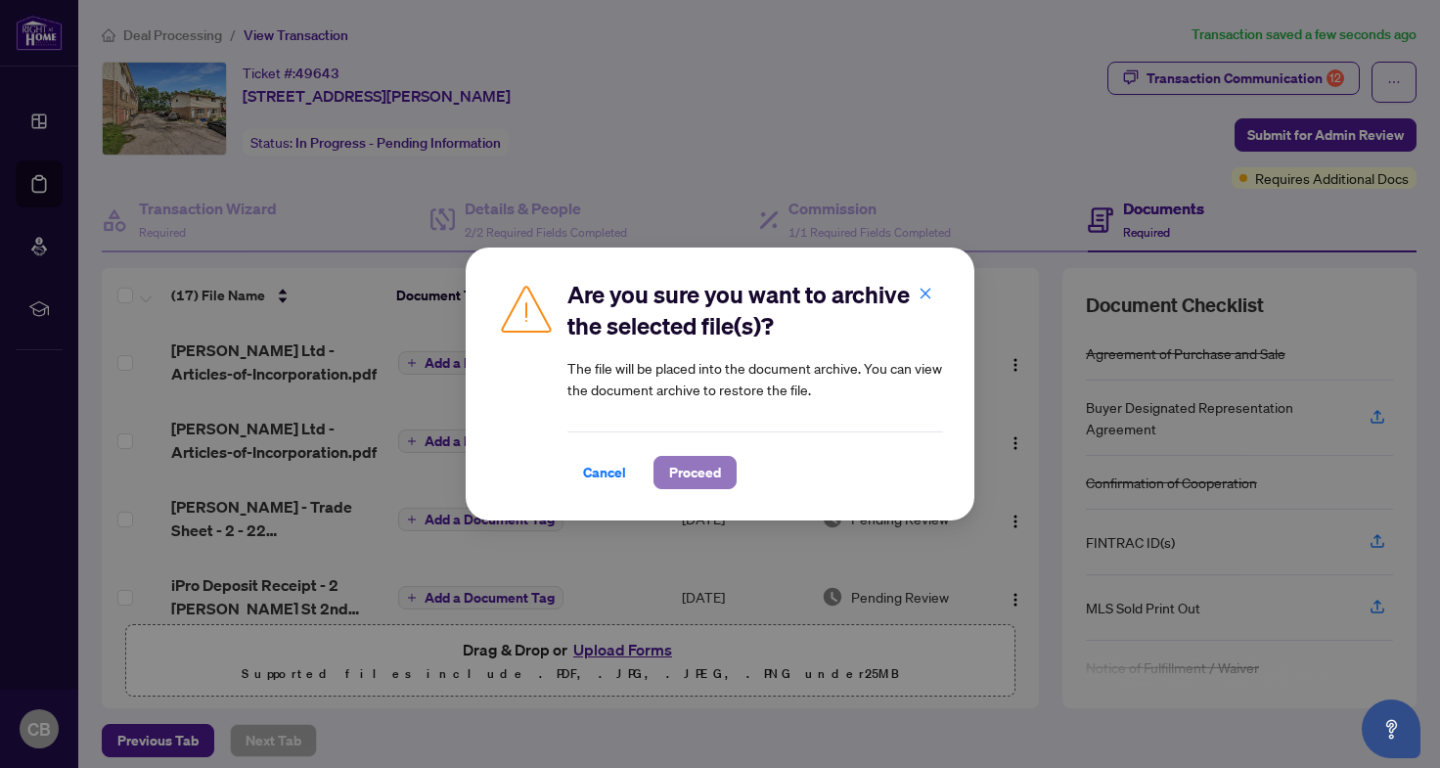
click at [700, 468] on span "Proceed" at bounding box center [695, 472] width 52 height 31
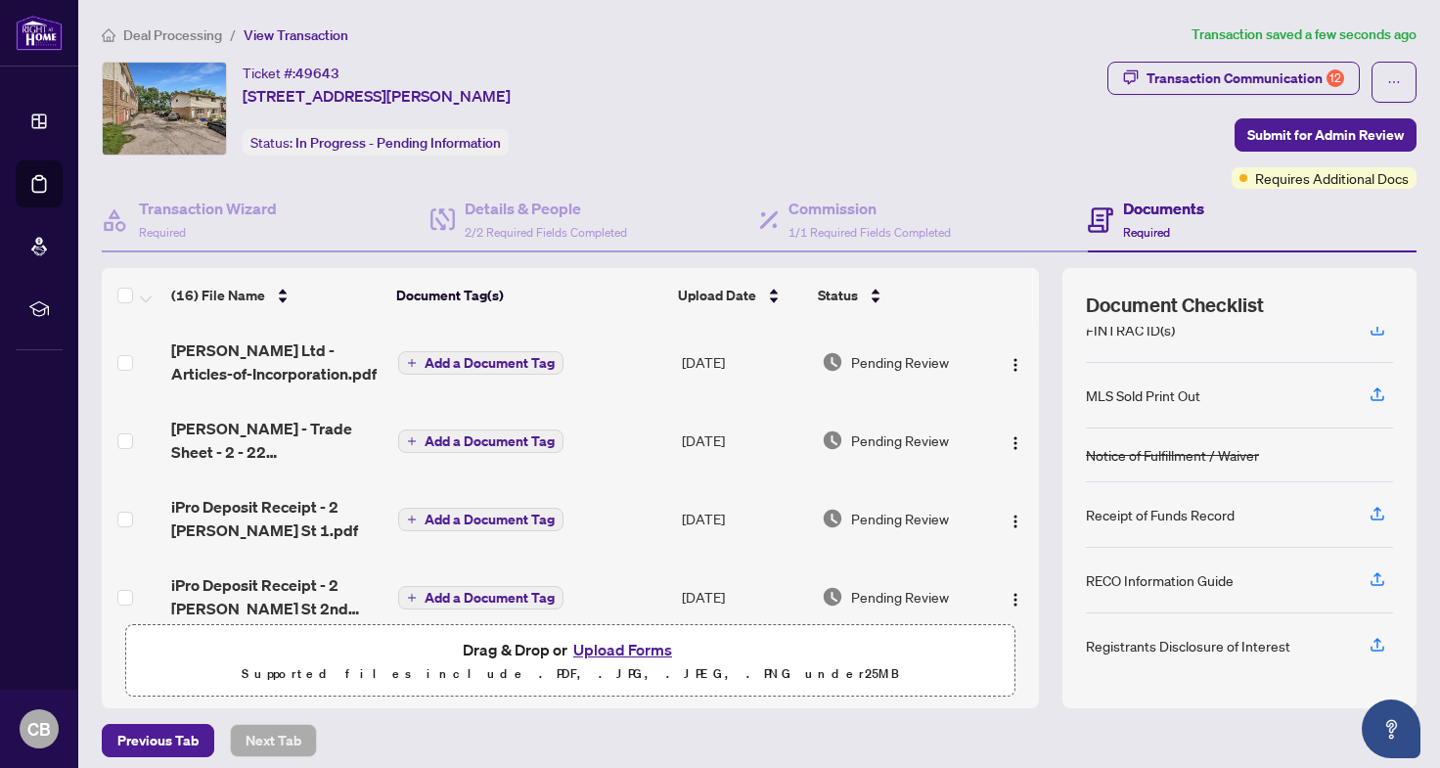
scroll to position [213, 0]
click at [1274, 143] on span "Submit for Admin Review" at bounding box center [1325, 134] width 156 height 31
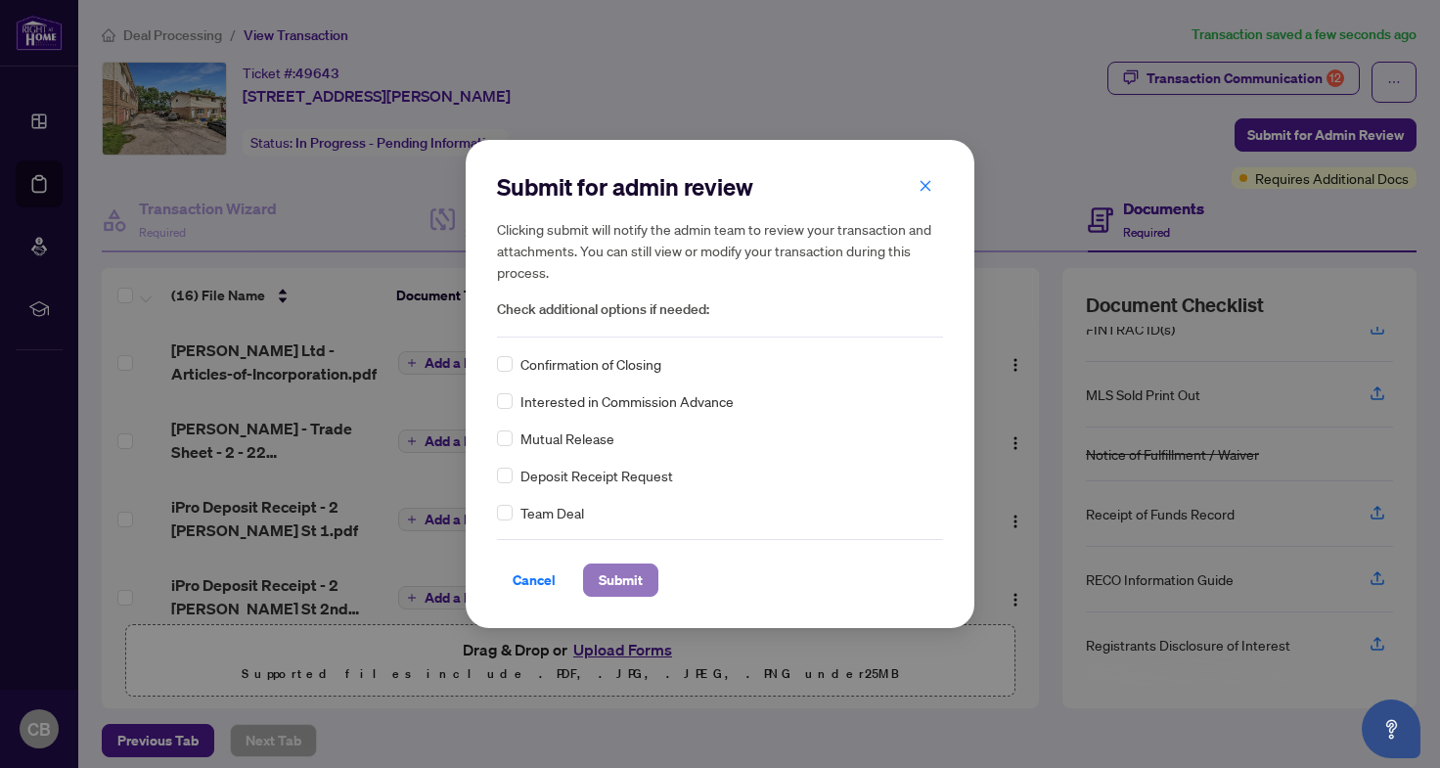
click at [626, 588] on span "Submit" at bounding box center [621, 579] width 44 height 31
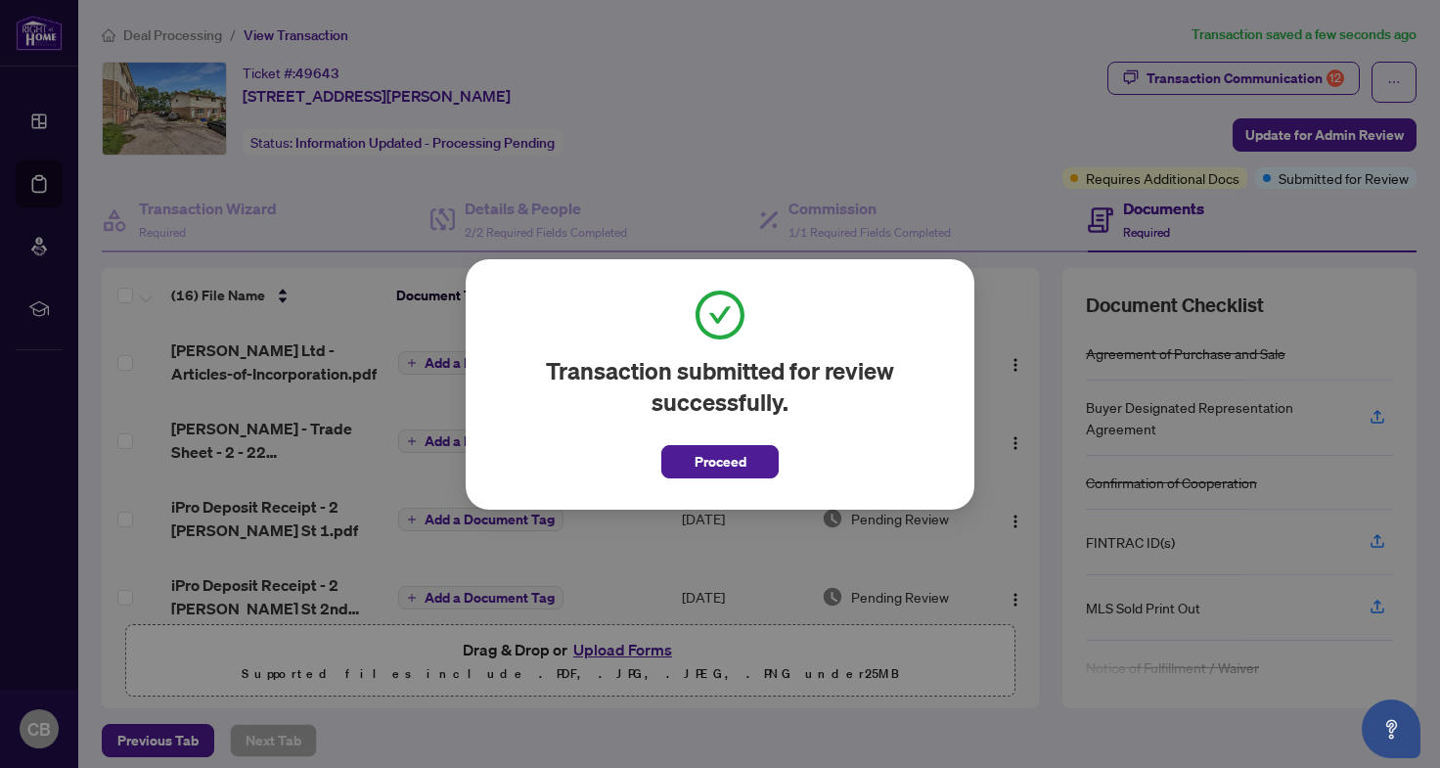
click at [734, 443] on span "Proceed" at bounding box center [719, 455] width 117 height 45
click at [725, 459] on span "Proceed" at bounding box center [720, 461] width 52 height 31
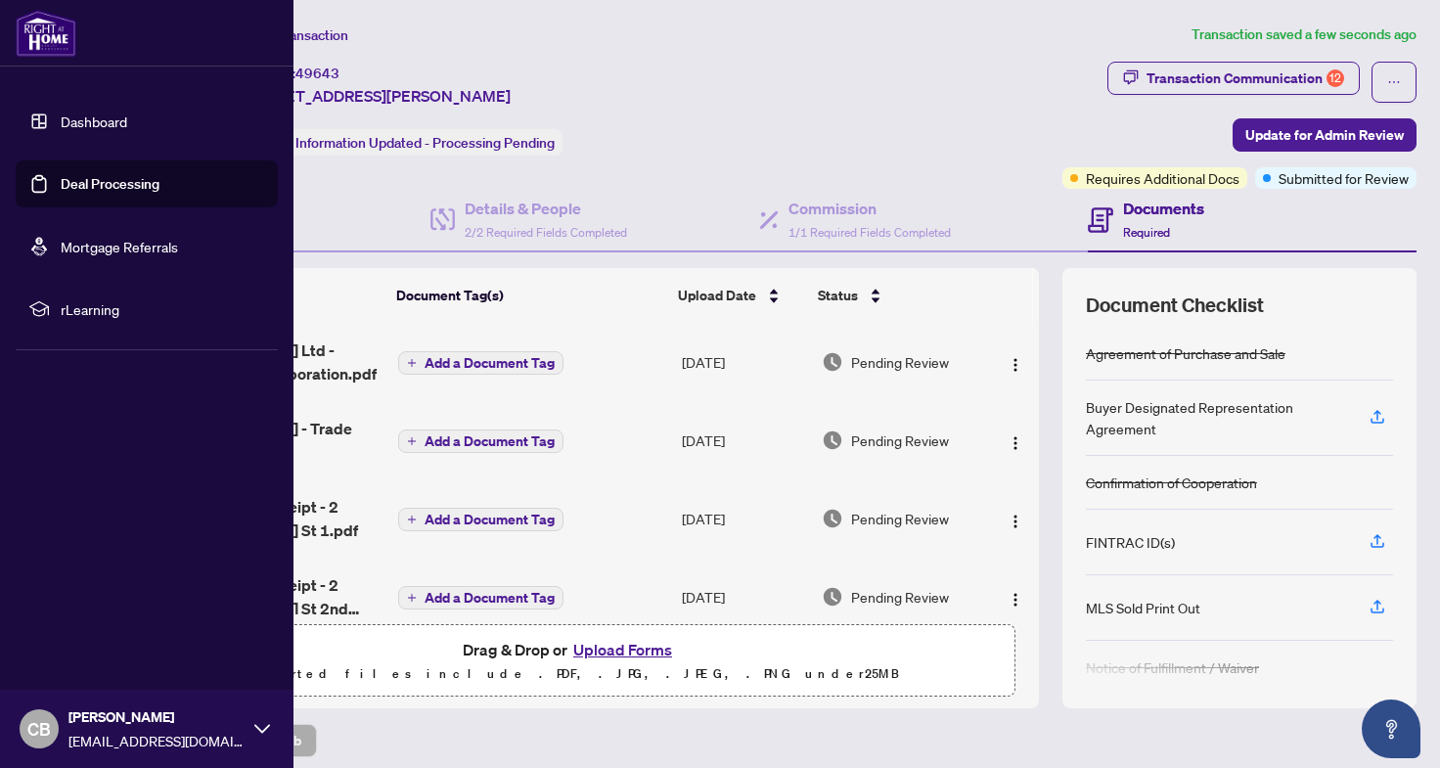
click at [125, 130] on link "Dashboard" at bounding box center [94, 121] width 67 height 18
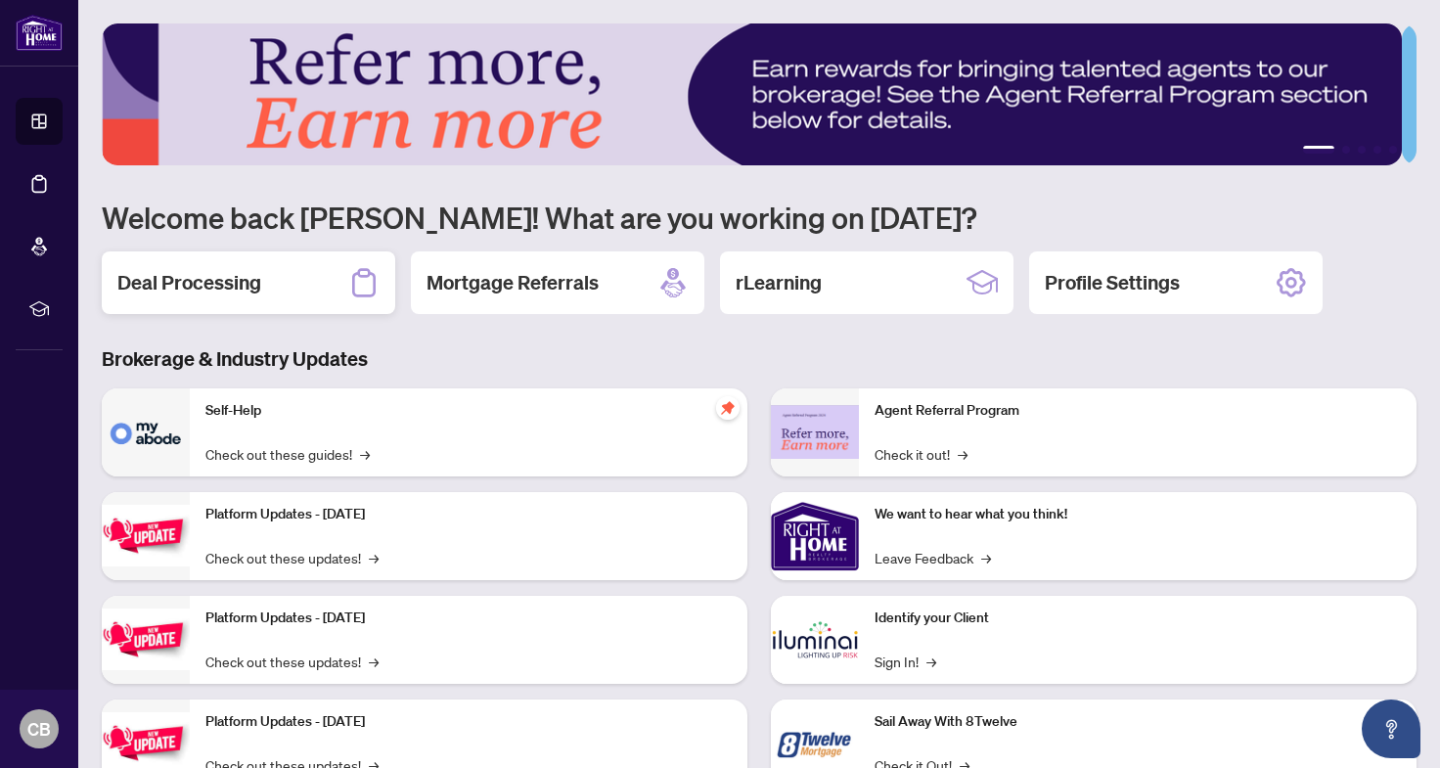
click at [244, 286] on h2 "Deal Processing" at bounding box center [189, 282] width 144 height 27
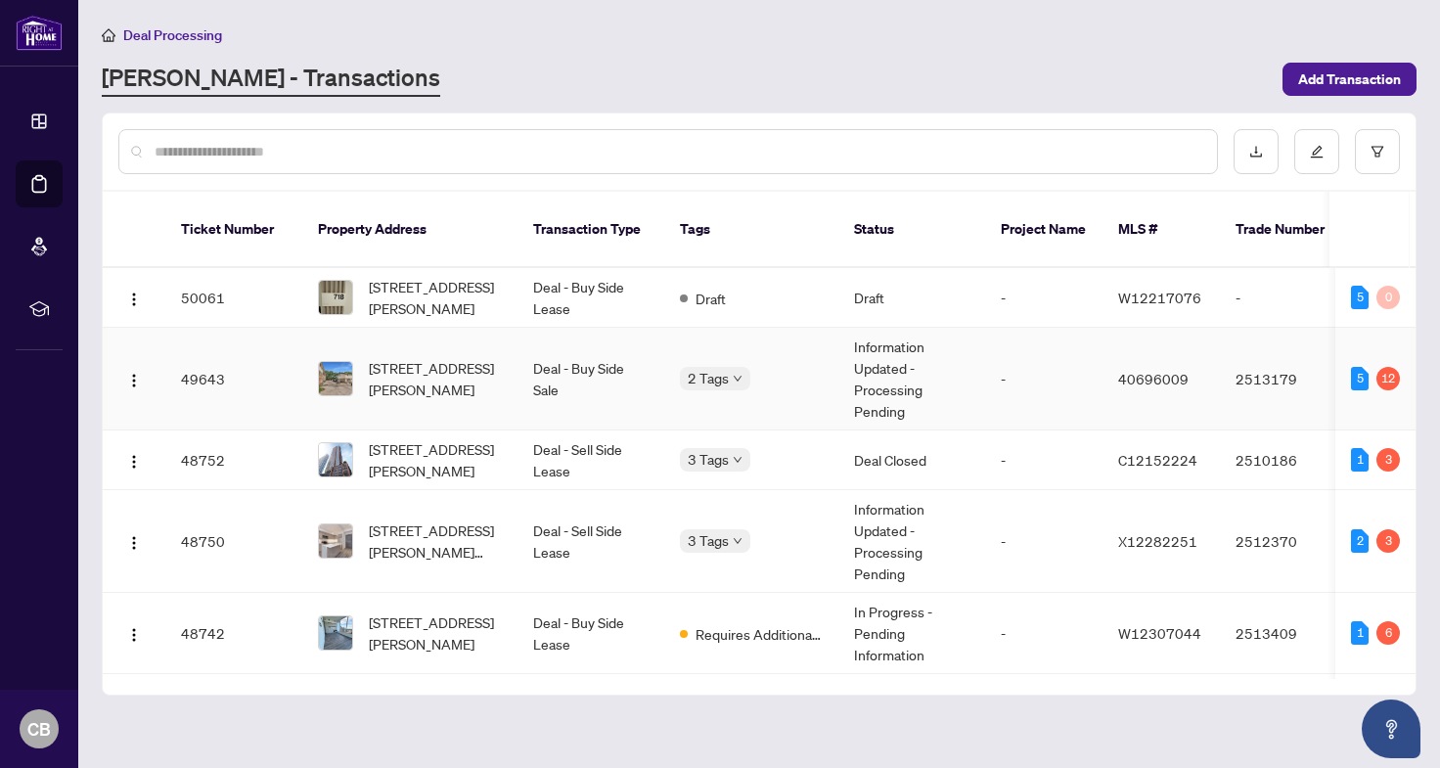
scroll to position [7, 0]
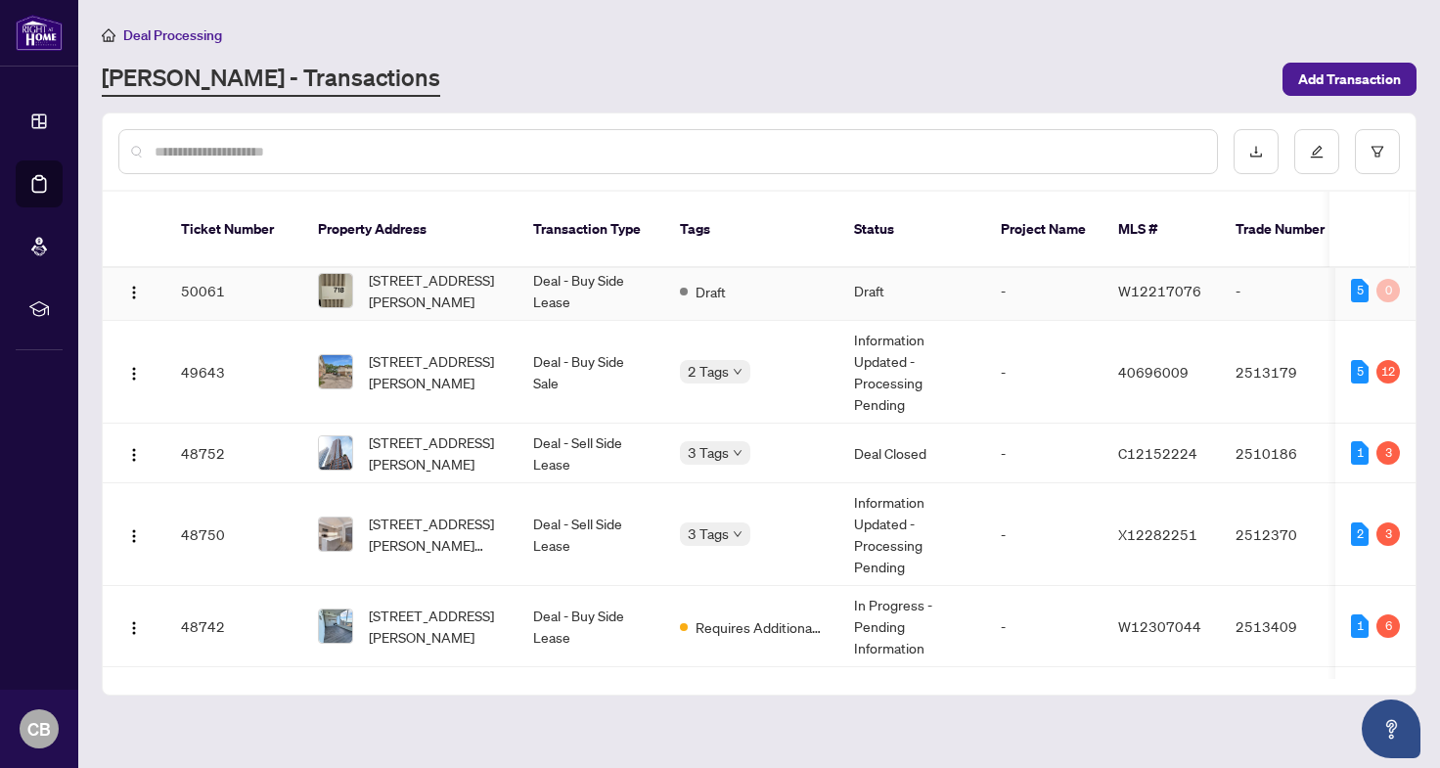
click at [604, 261] on td "Deal - Buy Side Lease" at bounding box center [590, 291] width 147 height 60
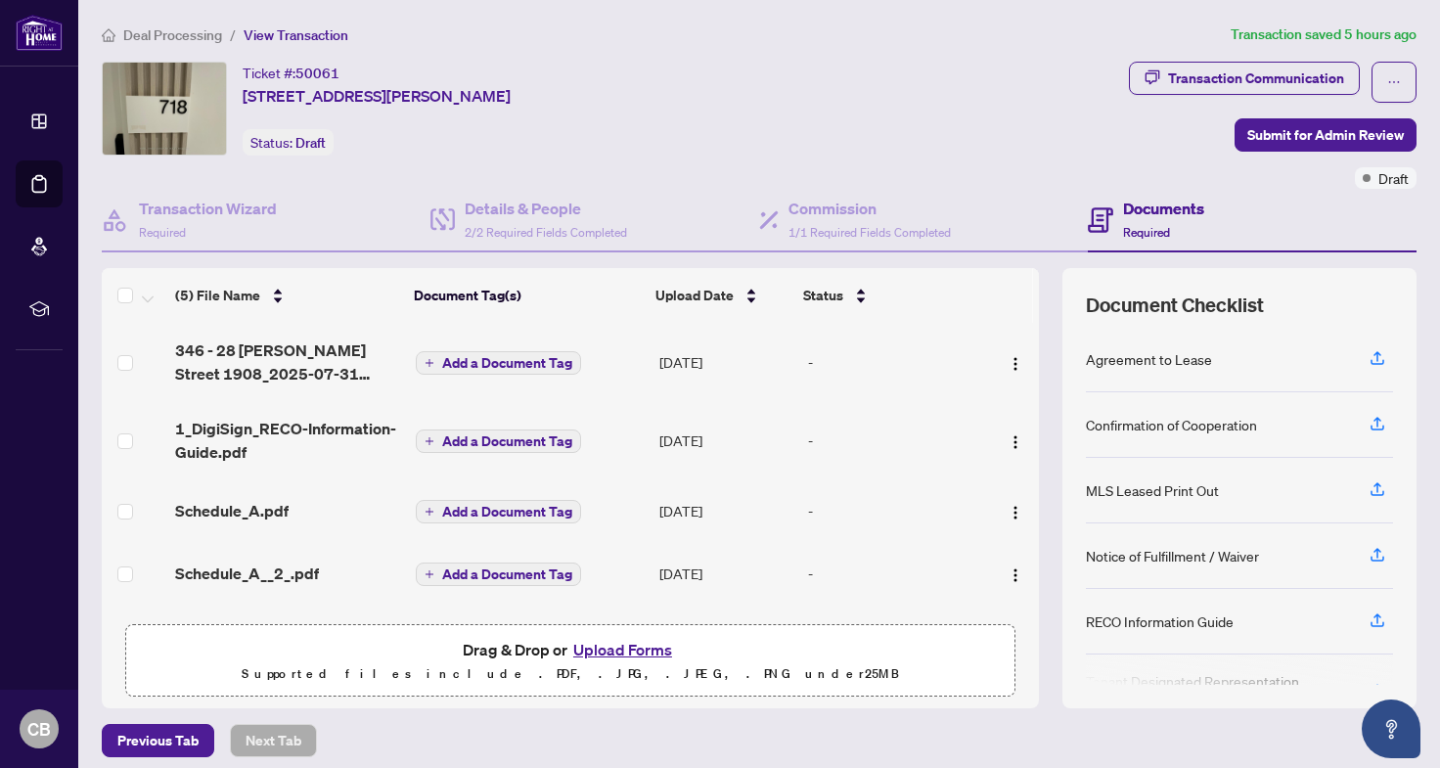
scroll to position [75, 0]
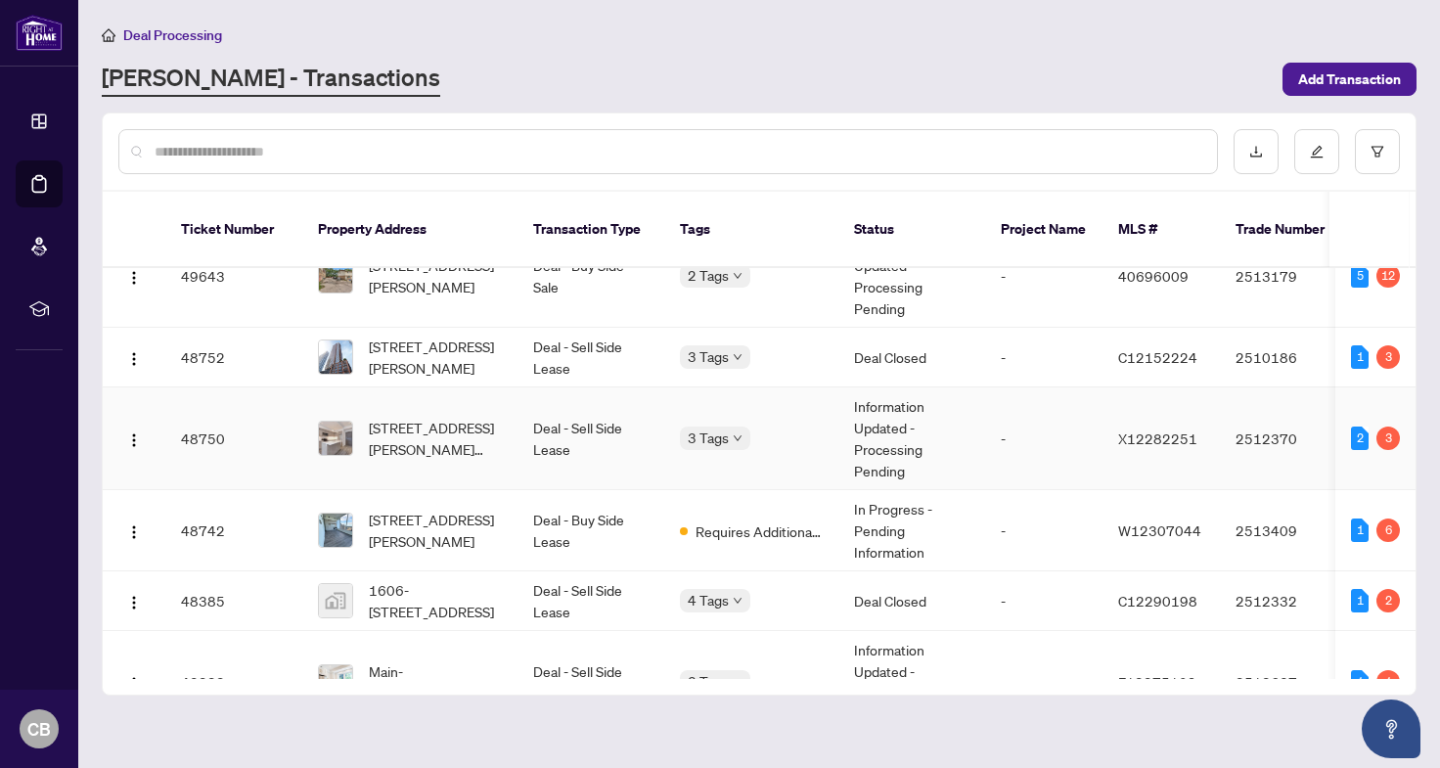
scroll to position [106, 0]
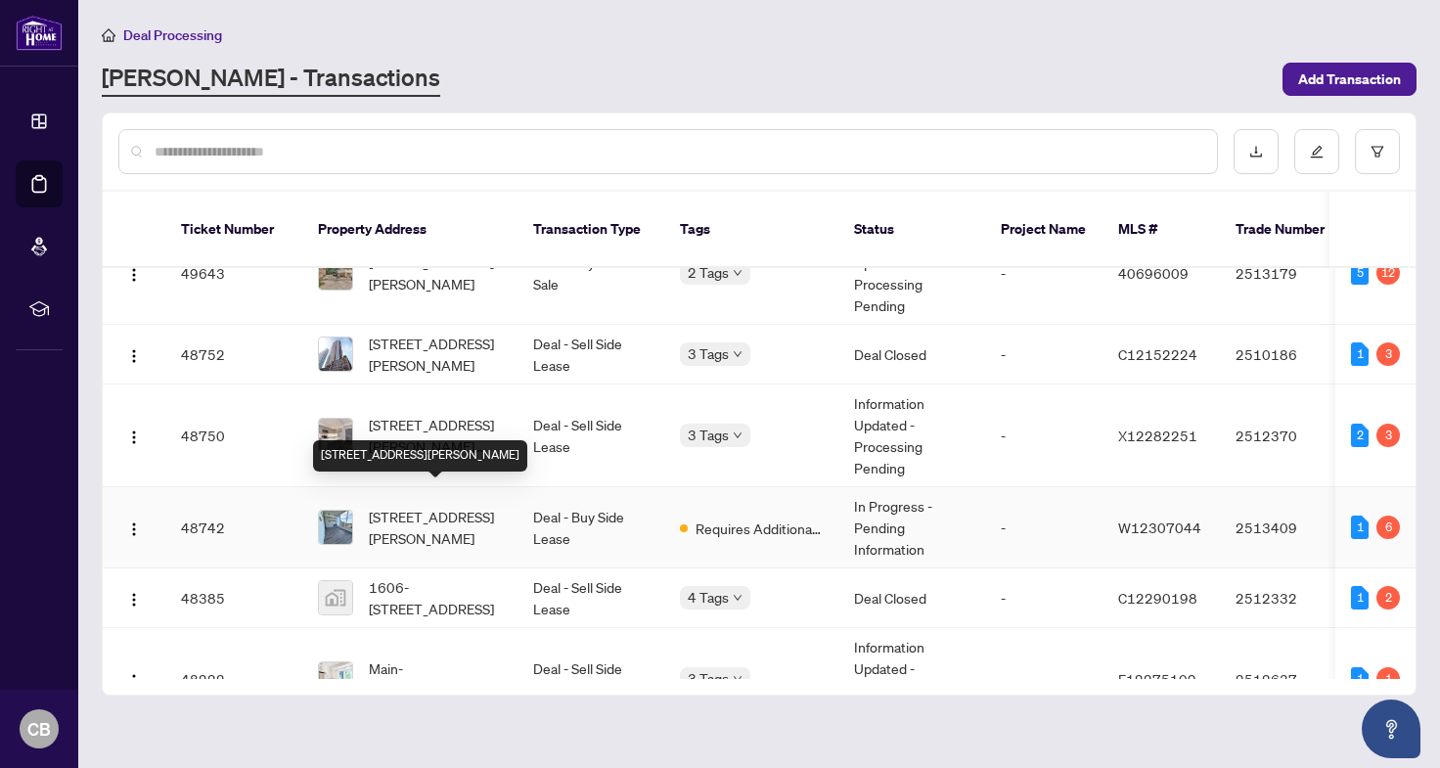
click at [472, 506] on span "[STREET_ADDRESS][PERSON_NAME]" at bounding box center [435, 527] width 133 height 43
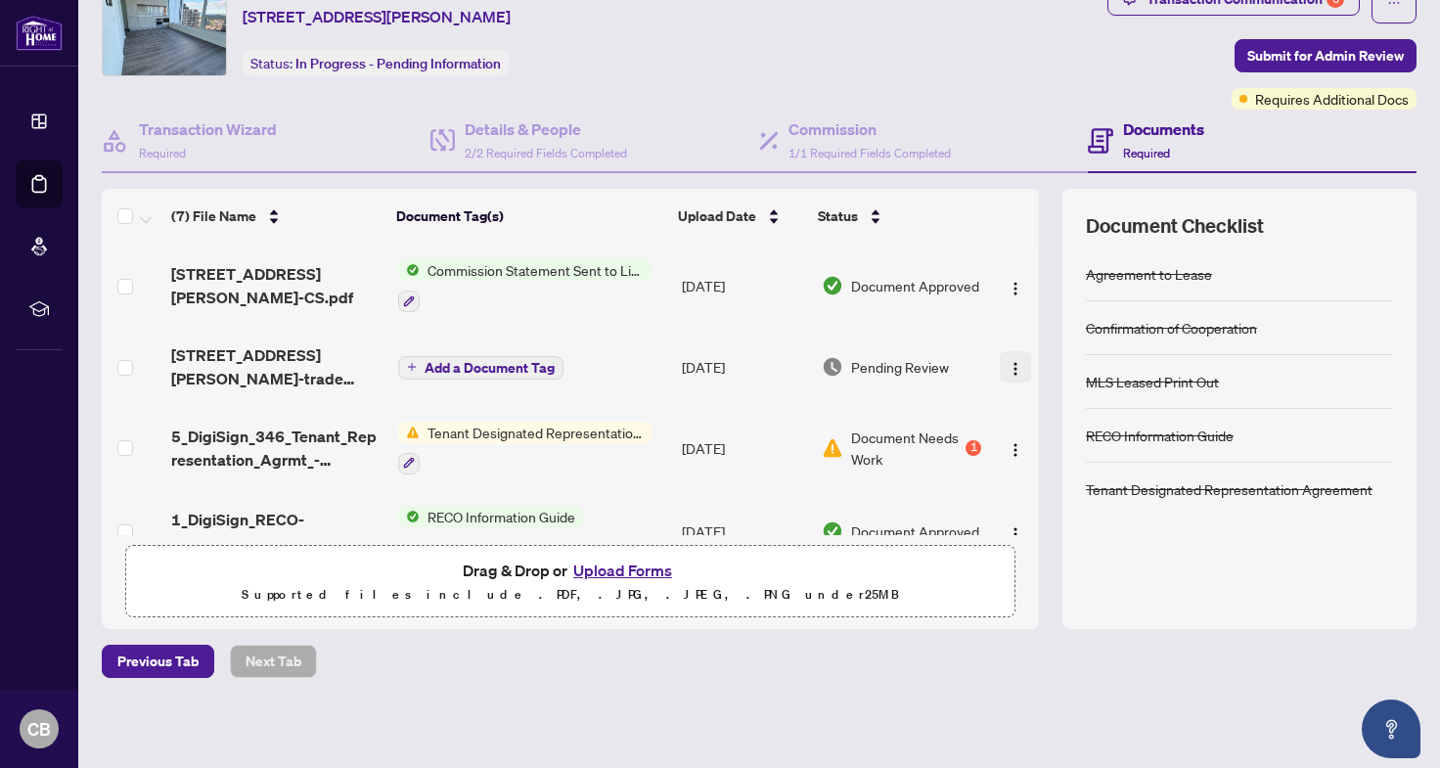
click at [1000, 357] on button "button" at bounding box center [1015, 366] width 31 height 31
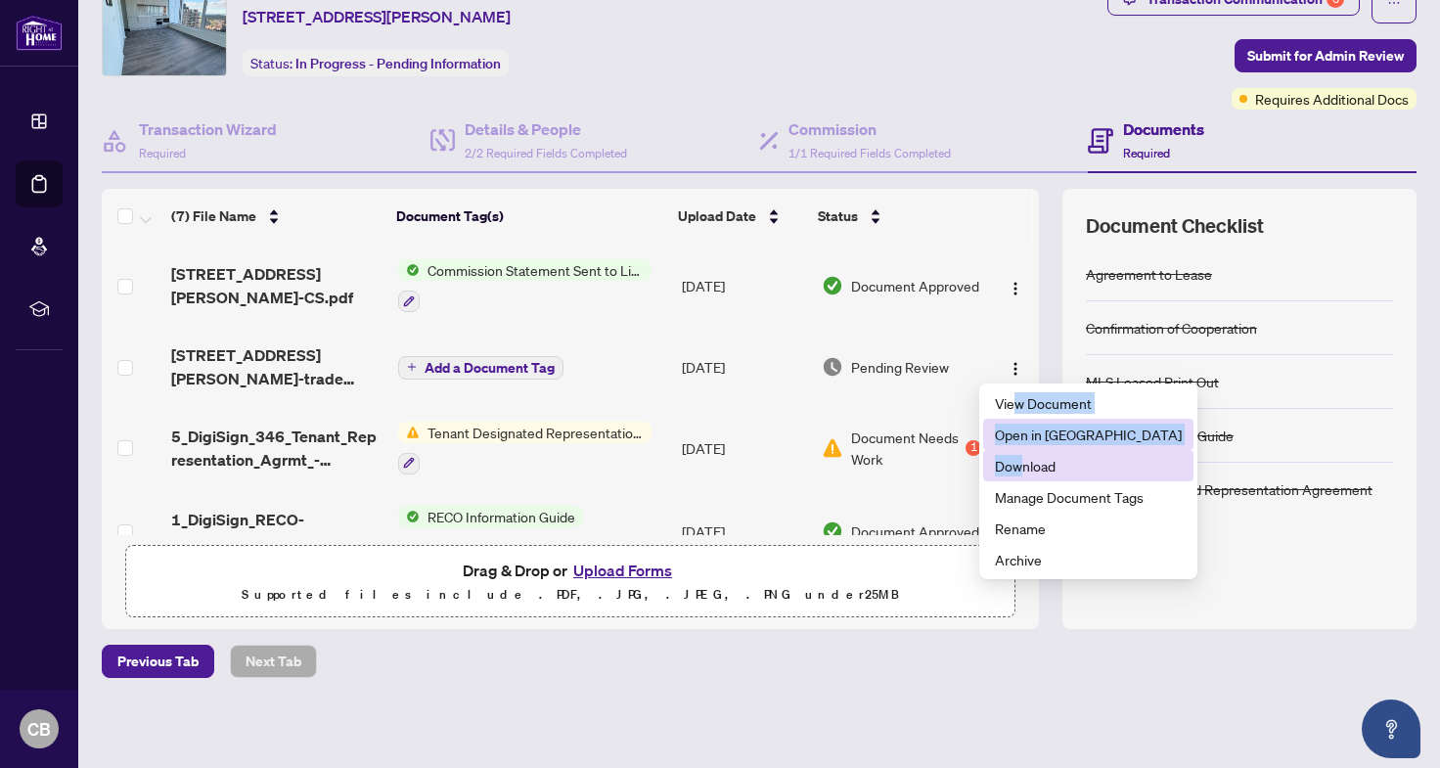
drag, startPoint x: 1011, startPoint y: 401, endPoint x: 1024, endPoint y: 457, distance: 57.2
click at [1024, 457] on ul "View Document Open in [GEOGRAPHIC_DATA] Download Manage Document Tags Rename Ar…" at bounding box center [1088, 481] width 218 height 196
click at [1024, 457] on span "Download" at bounding box center [1088, 466] width 187 height 22
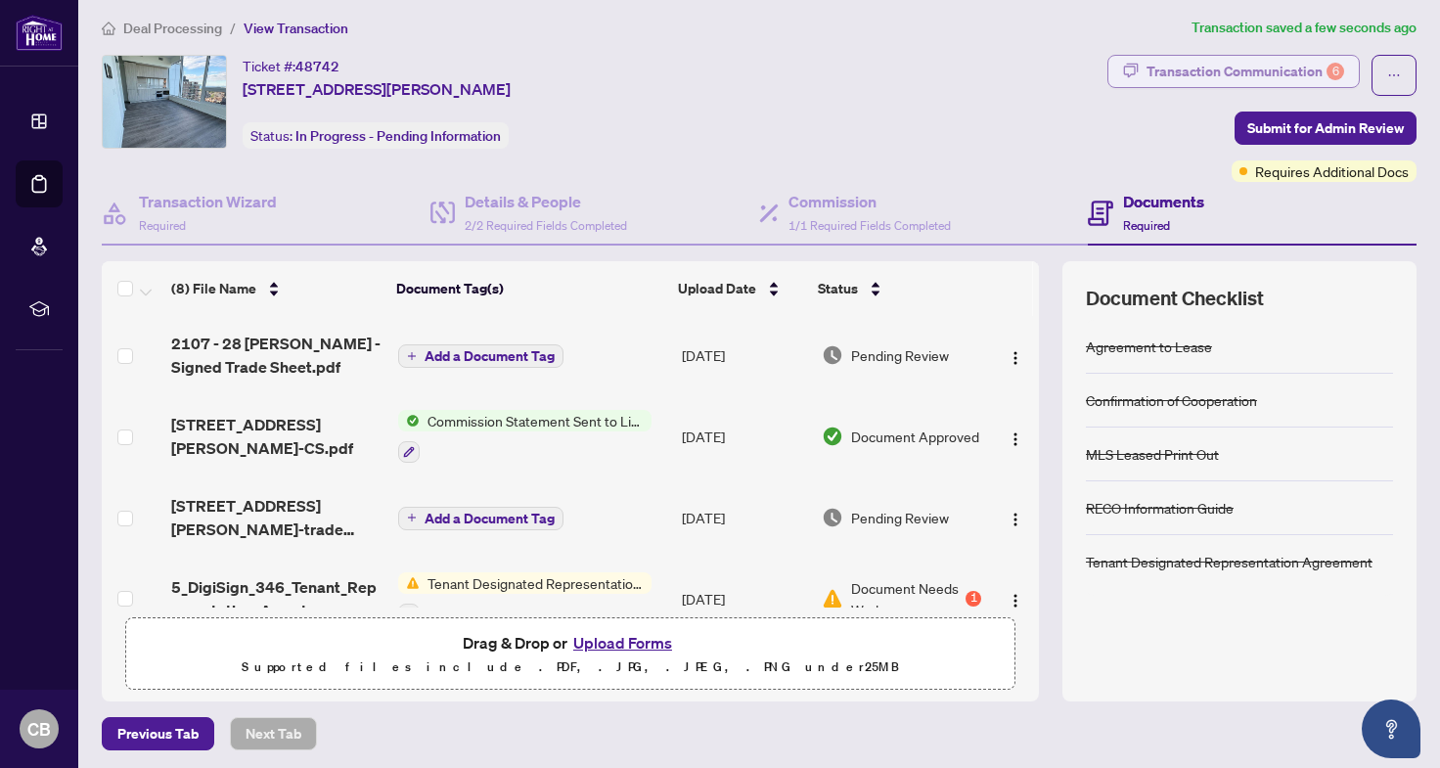
click at [1222, 67] on div "Transaction Communication 6" at bounding box center [1245, 71] width 198 height 31
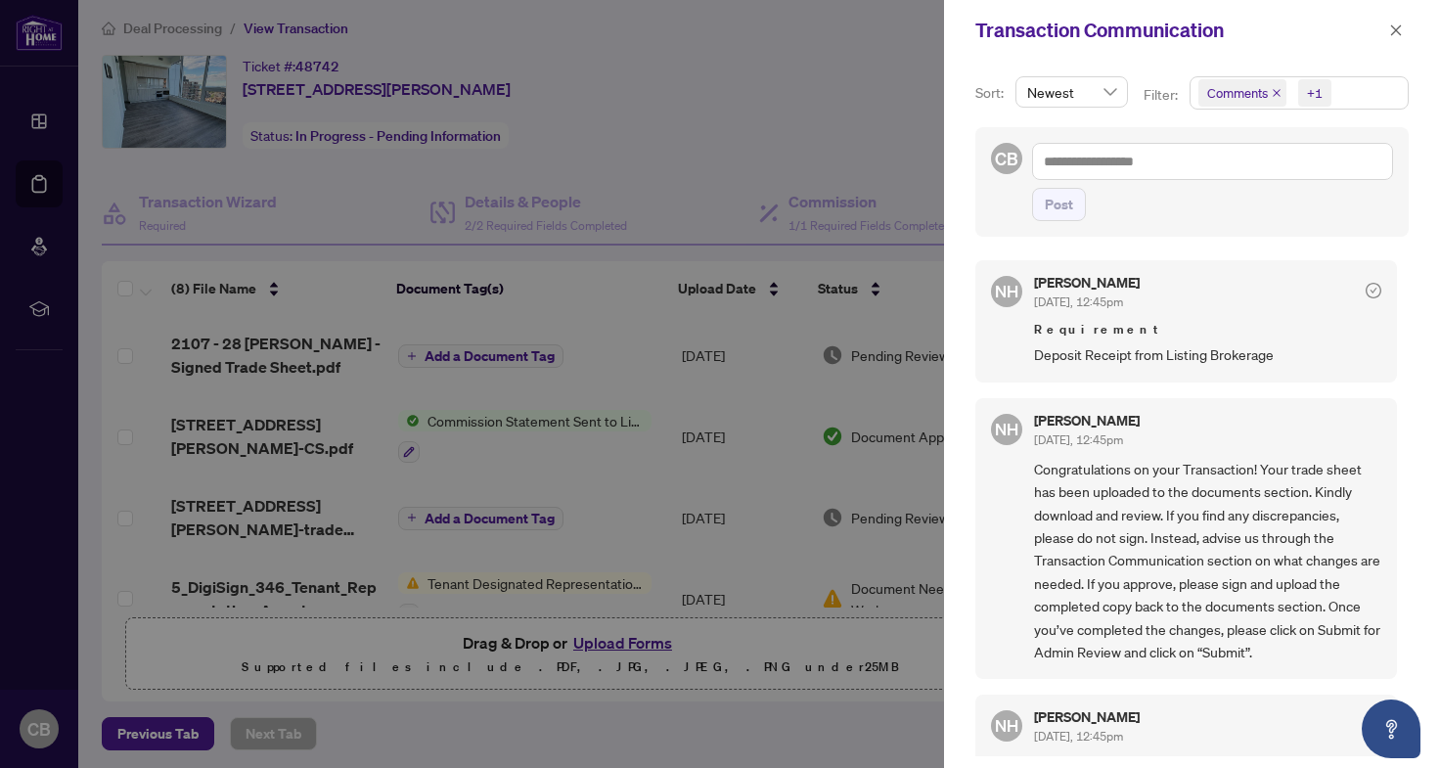
click at [575, 64] on div at bounding box center [720, 384] width 1440 height 768
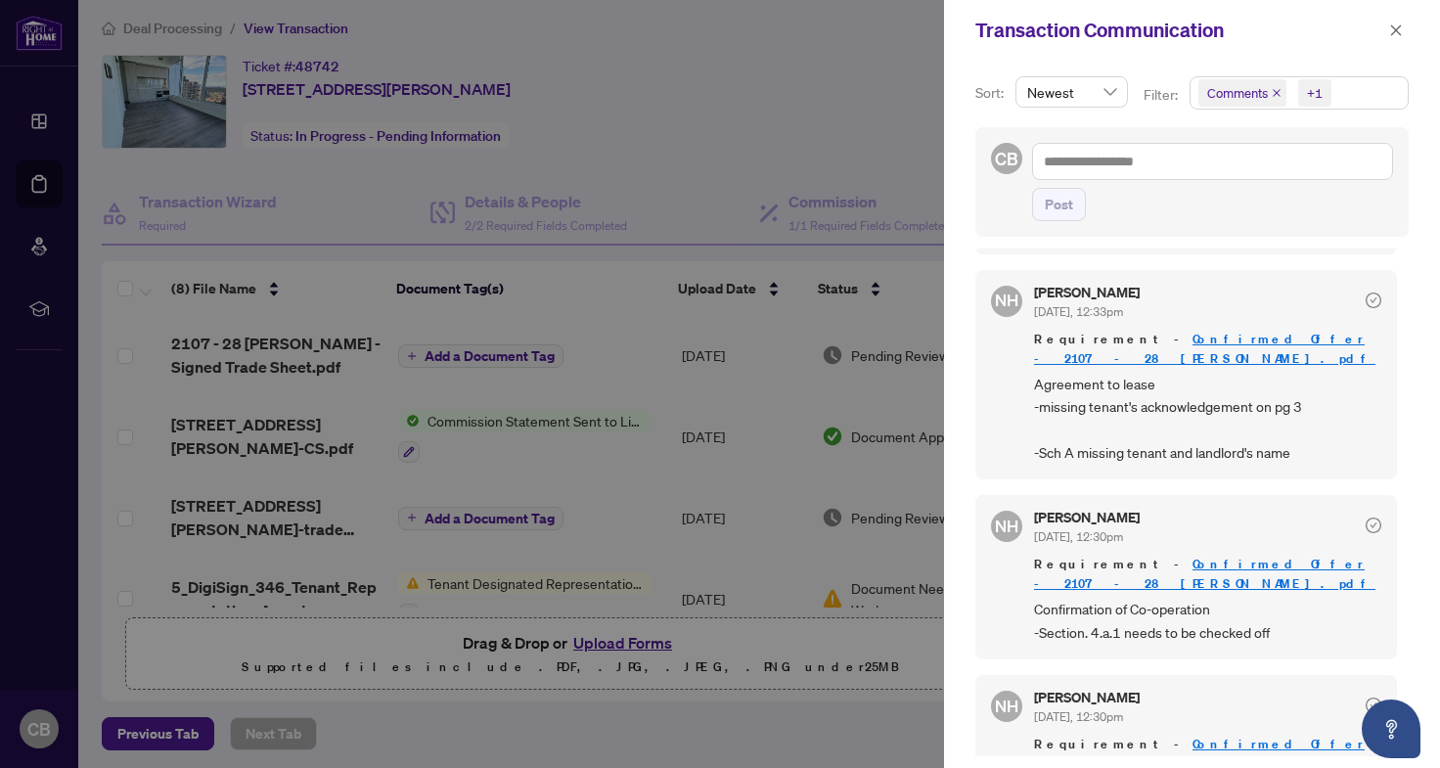
scroll to position [4, 0]
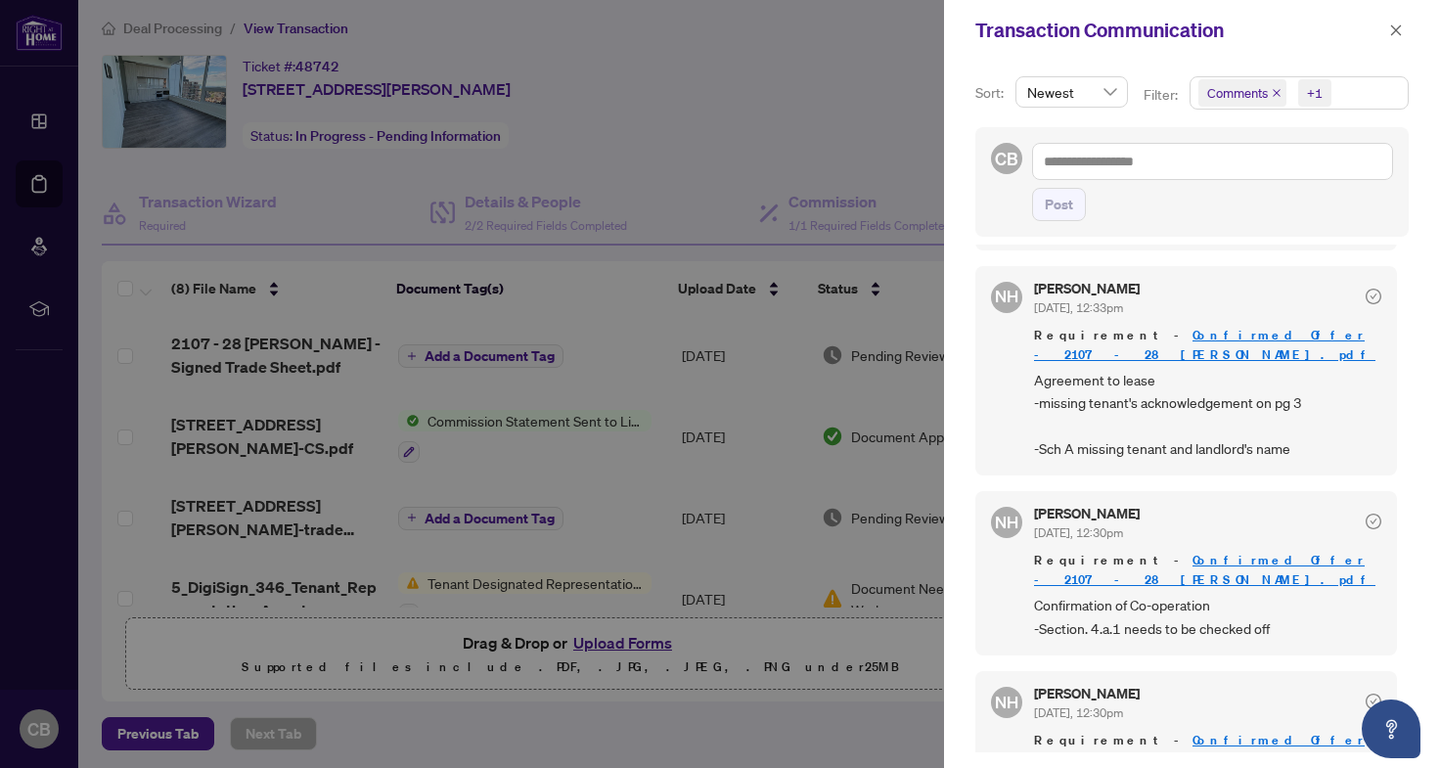
click at [810, 353] on div at bounding box center [720, 384] width 1440 height 768
click at [1386, 38] on button "button" at bounding box center [1395, 30] width 25 height 23
